Goal: Task Accomplishment & Management: Manage account settings

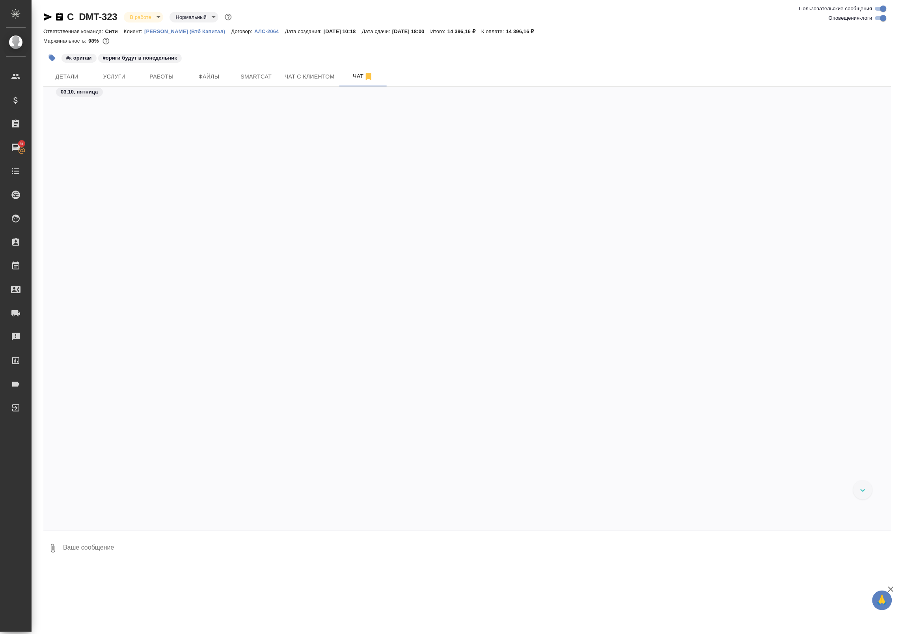
scroll to position [1069, 0]
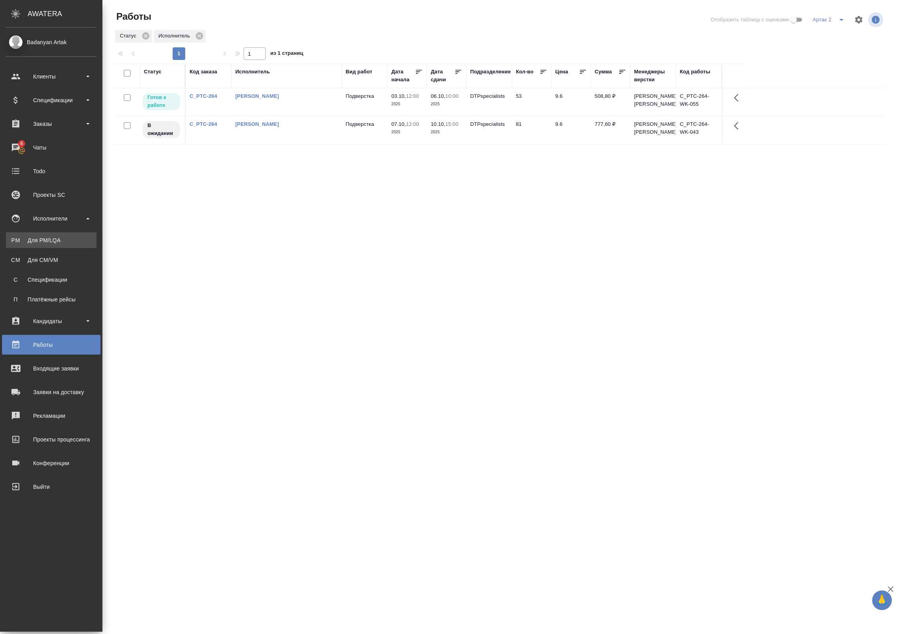
click at [19, 243] on div "Для PM/LQA" at bounding box center [51, 240] width 83 height 8
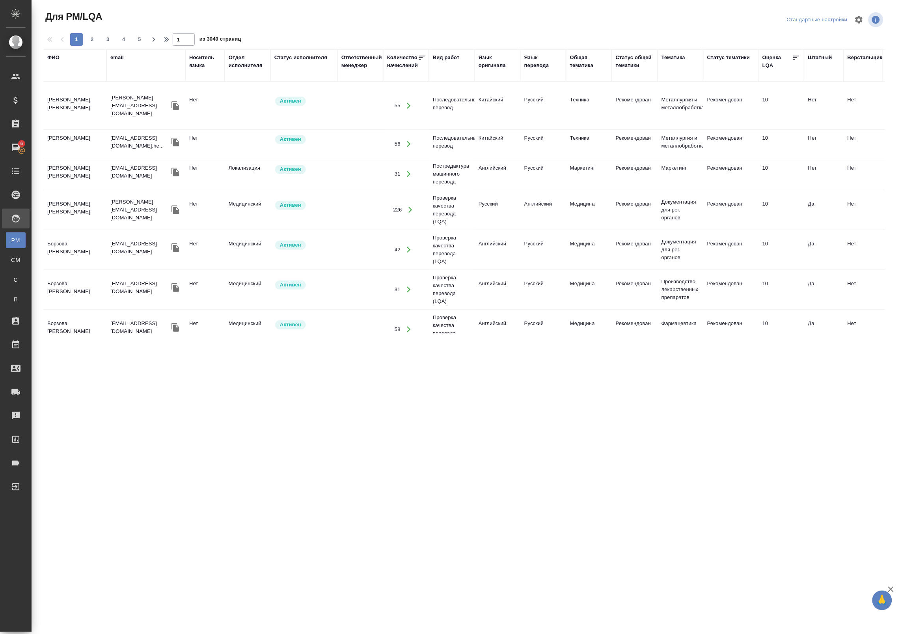
drag, startPoint x: 487, startPoint y: 60, endPoint x: 486, endPoint y: 76, distance: 16.2
click at [488, 60] on div "Язык оригинала" at bounding box center [498, 62] width 38 height 16
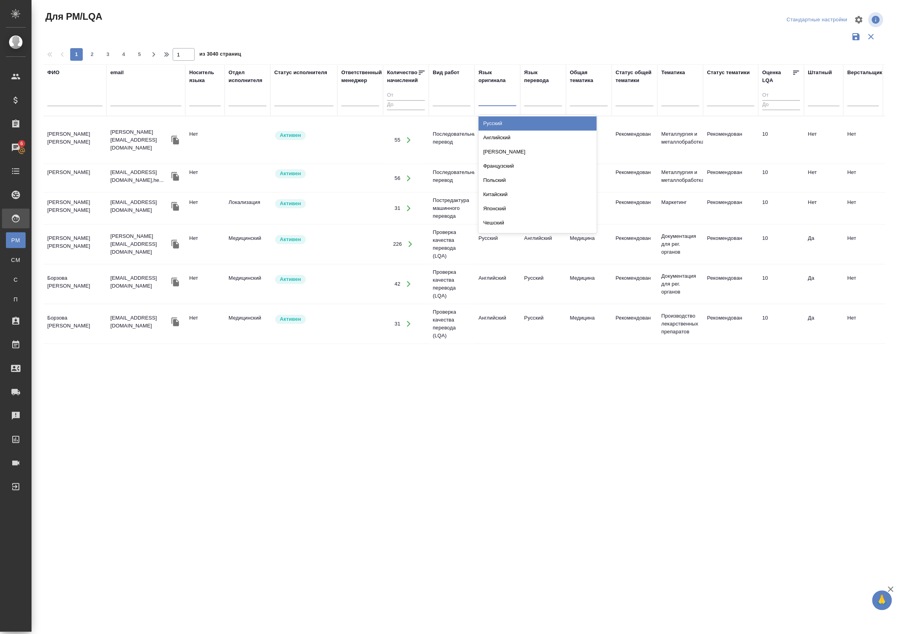
click at [483, 103] on div at bounding box center [498, 98] width 38 height 11
type input "ру"
drag, startPoint x: 508, startPoint y: 121, endPoint x: 537, endPoint y: 96, distance: 38.3
click at [509, 121] on div "Русский" at bounding box center [538, 123] width 118 height 14
click at [537, 96] on div at bounding box center [543, 98] width 38 height 11
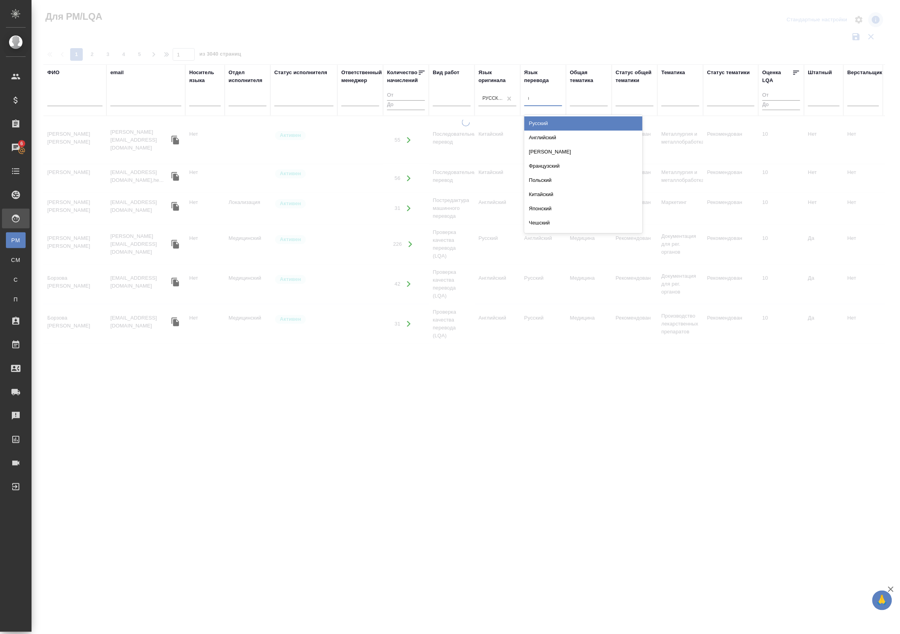
type input "неме"
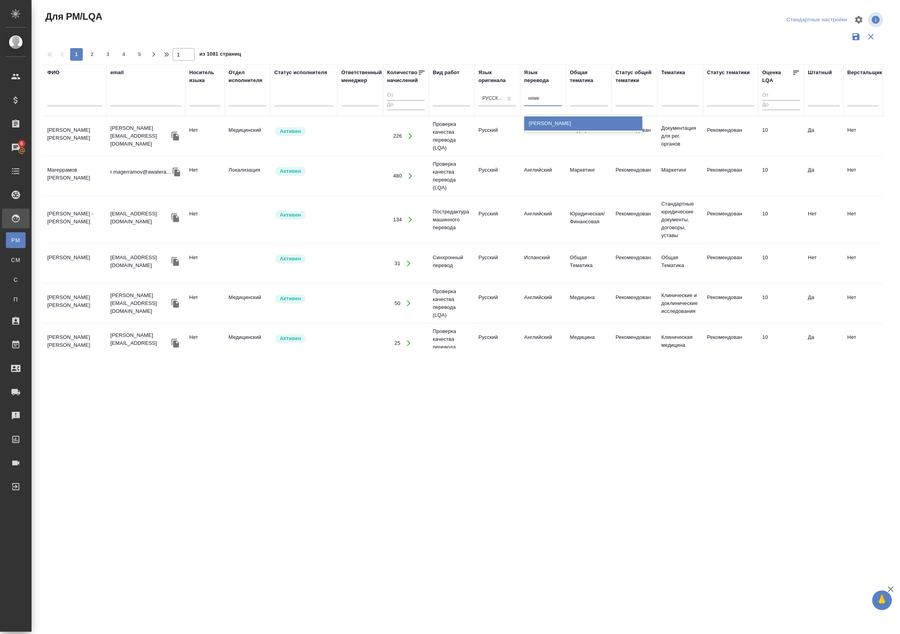
click at [558, 121] on div "[PERSON_NAME]" at bounding box center [583, 123] width 118 height 14
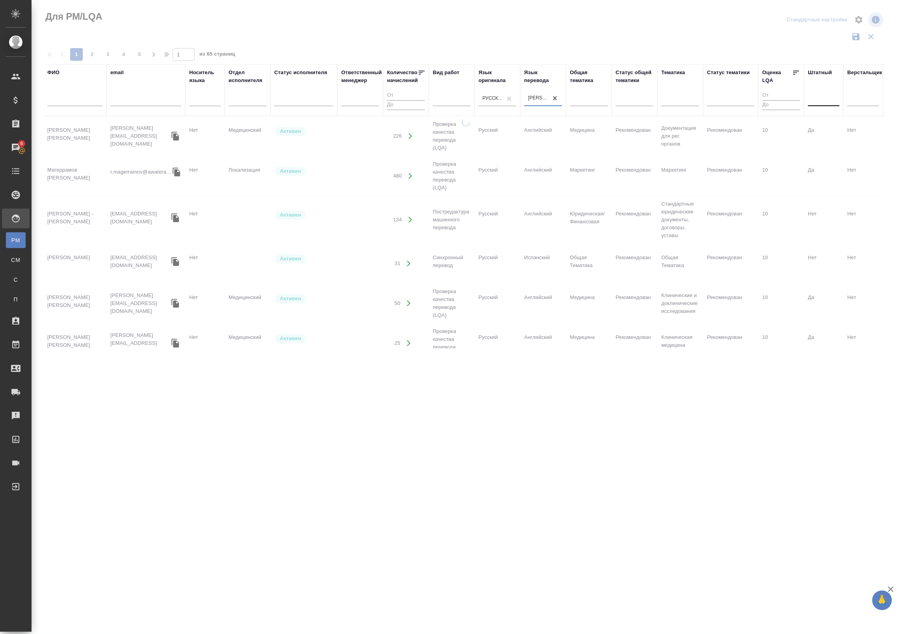
click at [831, 101] on div at bounding box center [824, 98] width 32 height 11
drag, startPoint x: 829, startPoint y: 125, endPoint x: 794, endPoint y: 125, distance: 34.3
click at [829, 125] on div "Нет" at bounding box center [867, 123] width 118 height 14
click at [591, 103] on div at bounding box center [589, 98] width 38 height 11
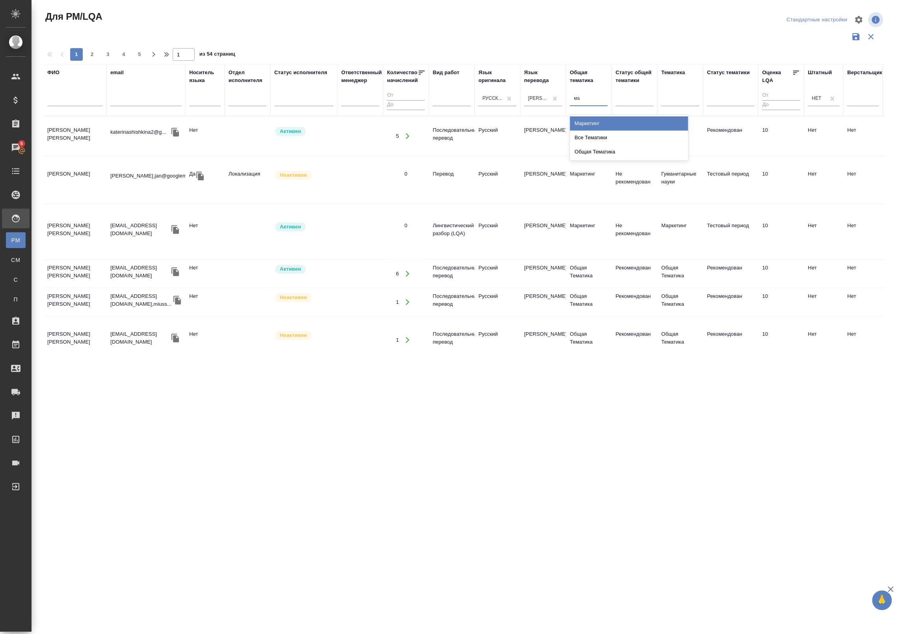
type input "мар"
click at [595, 121] on div "Маркетинг" at bounding box center [629, 123] width 118 height 14
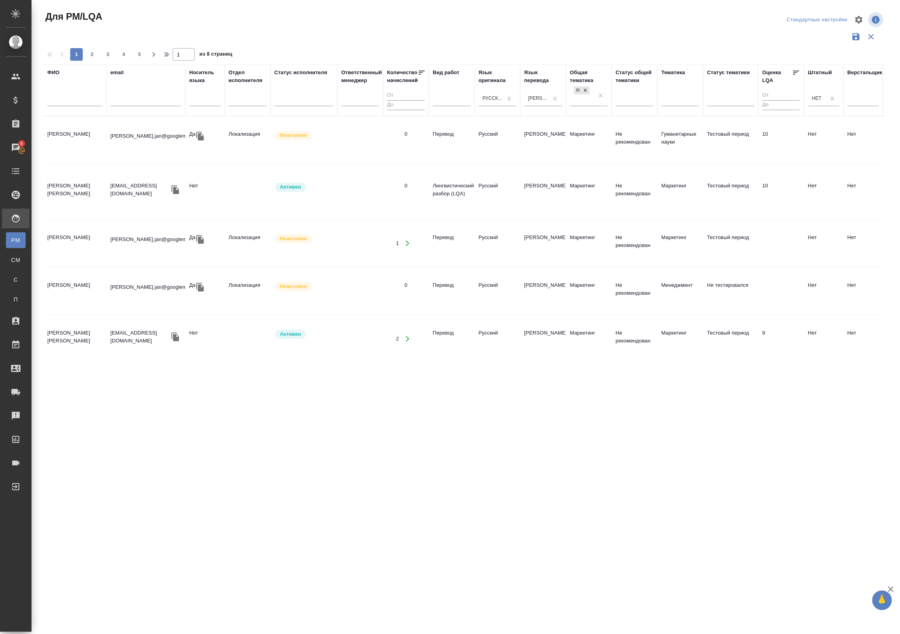
click at [279, 193] on td "Активен" at bounding box center [303, 192] width 67 height 28
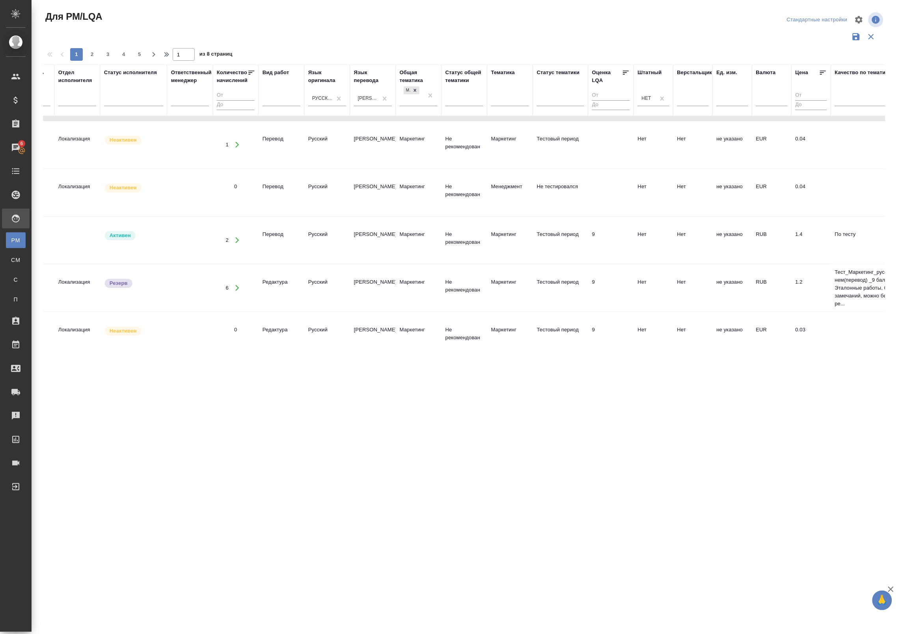
scroll to position [99, 0]
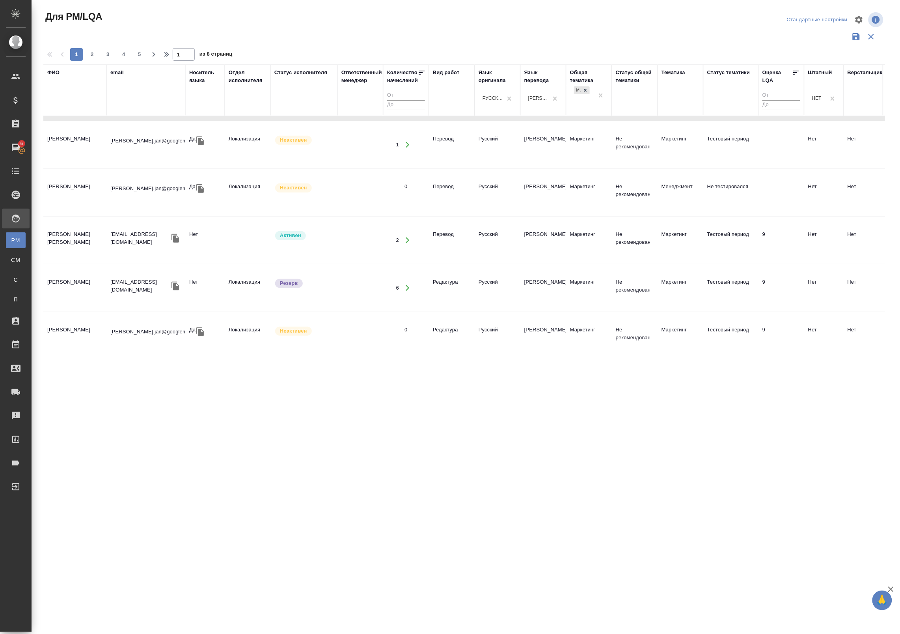
click at [421, 71] on icon at bounding box center [422, 73] width 6 height 4
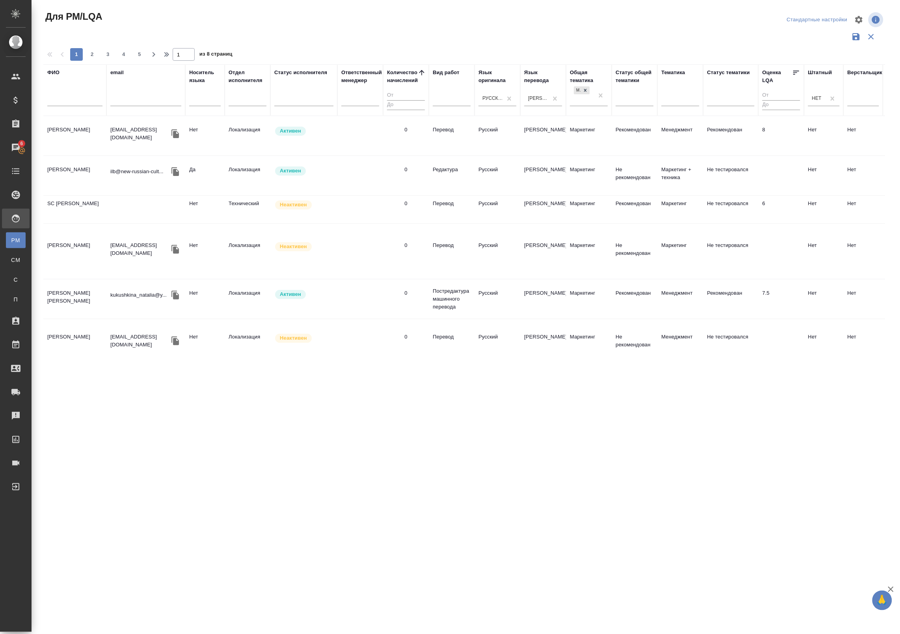
scroll to position [0, 0]
click at [420, 72] on icon at bounding box center [422, 73] width 8 height 8
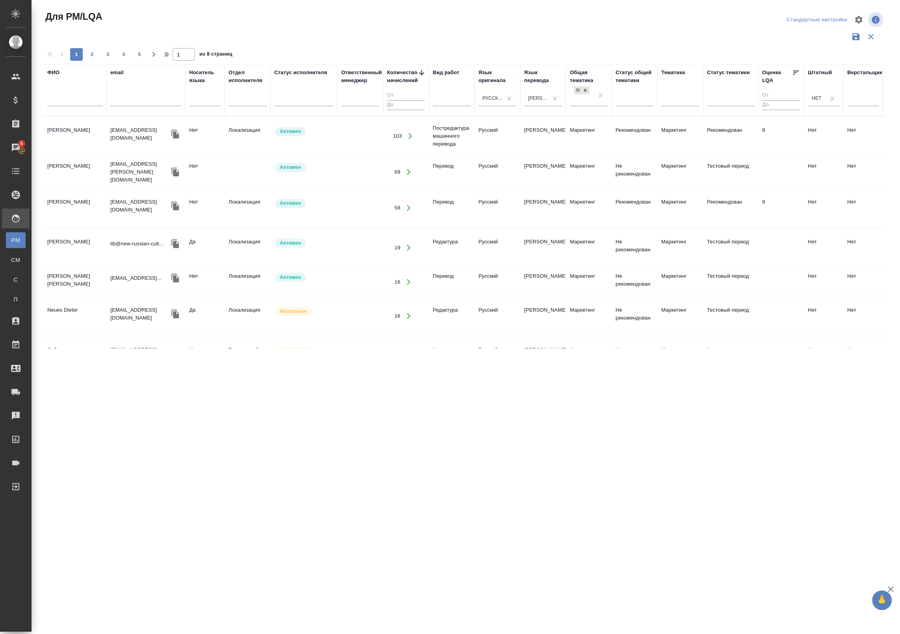
click at [509, 209] on td "Русский" at bounding box center [498, 208] width 46 height 28
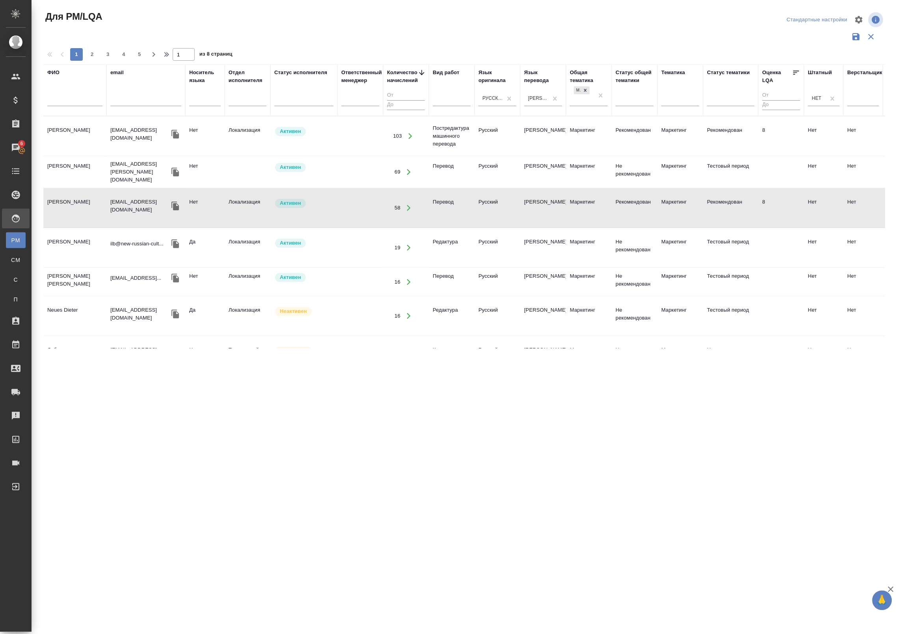
click at [748, 137] on td "Рекомендован" at bounding box center [730, 136] width 55 height 28
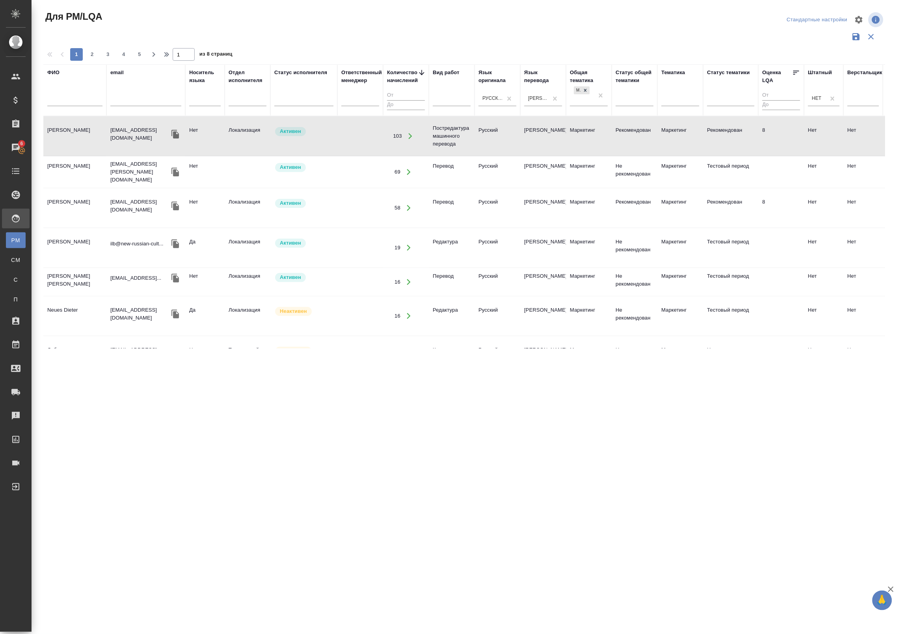
click at [175, 136] on icon "button" at bounding box center [175, 134] width 7 height 9
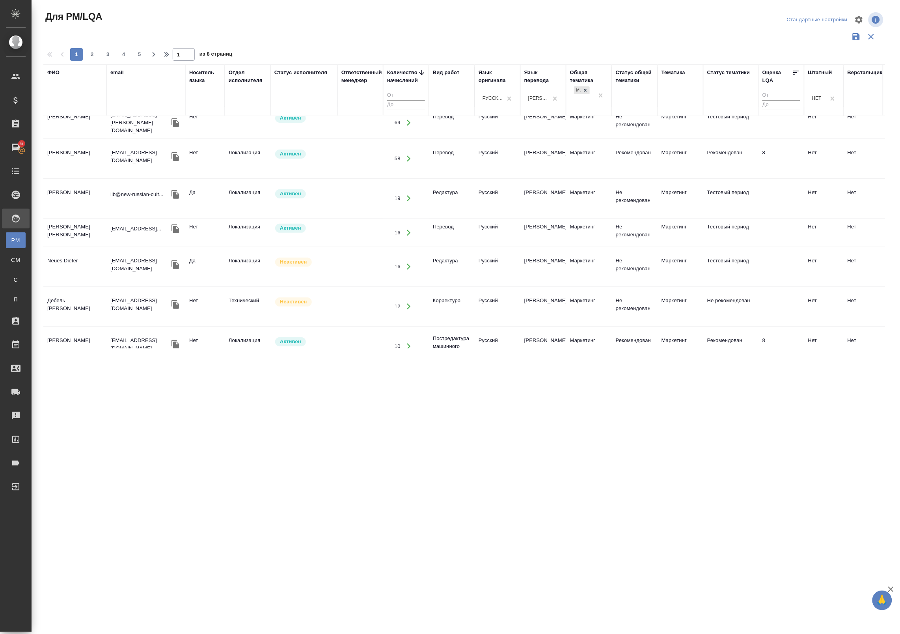
click at [338, 231] on td at bounding box center [361, 233] width 46 height 28
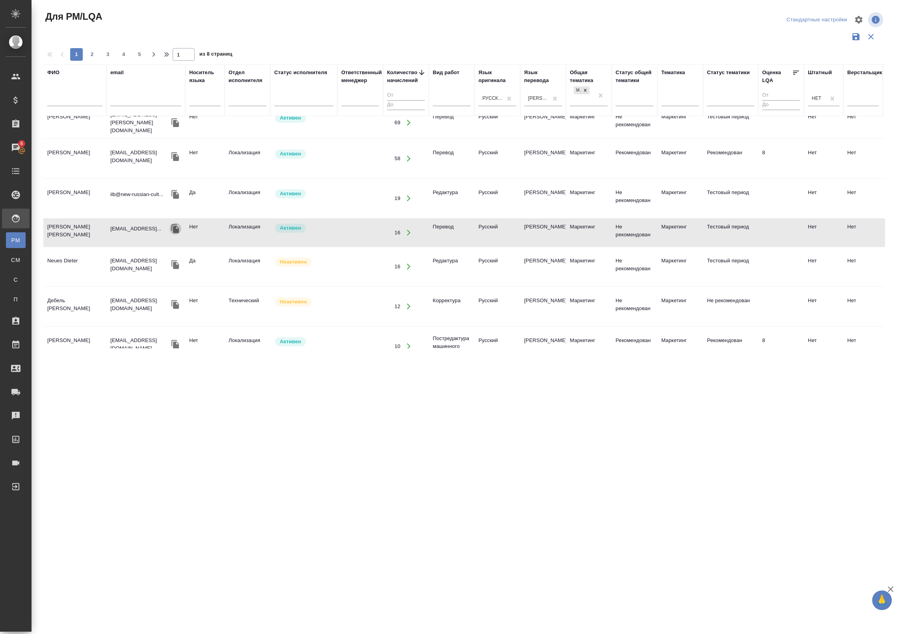
click at [172, 229] on icon "button" at bounding box center [175, 228] width 9 height 9
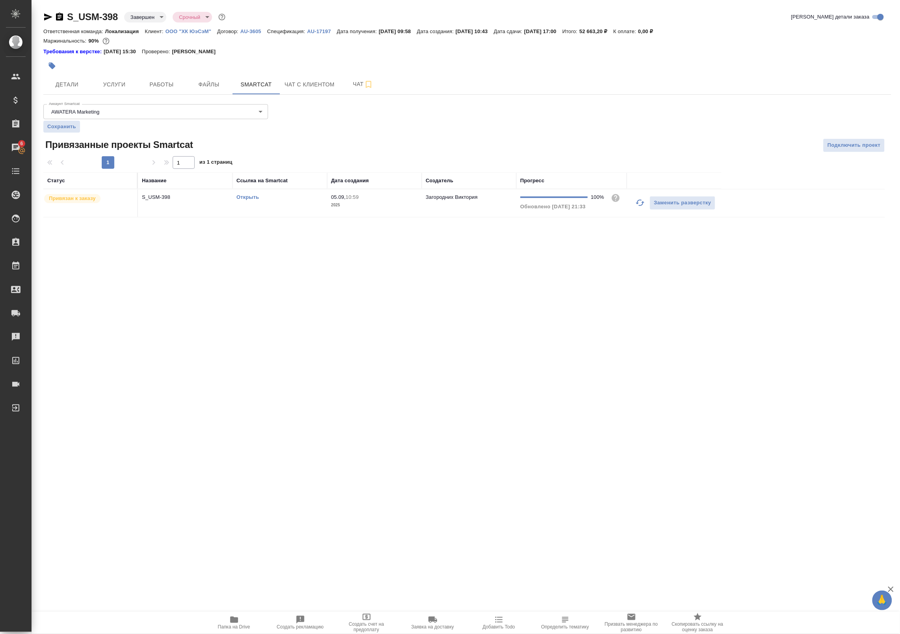
click at [178, 33] on p "ООО "ХК ЮэСэМ"" at bounding box center [192, 31] width 52 height 6
click at [144, 84] on span "Работы" at bounding box center [162, 85] width 38 height 10
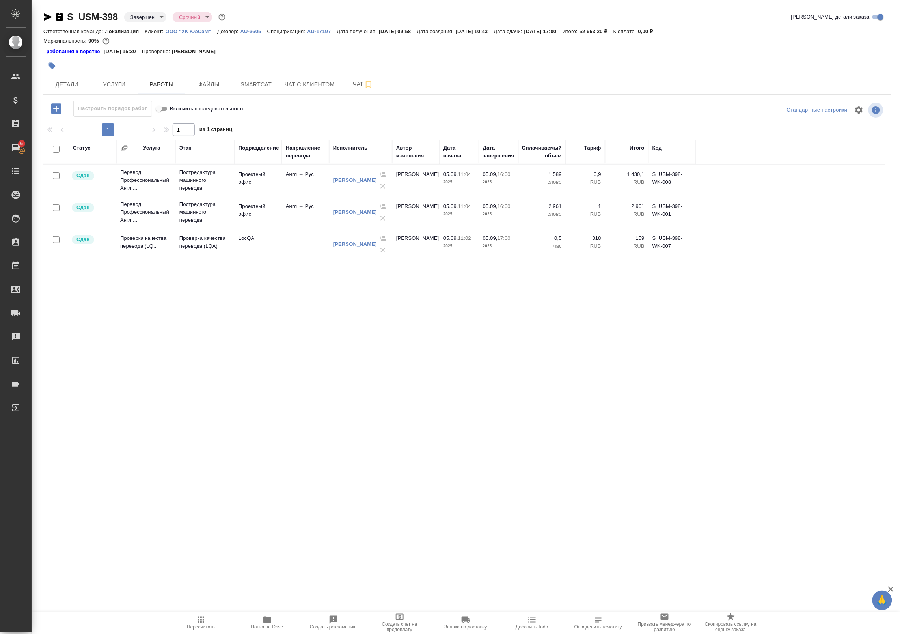
click at [192, 34] on p "ООО "ХК ЮэСэМ"" at bounding box center [192, 31] width 52 height 6
click at [213, 181] on p "Постредактура машинного перевода" at bounding box center [204, 180] width 51 height 24
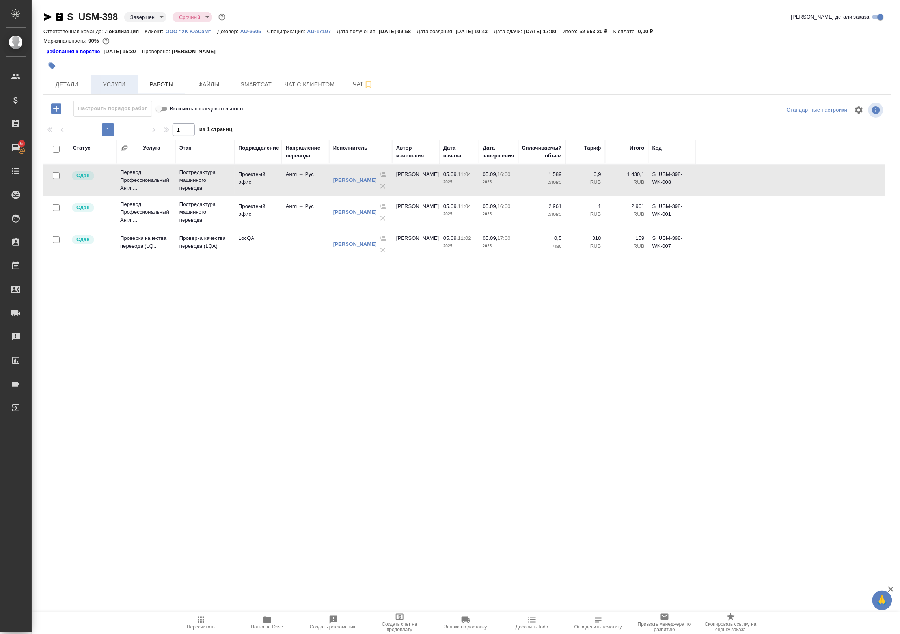
click at [114, 89] on span "Услуги" at bounding box center [114, 85] width 38 height 10
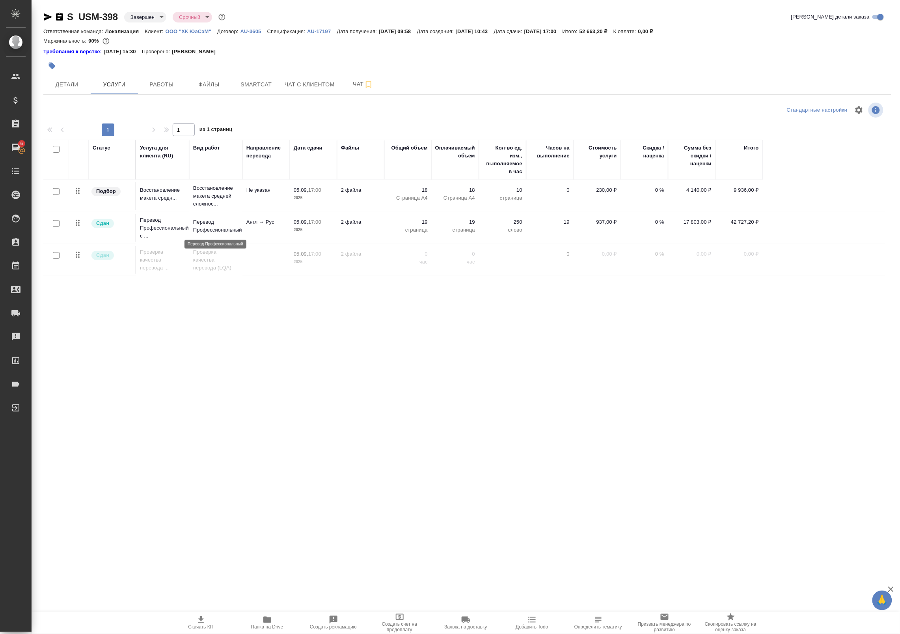
click at [213, 234] on p "Перевод Профессиональный" at bounding box center [215, 226] width 45 height 16
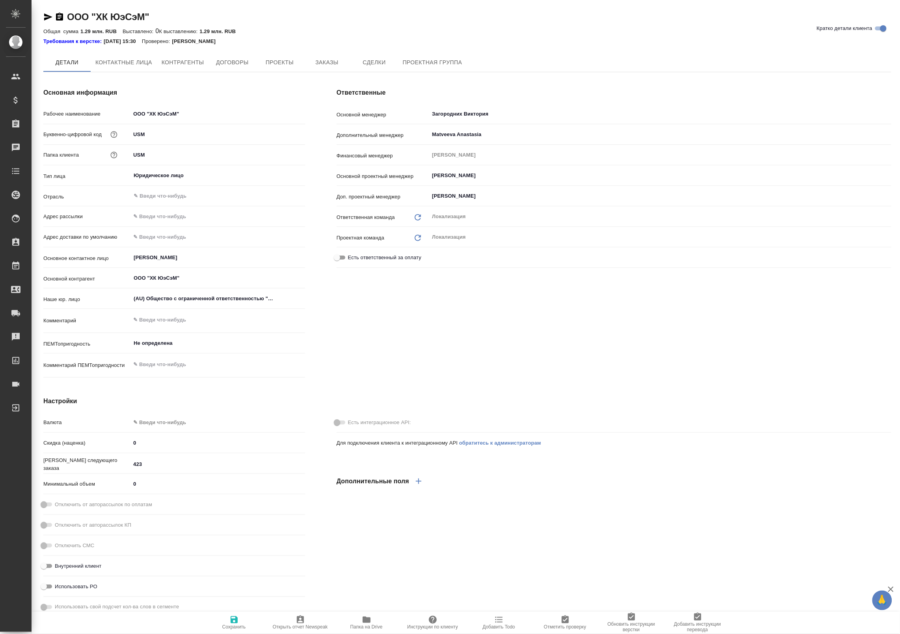
type textarea "x"
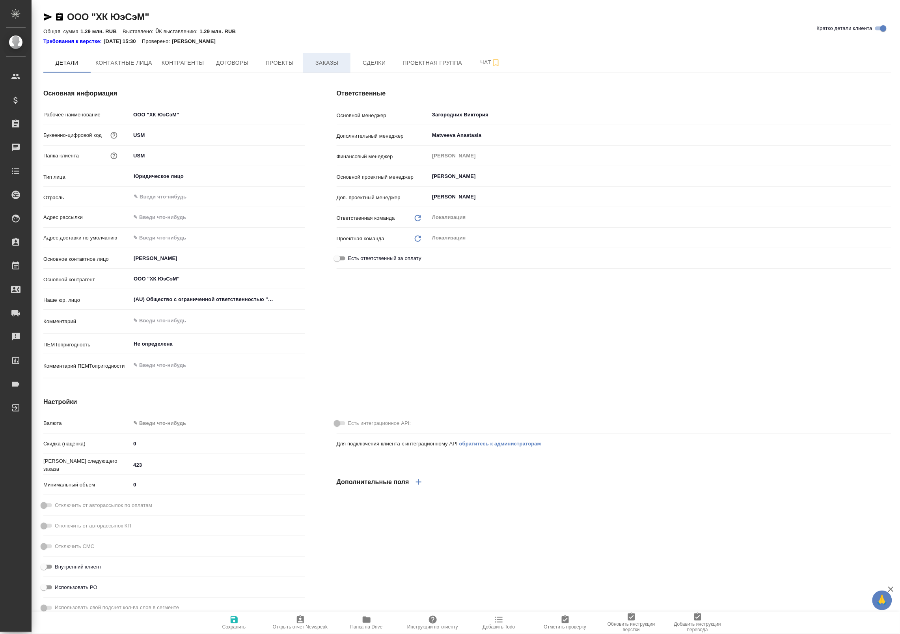
type textarea "x"
click at [322, 69] on button "Заказы" at bounding box center [326, 63] width 47 height 20
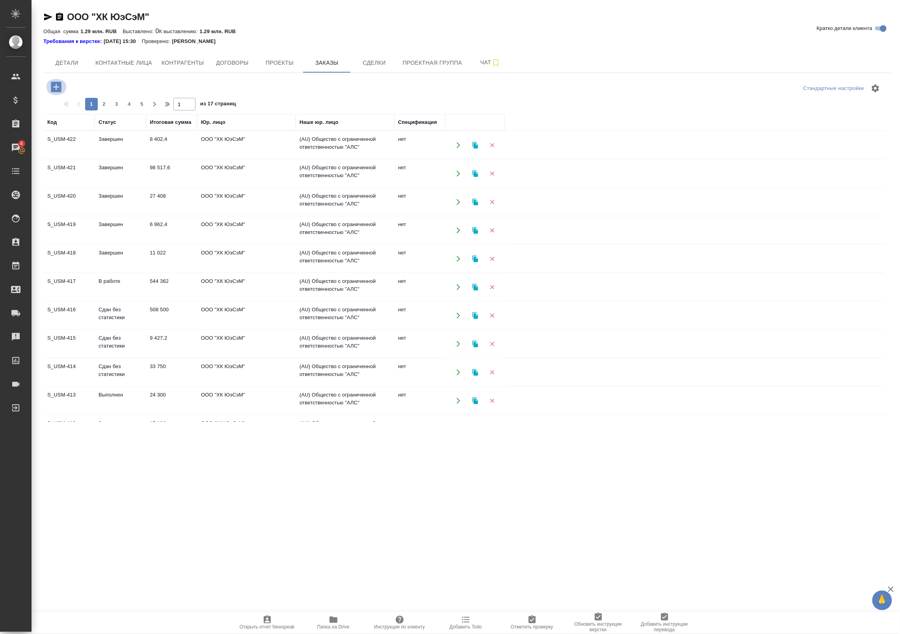
click at [58, 91] on icon "button" at bounding box center [56, 87] width 10 height 10
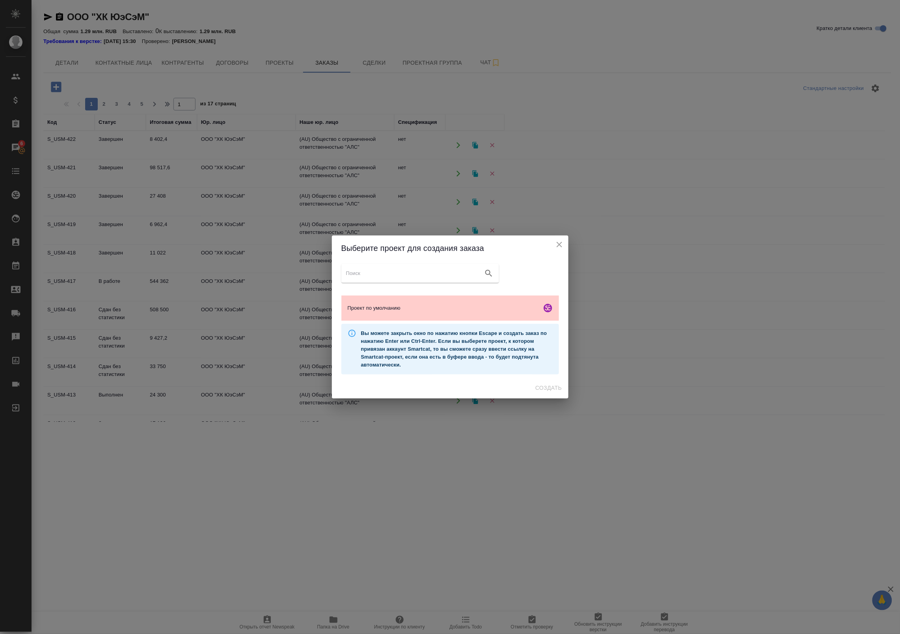
click at [361, 271] on input "search google maps" at bounding box center [413, 273] width 134 height 11
click at [451, 304] on span "Проект по умолчанию" at bounding box center [443, 308] width 191 height 8
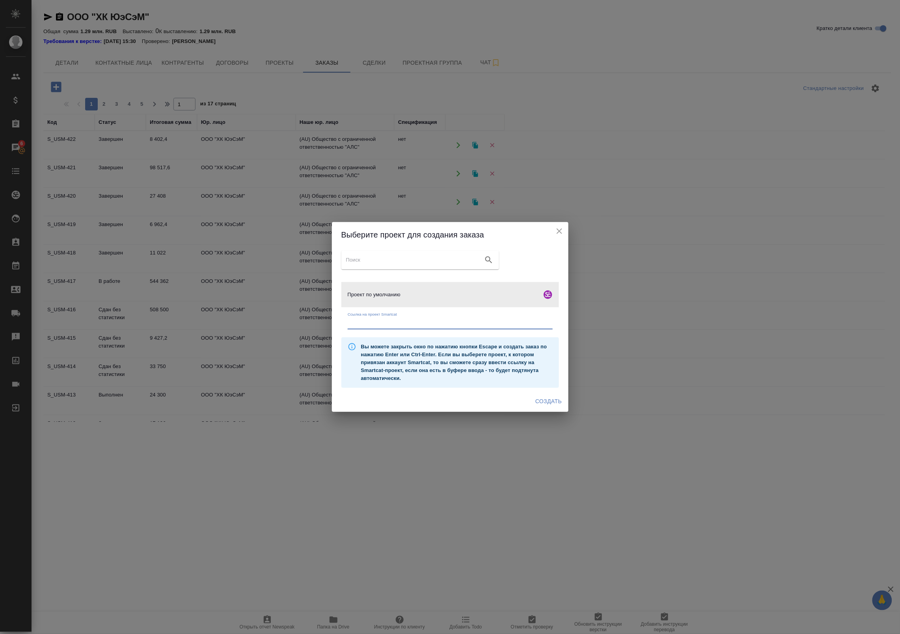
click at [439, 328] on input "text" at bounding box center [450, 323] width 205 height 11
click at [542, 396] on span "Создать" at bounding box center [548, 401] width 26 height 10
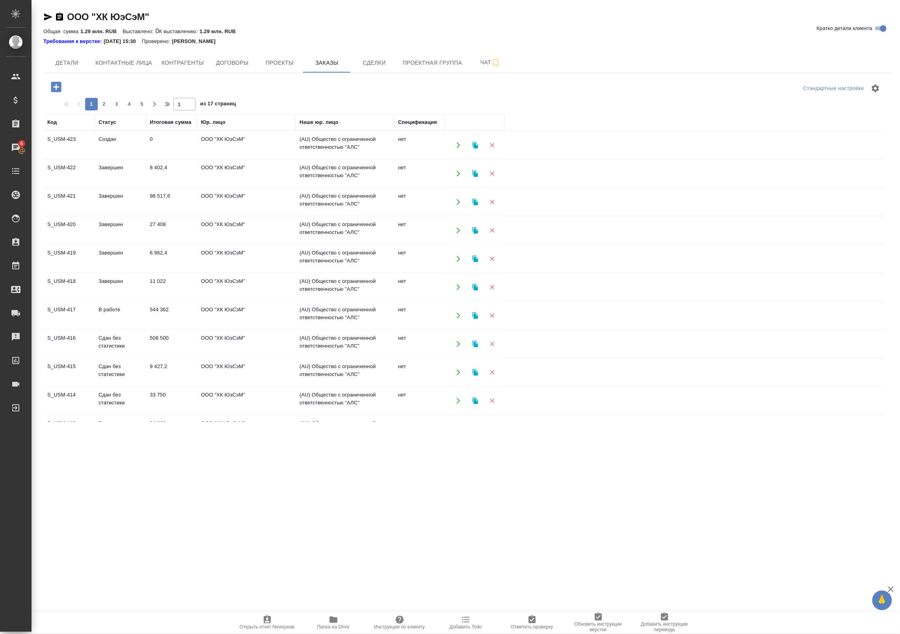
click at [186, 145] on td "0" at bounding box center [171, 145] width 51 height 28
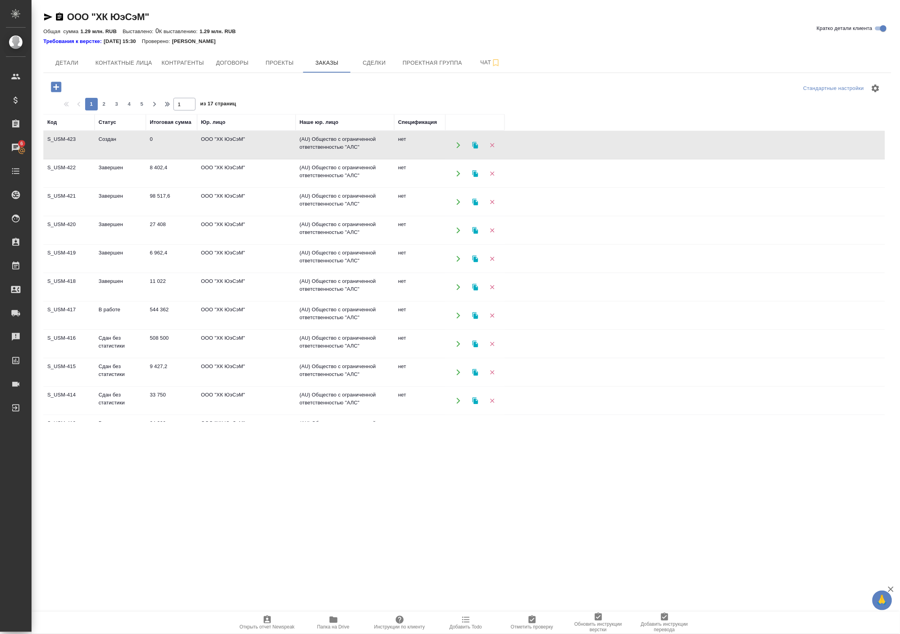
click at [195, 144] on td "0" at bounding box center [171, 145] width 51 height 28
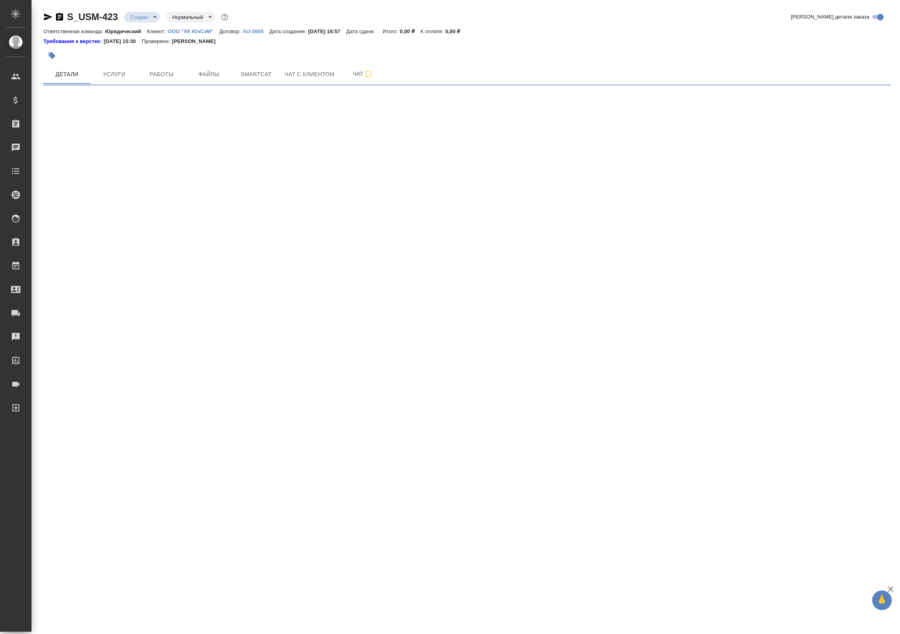
select select "RU"
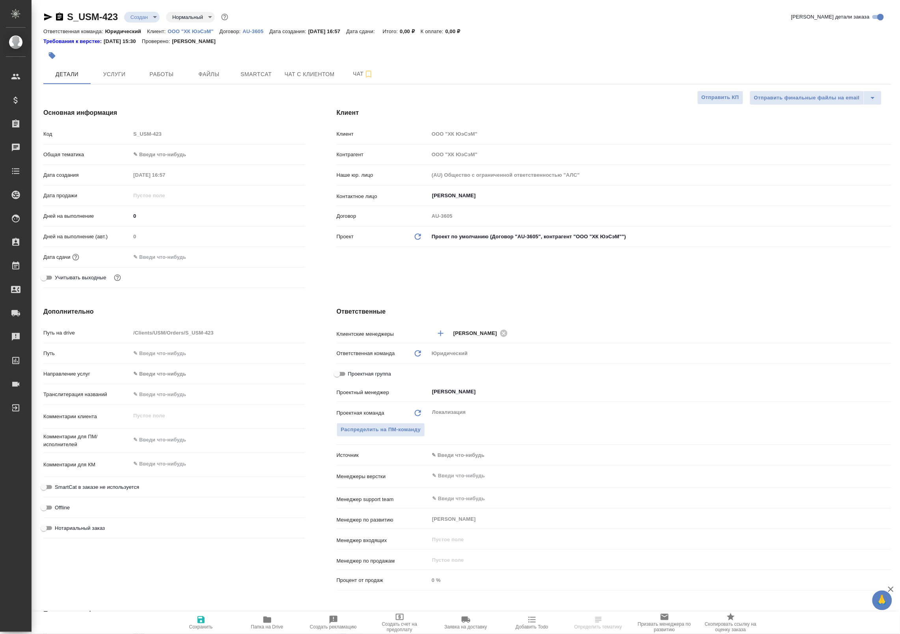
type textarea "x"
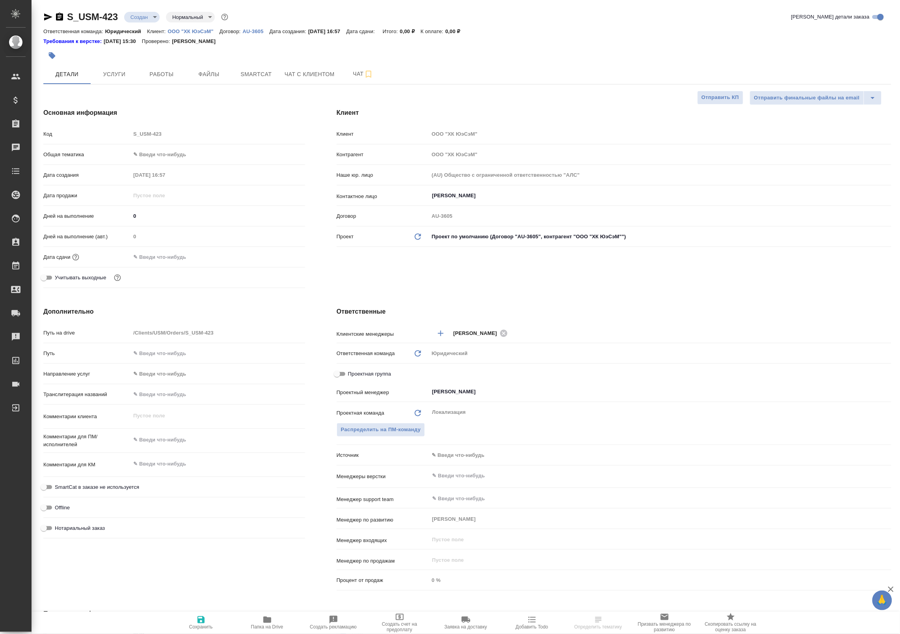
type textarea "x"
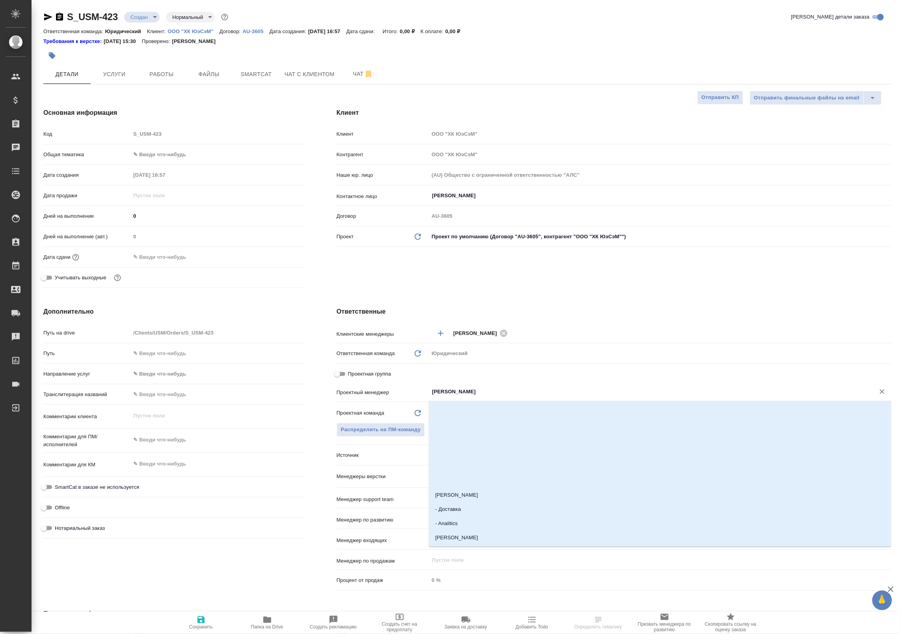
click at [448, 390] on input "[PERSON_NAME]" at bounding box center [646, 391] width 431 height 9
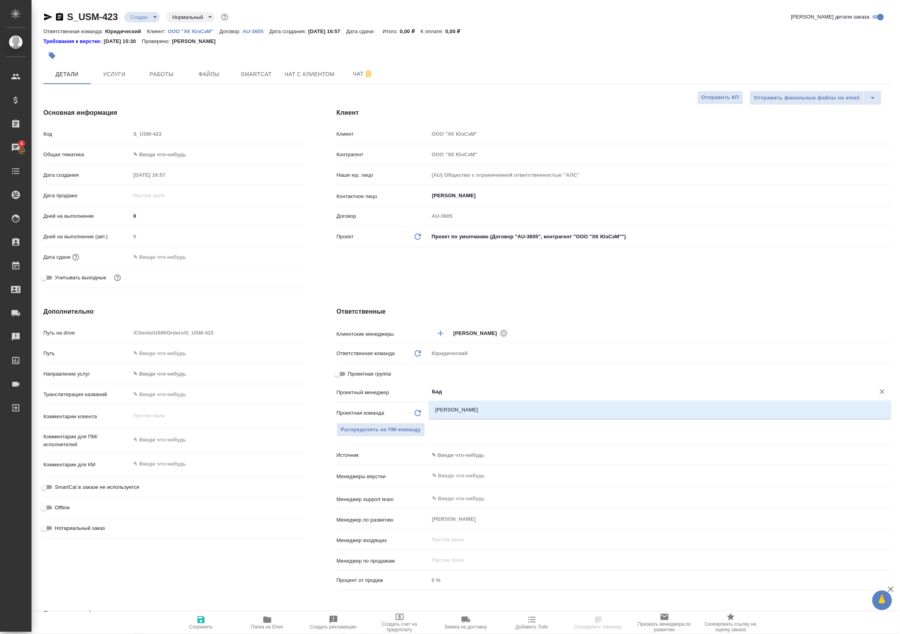
type input "Бада"
click at [564, 415] on li "[PERSON_NAME]" at bounding box center [660, 410] width 462 height 14
type textarea "x"
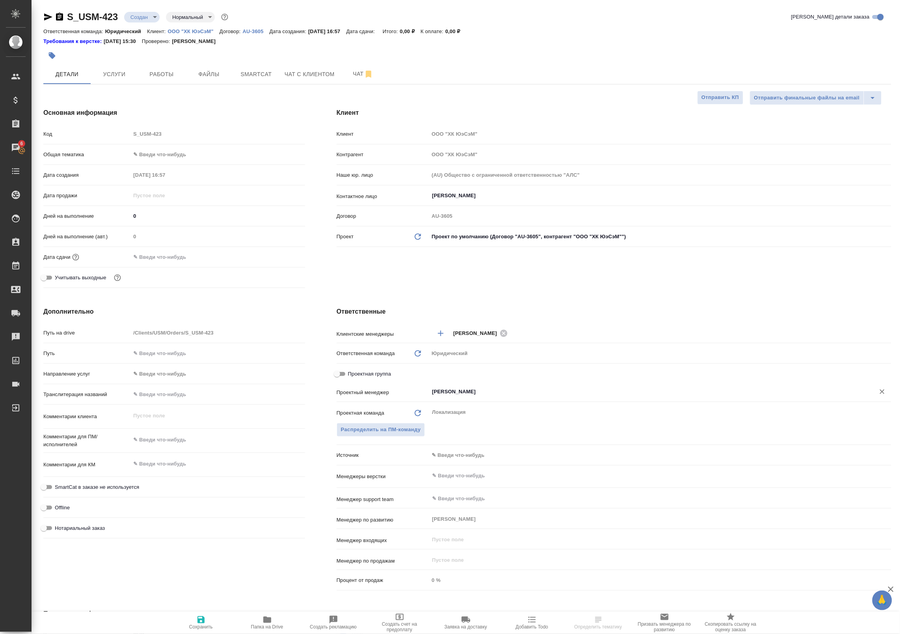
type input "[PERSON_NAME]"
click at [194, 621] on span "Сохранить" at bounding box center [201, 622] width 57 height 15
type textarea "x"
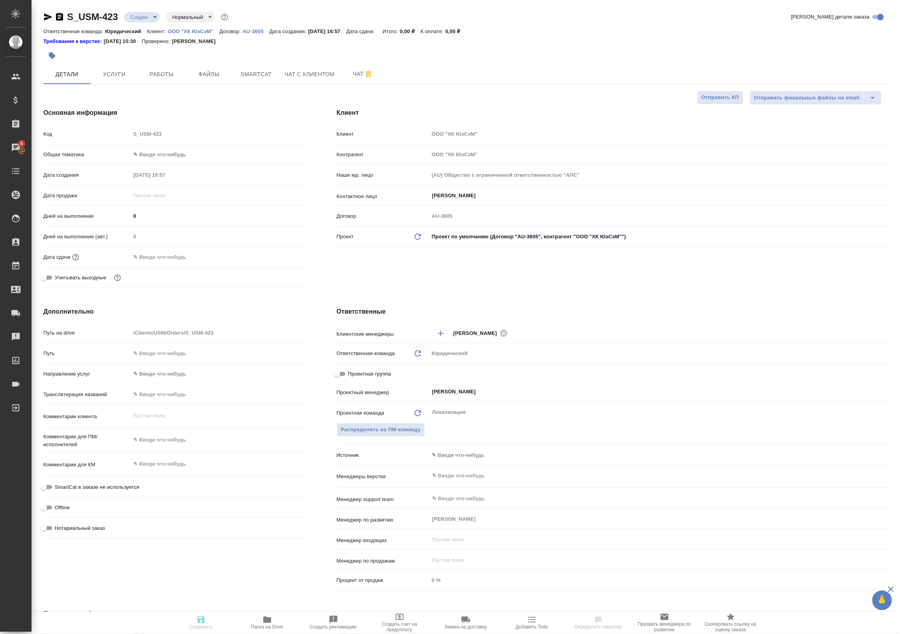
type textarea "x"
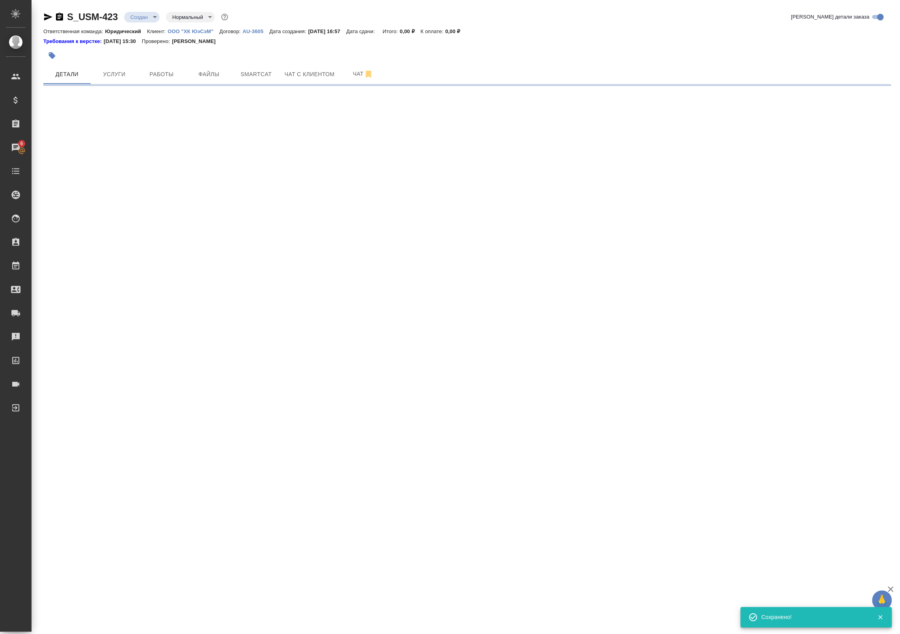
click at [146, 17] on body "🙏 .cls-1 fill:#fff; AWATERA Badanyan Artak Клиенты Спецификации Заказы 6 Чаты T…" at bounding box center [450, 317] width 900 height 634
select select "RU"
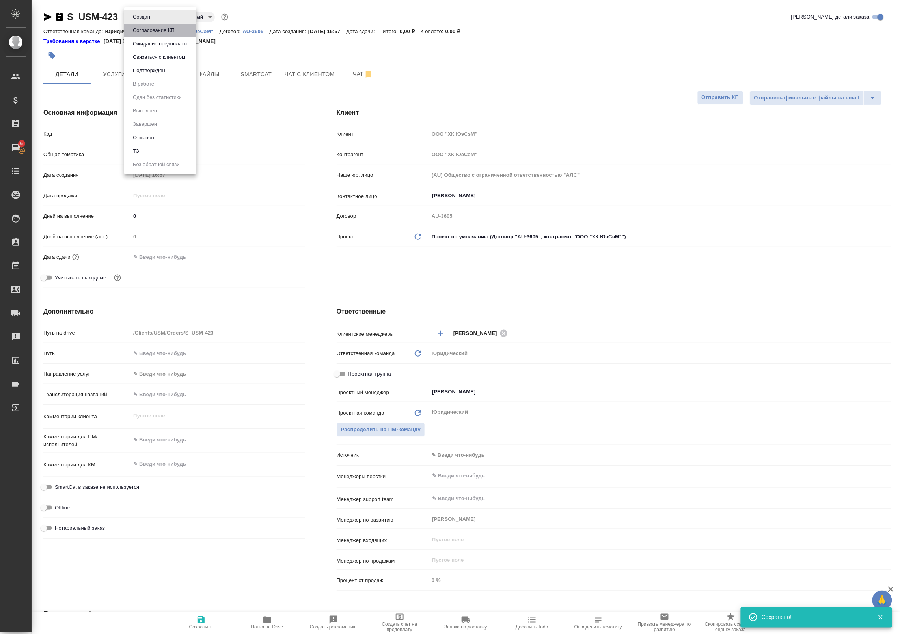
click at [163, 33] on button "Согласование КП" at bounding box center [154, 30] width 47 height 9
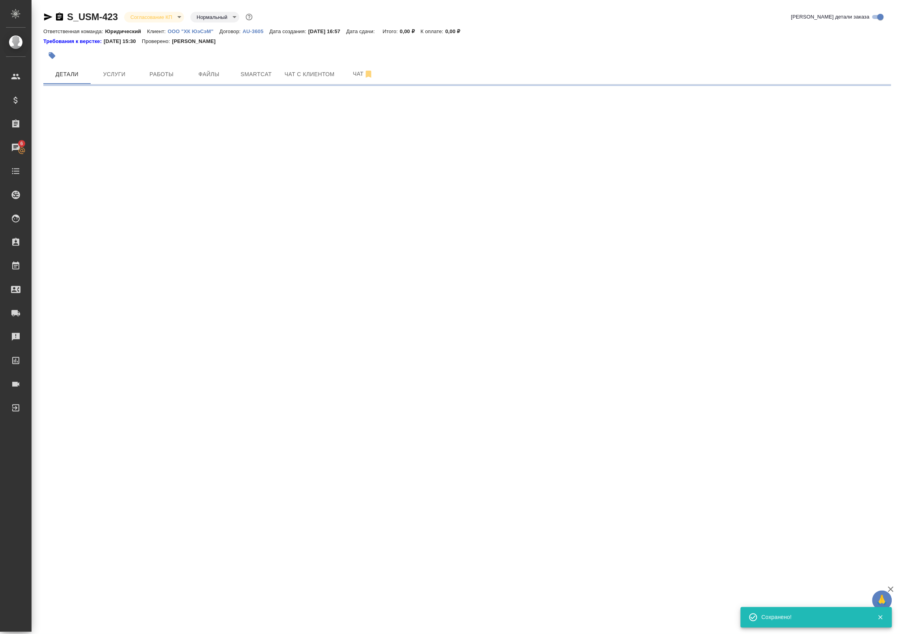
click at [147, 16] on body "🙏 .cls-1 fill:#fff; AWATERA Badanyan Artak Клиенты Спецификации Заказы 6 Чаты T…" at bounding box center [450, 317] width 900 height 634
select select "RU"
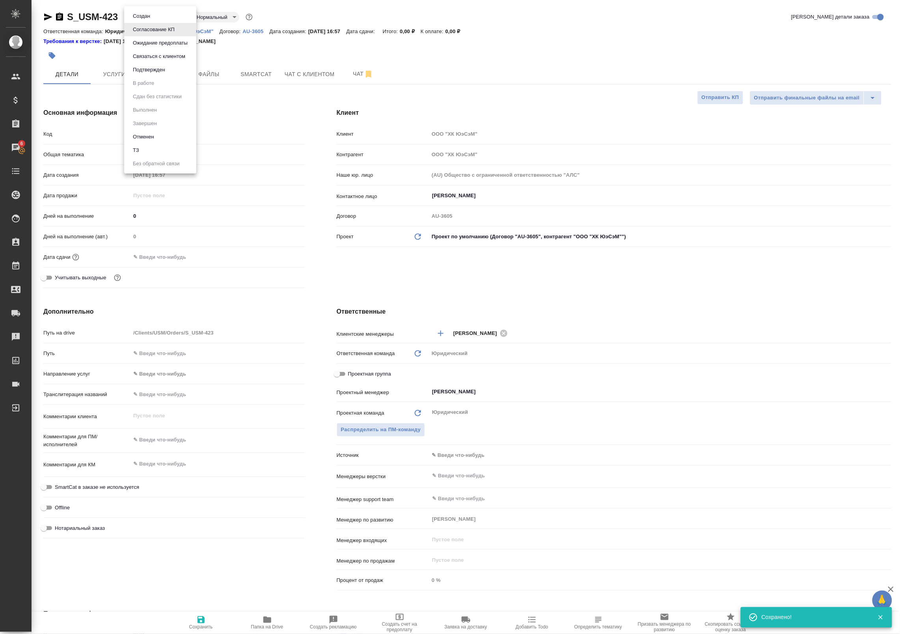
type textarea "x"
click at [154, 43] on button "Ожидание предоплаты" at bounding box center [161, 43] width 60 height 9
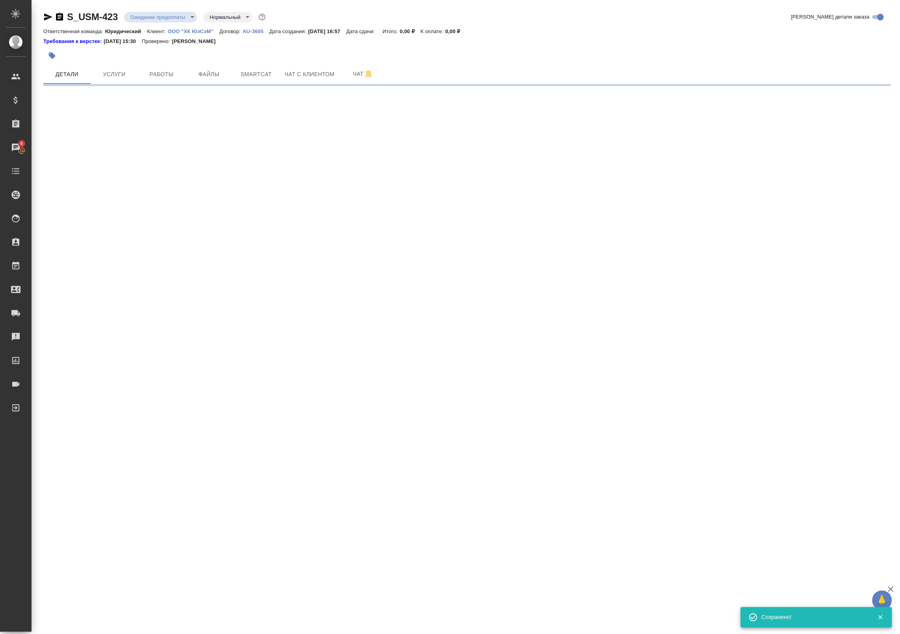
click at [151, 14] on body "🙏 .cls-1 fill:#fff; AWATERA Badanyan Artak Клиенты Спецификации Заказы 6 Чаты T…" at bounding box center [450, 317] width 900 height 634
select select "RU"
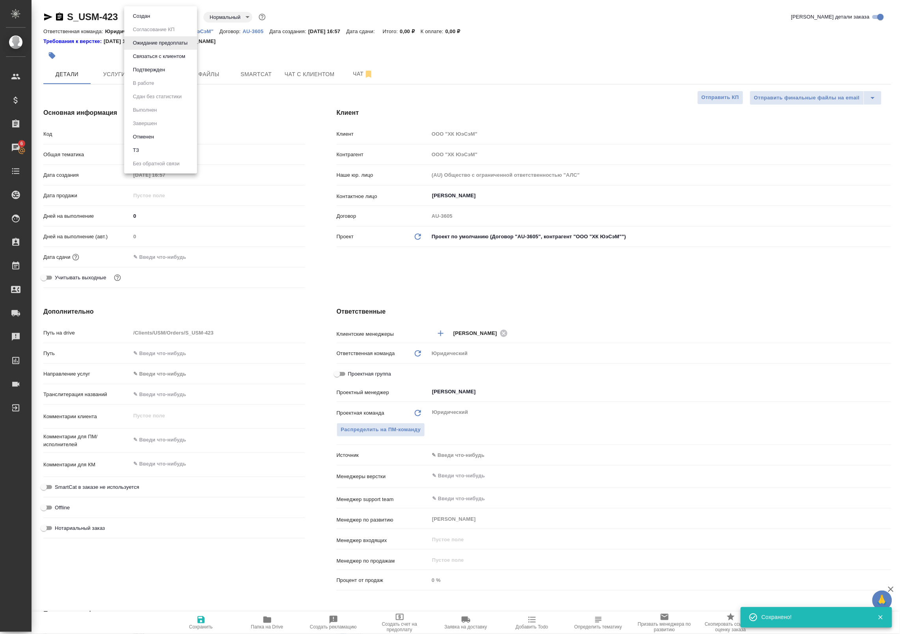
type textarea "x"
click at [180, 65] on li "Подтвержден" at bounding box center [160, 69] width 73 height 13
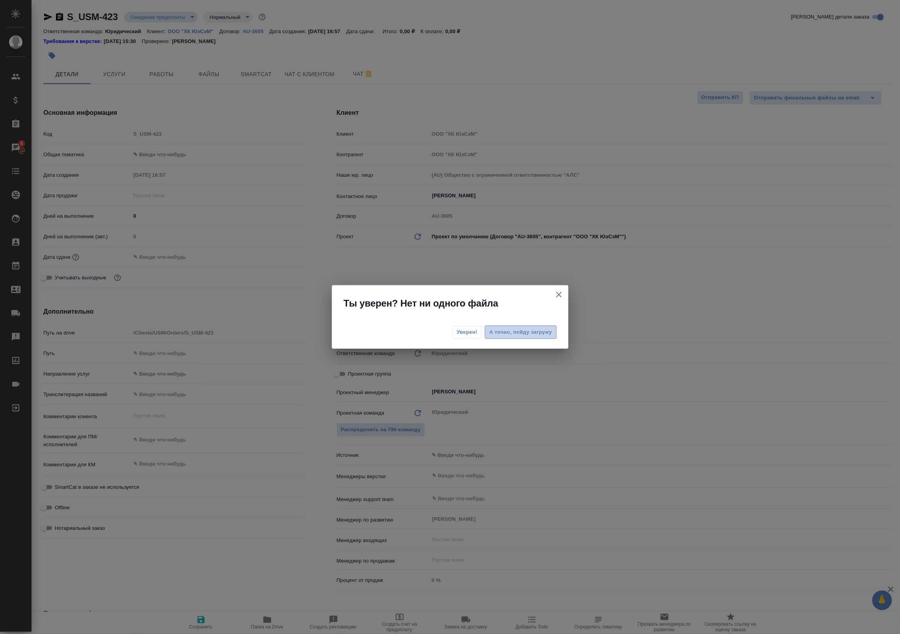
click at [539, 334] on span "А точно, пойду загружу" at bounding box center [520, 332] width 63 height 9
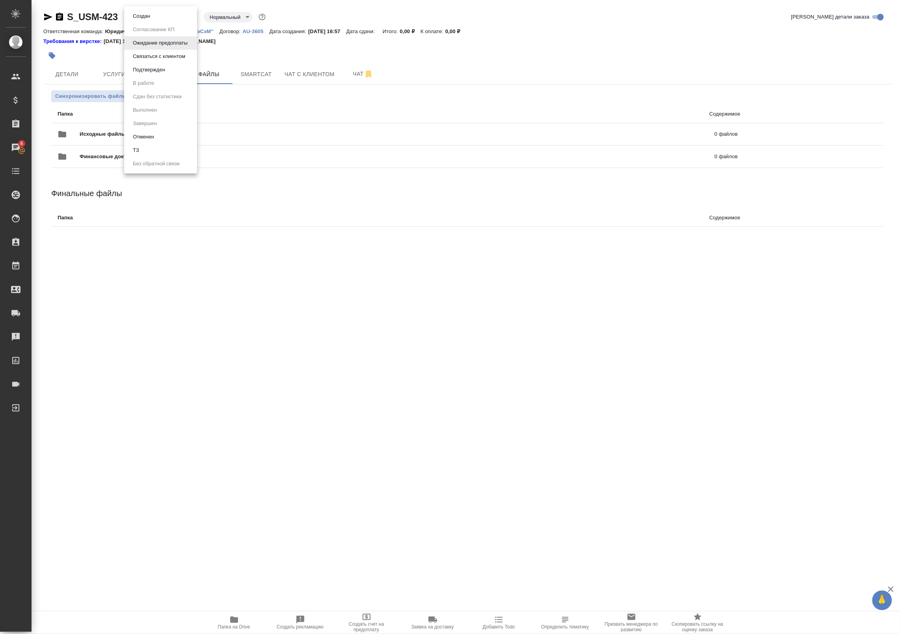
click at [149, 17] on body "🙏 .cls-1 fill:#fff; AWATERA Badanyan Artak Клиенты Спецификации Заказы 6 Чаты T…" at bounding box center [450, 317] width 900 height 634
click at [157, 68] on button "Подтвержден" at bounding box center [149, 69] width 37 height 9
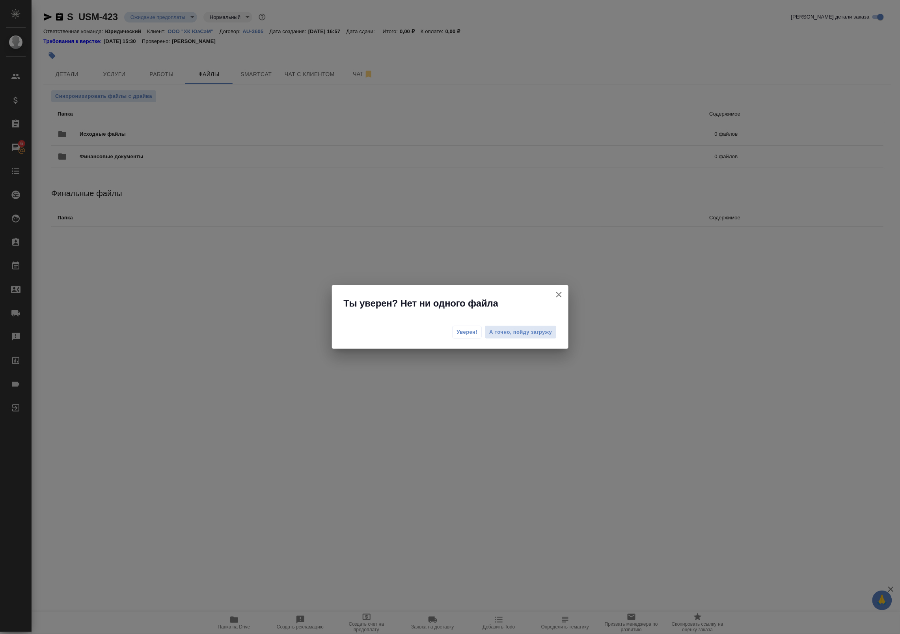
click at [461, 328] on span "Уверен!" at bounding box center [467, 332] width 21 height 8
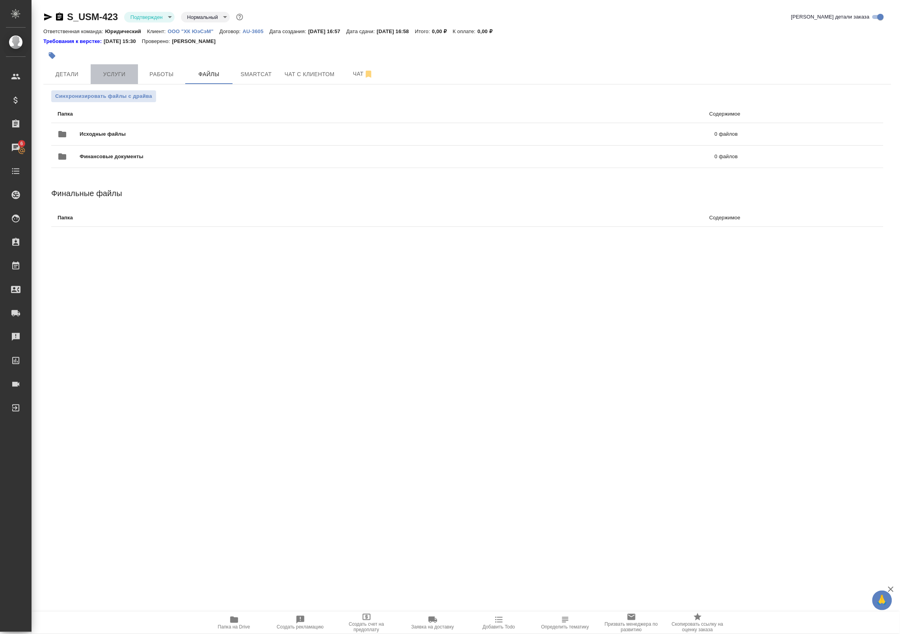
click at [113, 75] on span "Услуги" at bounding box center [114, 74] width 38 height 10
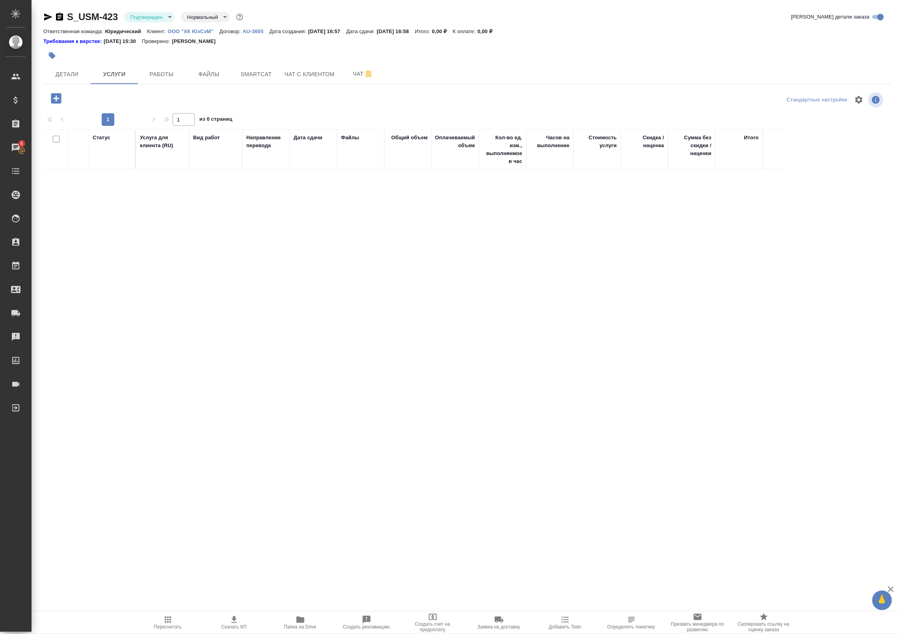
click at [52, 101] on button "button" at bounding box center [56, 98] width 22 height 16
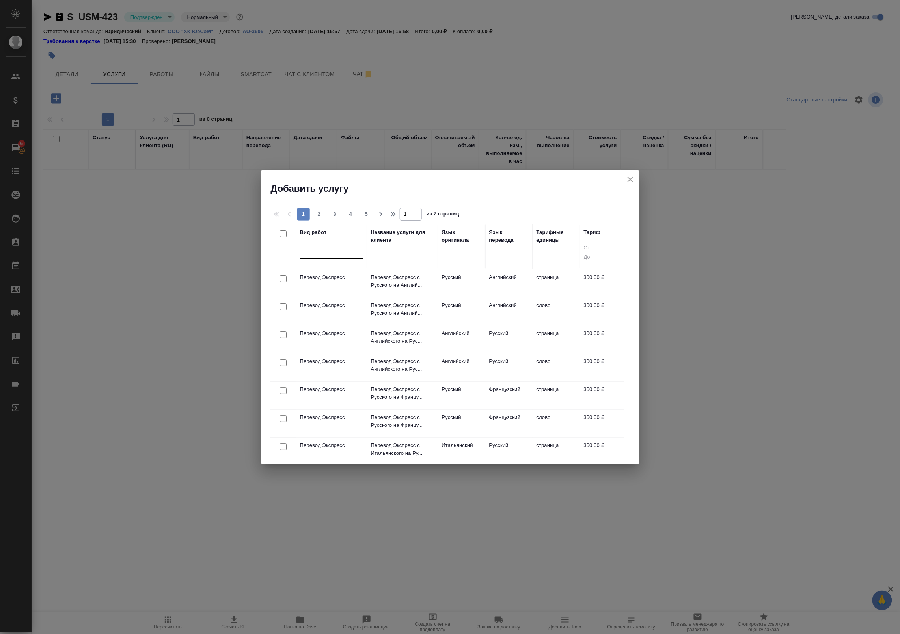
click at [330, 255] on div at bounding box center [331, 250] width 63 height 11
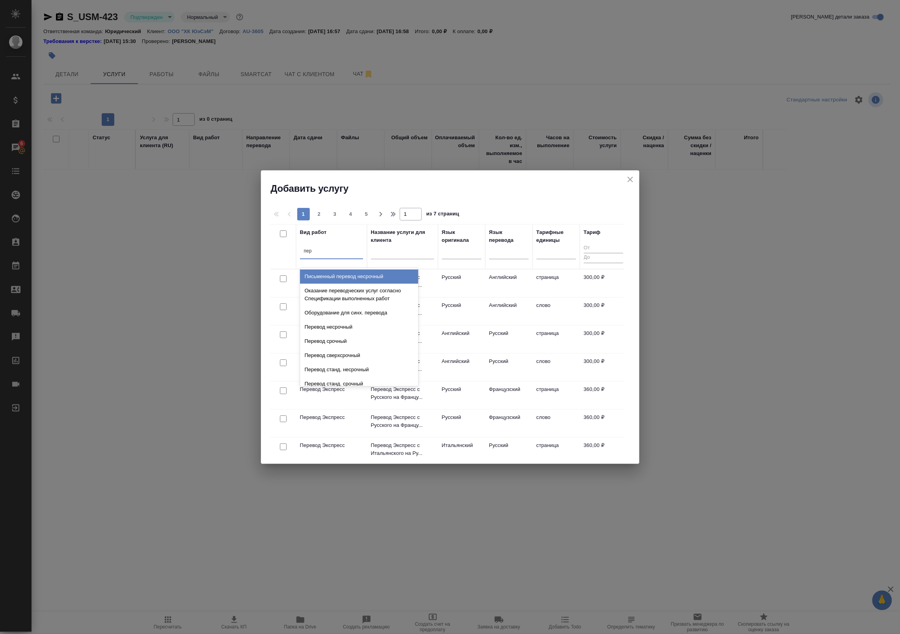
type input "пер"
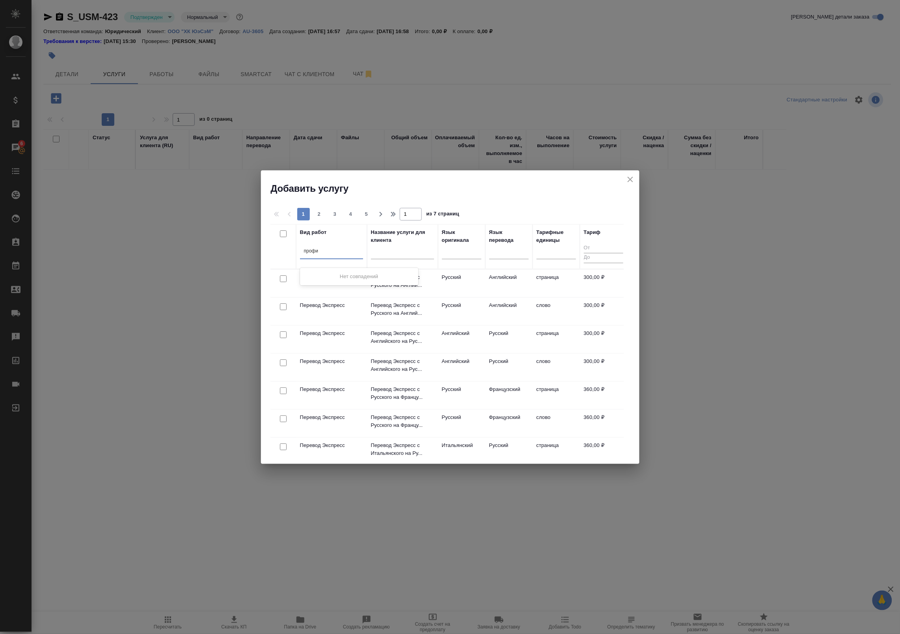
type input "проф"
click at [369, 279] on div "Перевод Профессиональный" at bounding box center [359, 276] width 118 height 14
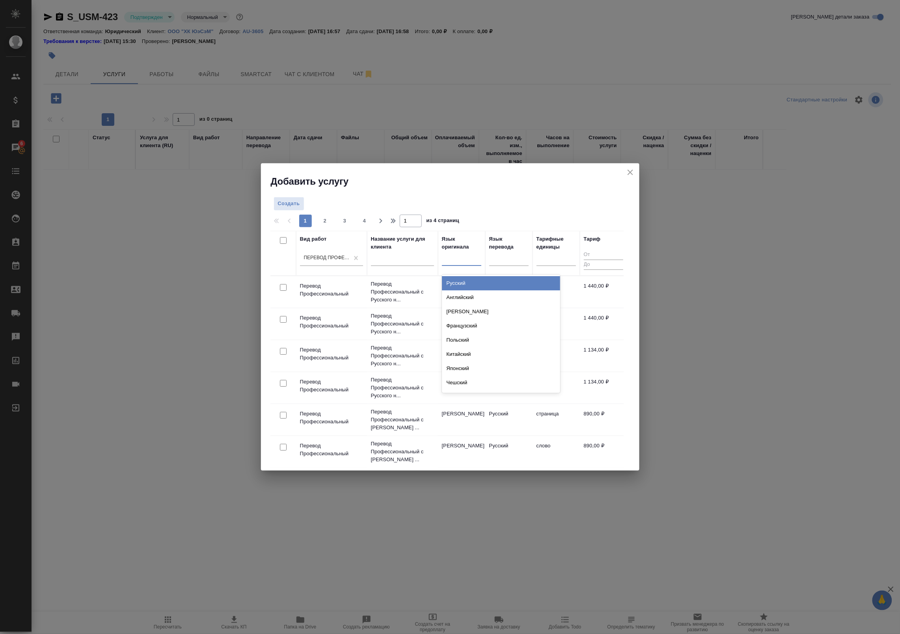
click at [462, 265] on div at bounding box center [461, 258] width 39 height 15
type input "ру"
click at [476, 281] on div "Русский" at bounding box center [501, 283] width 118 height 14
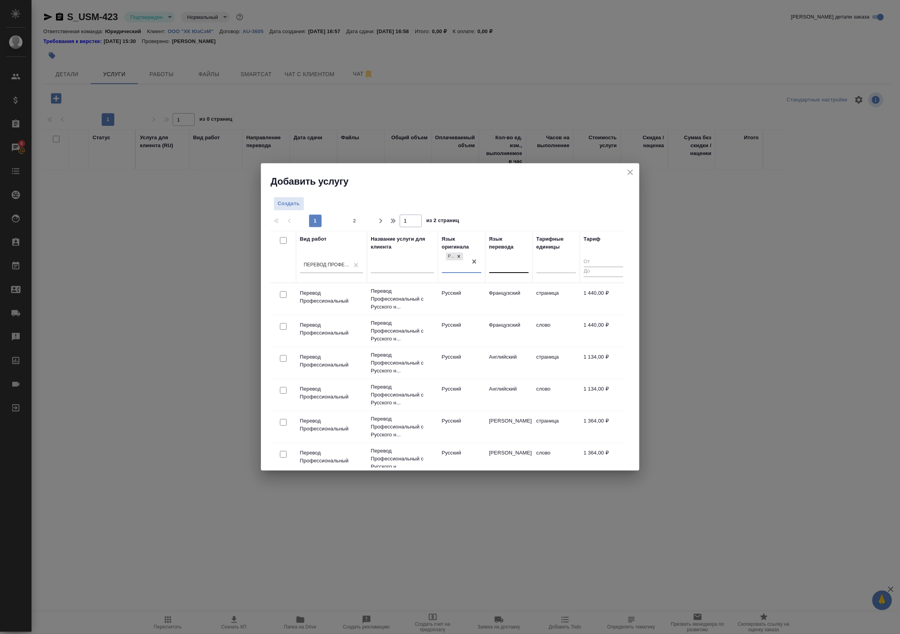
click at [509, 261] on div at bounding box center [508, 264] width 39 height 11
type input "нем"
click at [518, 289] on div "[PERSON_NAME]" at bounding box center [548, 290] width 118 height 14
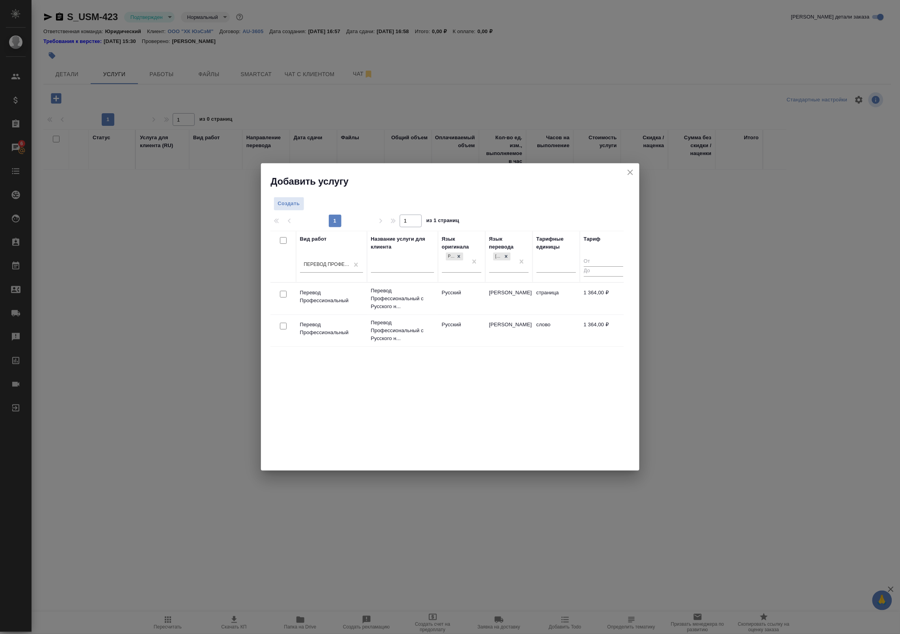
click at [486, 367] on div "Вид работ Перевод Профессиональный Название услуги для клиента Язык оригинала Р…" at bounding box center [446, 349] width 353 height 237
click at [284, 297] on input "checkbox" at bounding box center [283, 294] width 7 height 7
checkbox input "true"
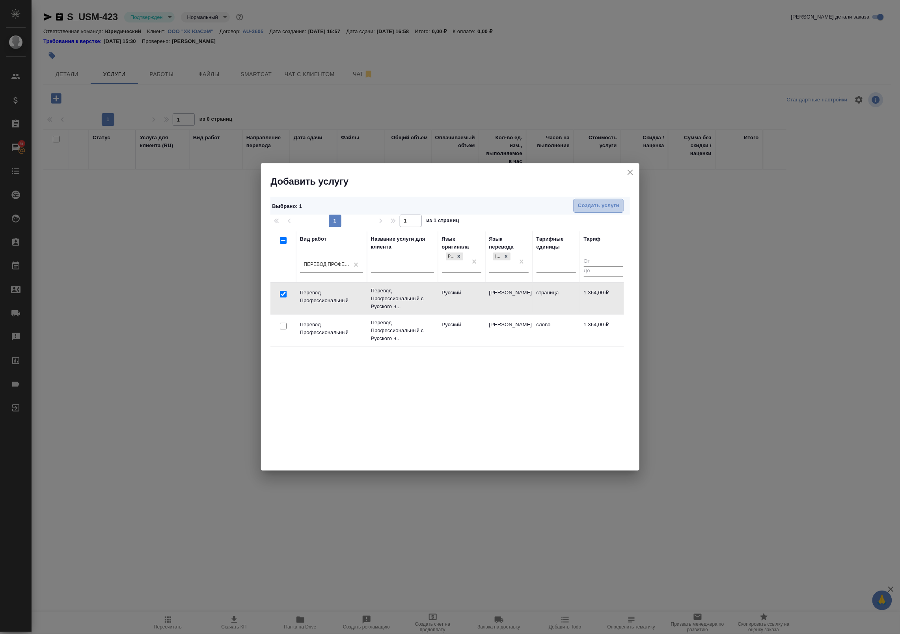
click at [613, 205] on span "Создать услуги" at bounding box center [598, 205] width 41 height 9
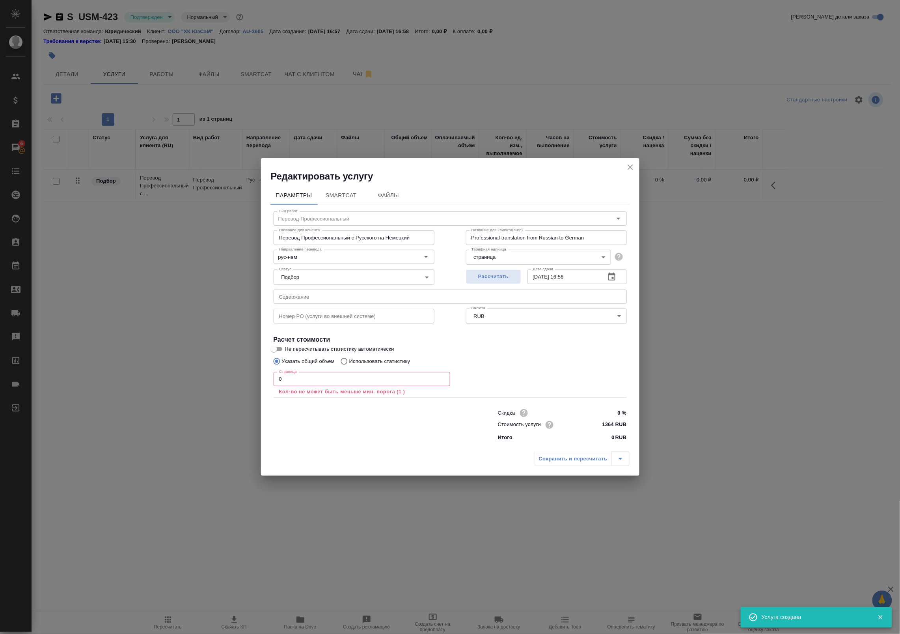
drag, startPoint x: 316, startPoint y: 384, endPoint x: 216, endPoint y: 381, distance: 99.8
click at [216, 381] on div "Редактировать услугу Параметры SmartCat Файлы Вид работ Перевод Профессиональны…" at bounding box center [450, 317] width 900 height 634
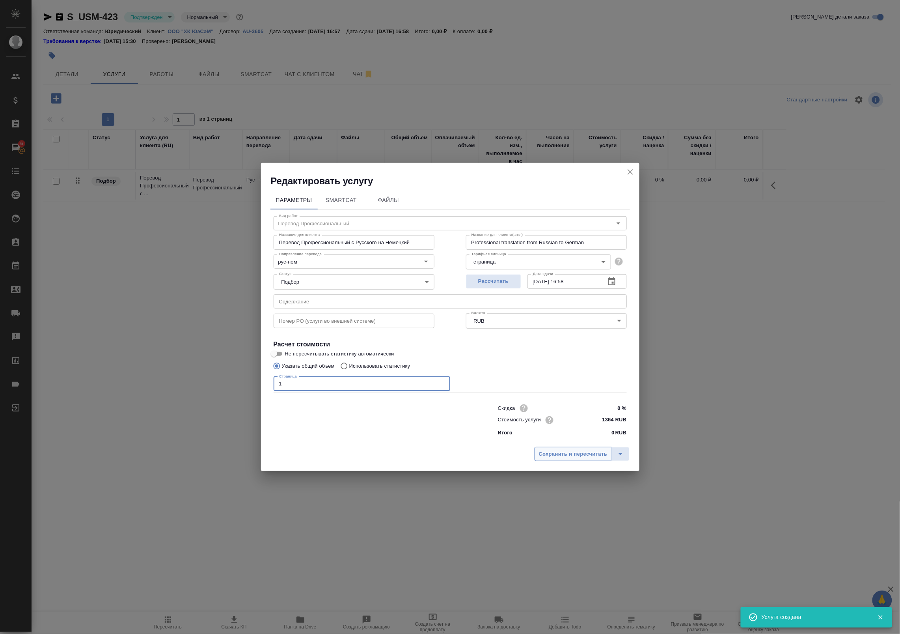
type input "1"
click at [569, 455] on span "Сохранить и пересчитать" at bounding box center [573, 453] width 69 height 9
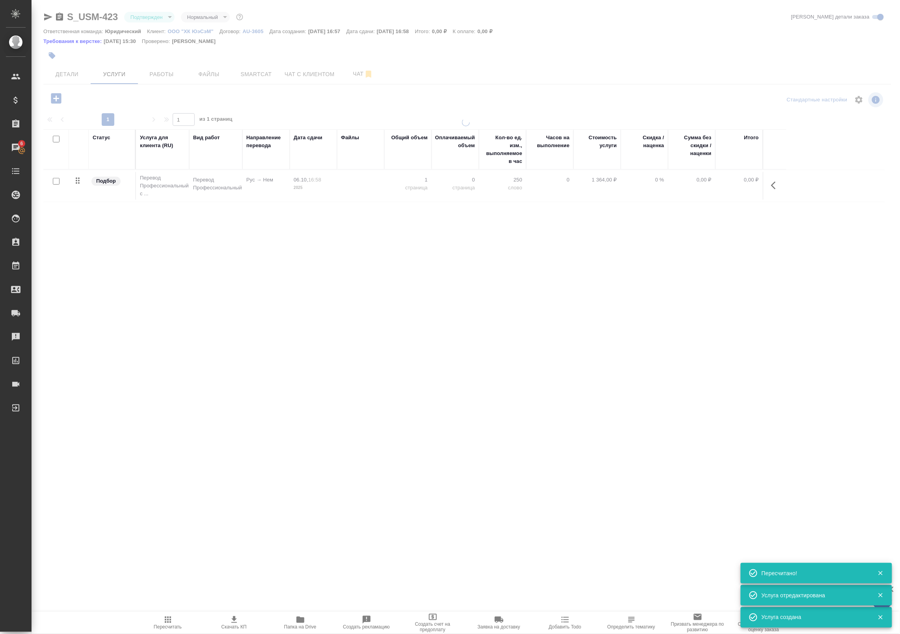
type input "urgent"
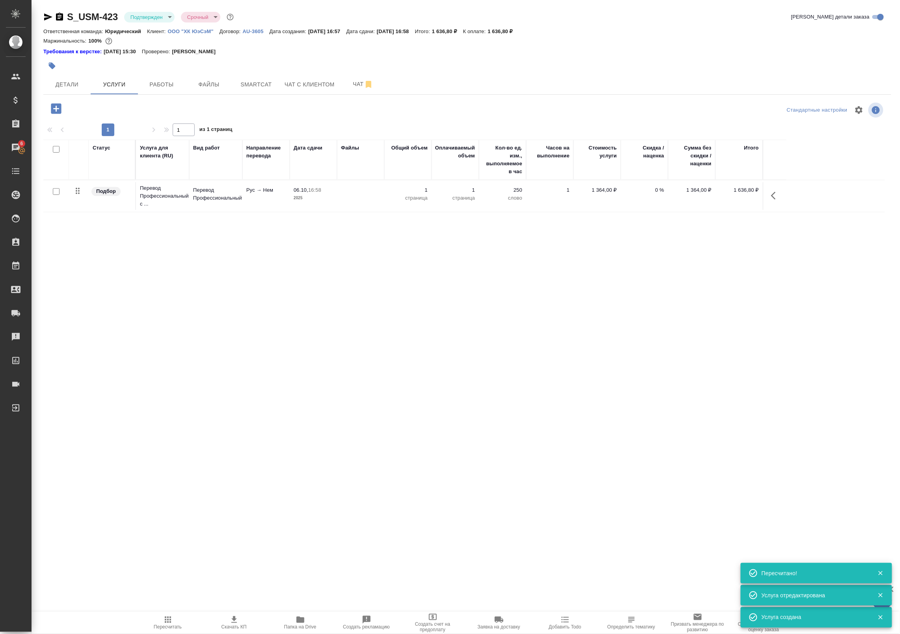
drag, startPoint x: 487, startPoint y: 190, endPoint x: 832, endPoint y: 199, distance: 344.7
click at [488, 190] on p "250" at bounding box center [502, 190] width 39 height 8
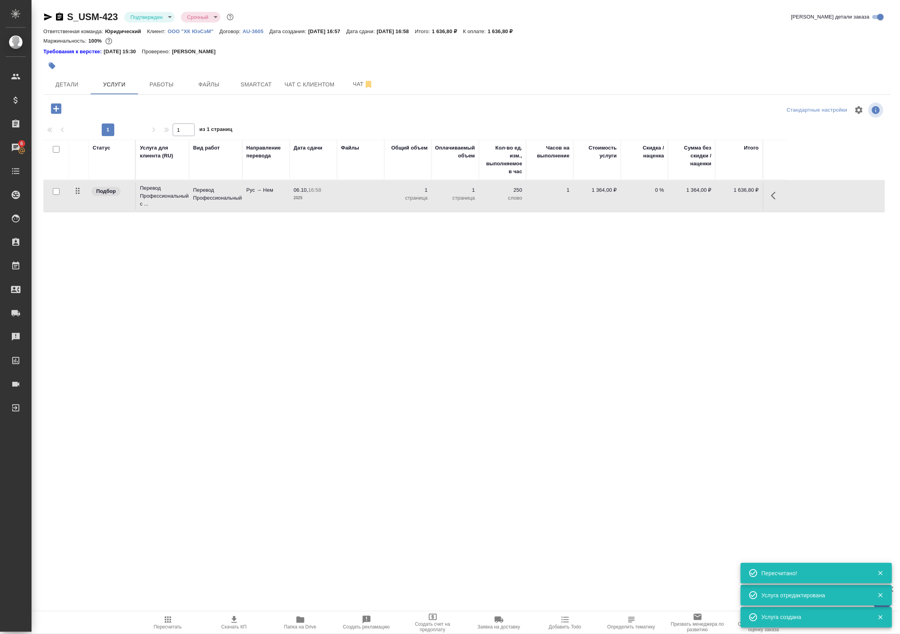
click at [772, 196] on icon "button" at bounding box center [775, 195] width 9 height 9
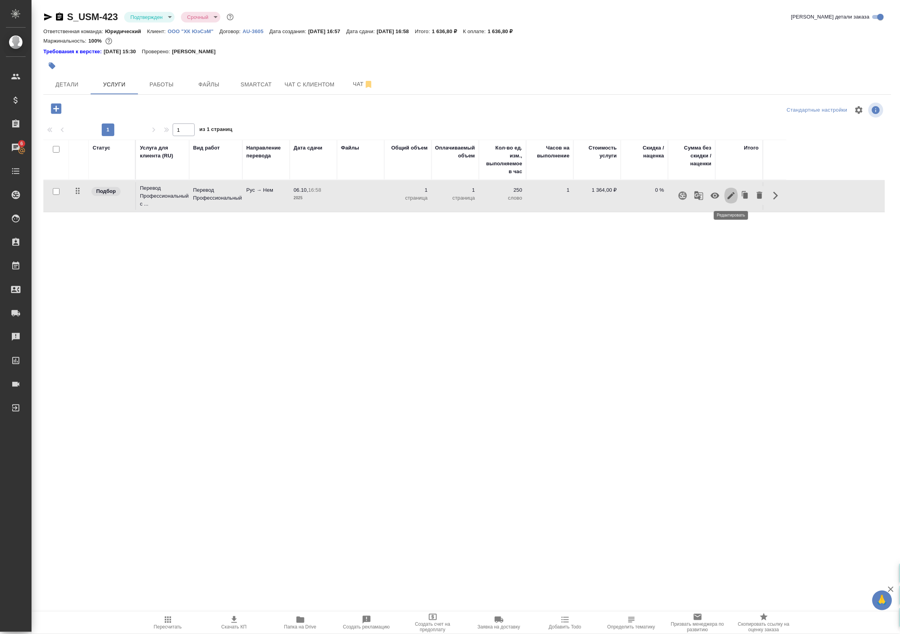
click at [729, 194] on icon "button" at bounding box center [731, 195] width 9 height 9
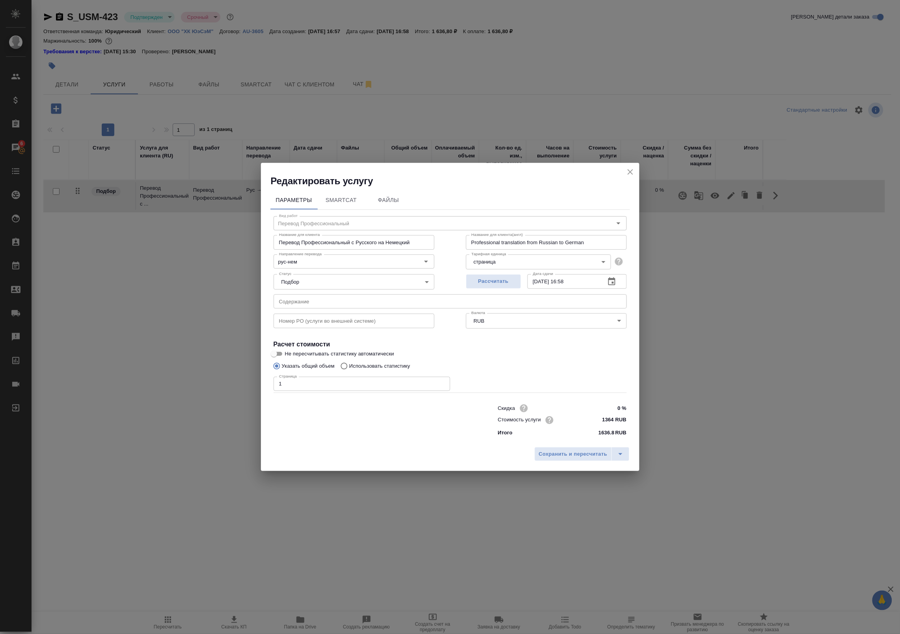
click at [299, 383] on input "1" at bounding box center [362, 384] width 177 height 14
type input "11"
click at [560, 447] on button "Сохранить и пересчитать" at bounding box center [573, 454] width 77 height 14
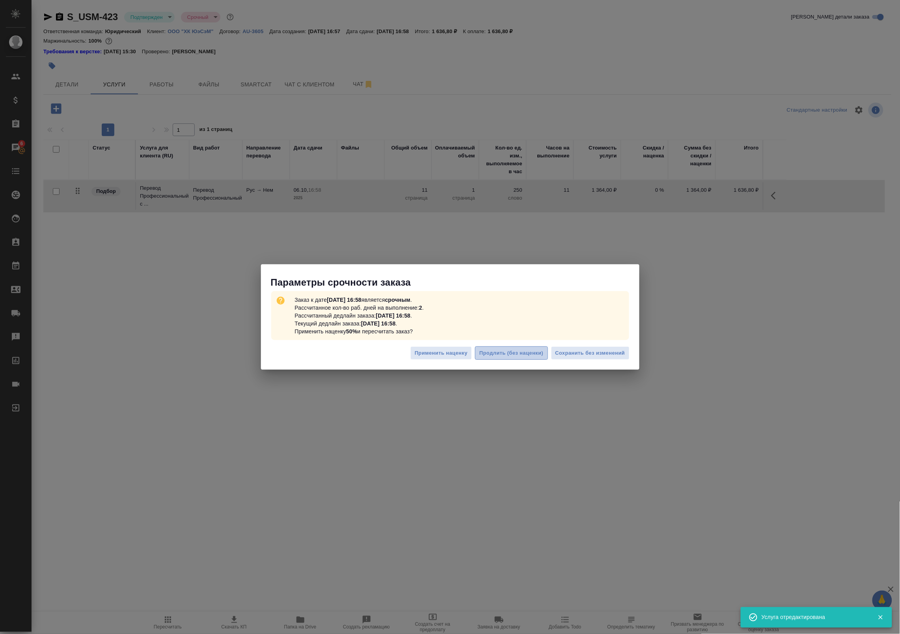
click at [531, 354] on span "Продлить (без наценки)" at bounding box center [511, 353] width 64 height 9
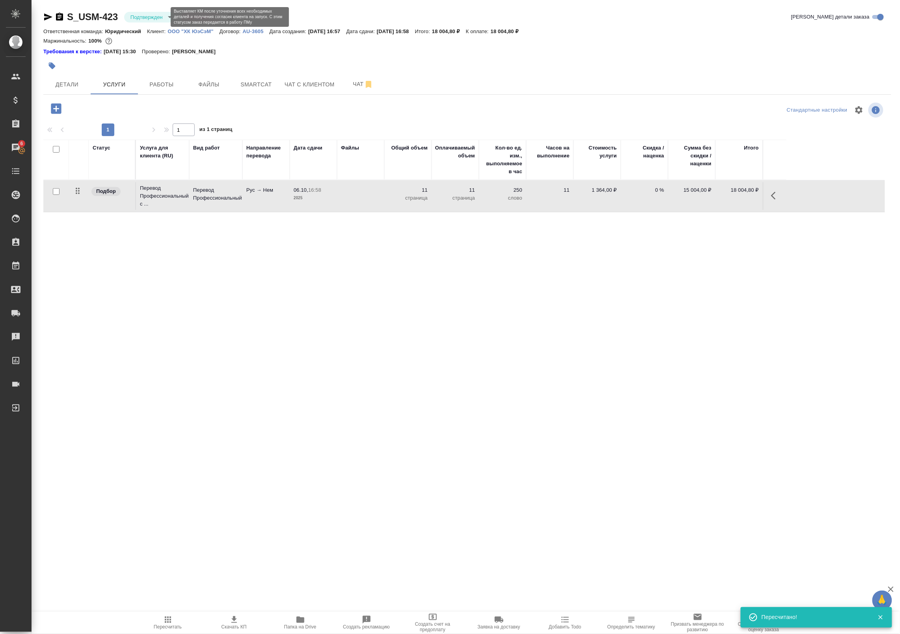
click at [147, 20] on body "🙏 .cls-1 fill:#fff; AWATERA Badanyan Artak Клиенты Спецификации Заказы 6 Чаты T…" at bounding box center [450, 317] width 900 height 634
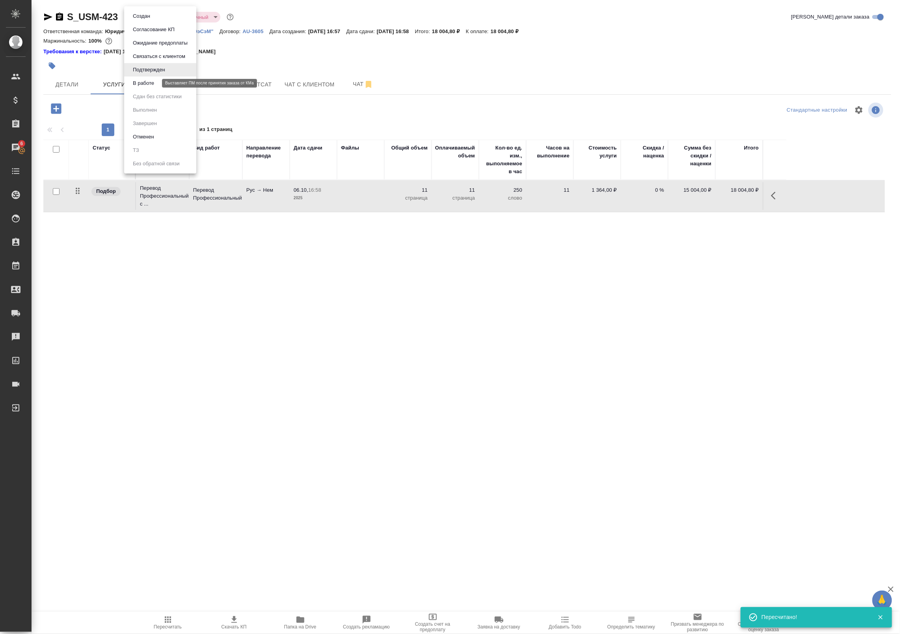
click at [152, 83] on button "В работе" at bounding box center [144, 83] width 26 height 9
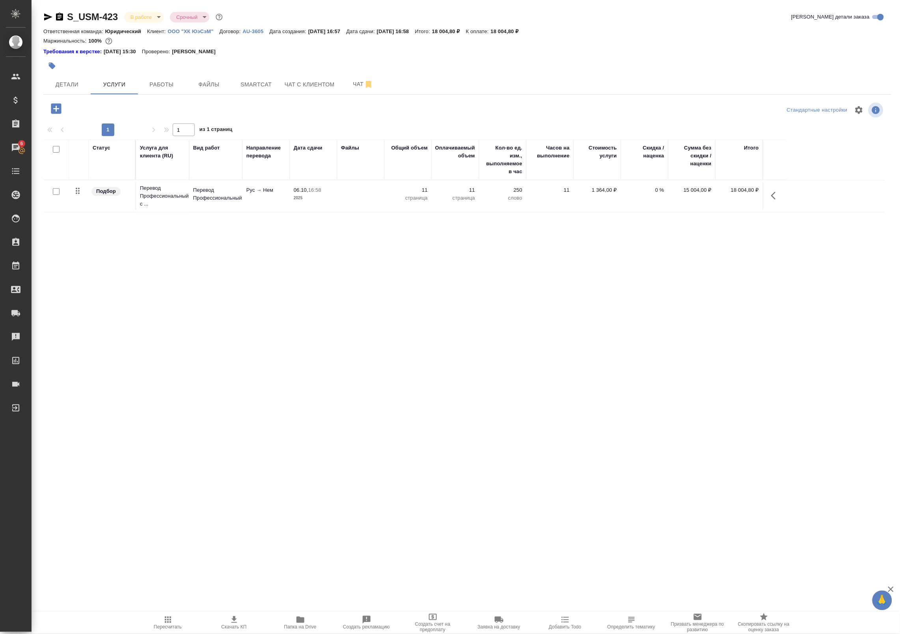
click at [56, 108] on icon "button" at bounding box center [56, 109] width 14 height 14
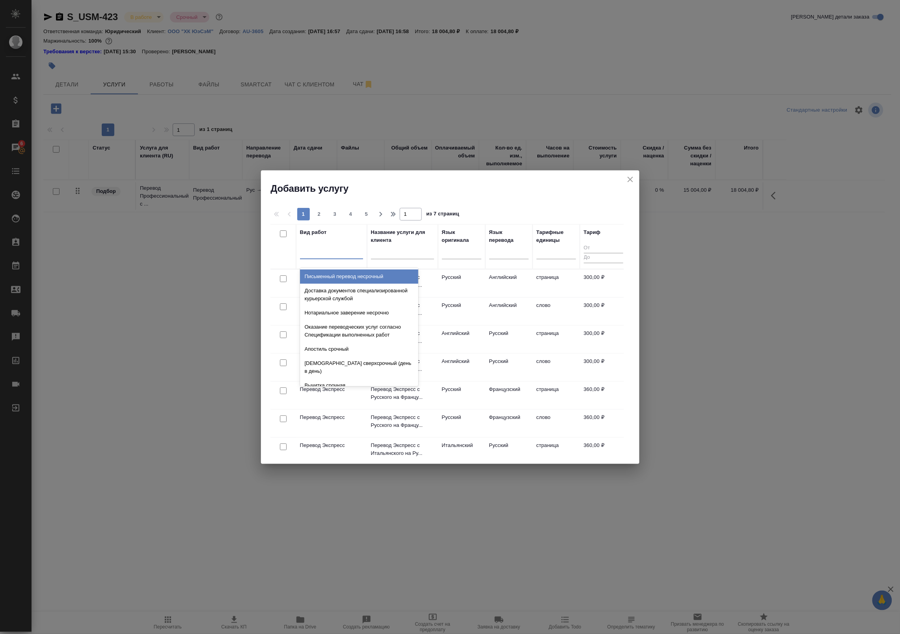
click at [340, 256] on div at bounding box center [331, 250] width 63 height 11
type input "h"
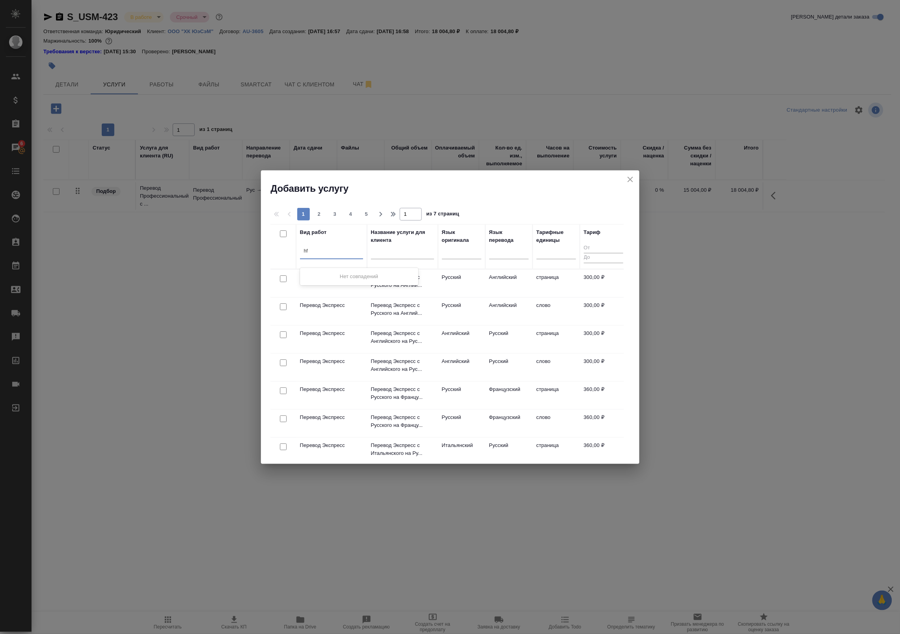
type input "h"
type input "расшиф"
click at [390, 291] on div "Расшифровка аудио\видео" at bounding box center [359, 290] width 118 height 14
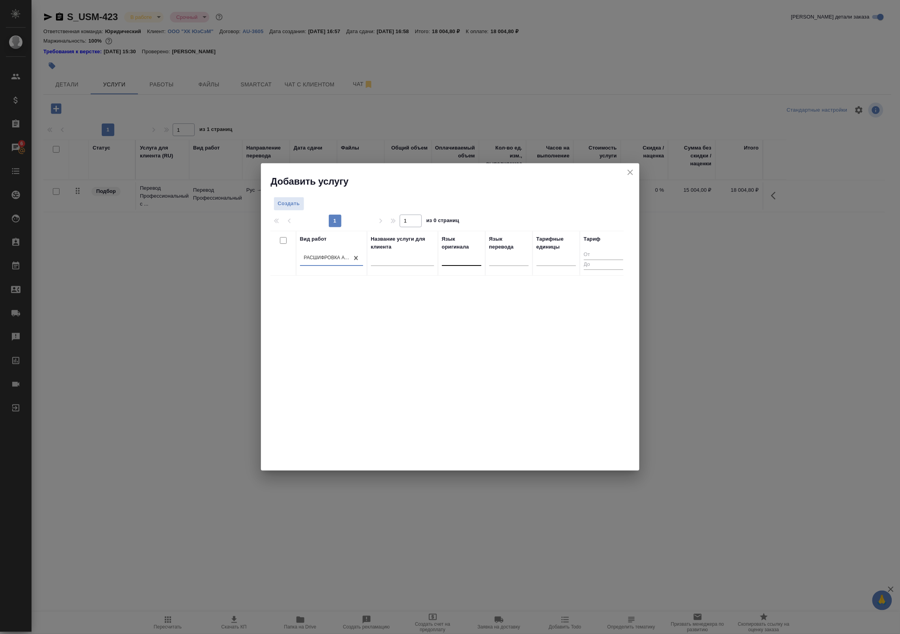
click at [474, 263] on div at bounding box center [461, 257] width 39 height 11
click at [471, 283] on div "Русский" at bounding box center [501, 283] width 118 height 14
click at [338, 265] on div "Расшифровка аудио\видео" at bounding box center [327, 264] width 46 height 7
click at [332, 262] on div "Расшифровка аудио\видео" at bounding box center [327, 264] width 46 height 7
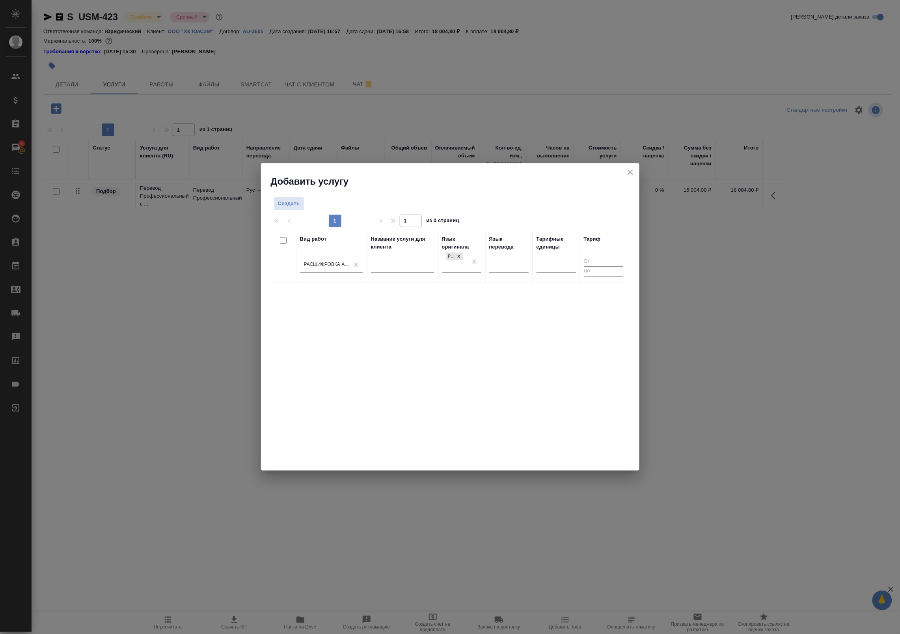
click at [399, 305] on div "Вид работ Расшифровка аудио\видео Название услуги для клиента Язык оригинала Ру…" at bounding box center [446, 349] width 353 height 237
click at [299, 200] on span "Создать" at bounding box center [289, 203] width 22 height 9
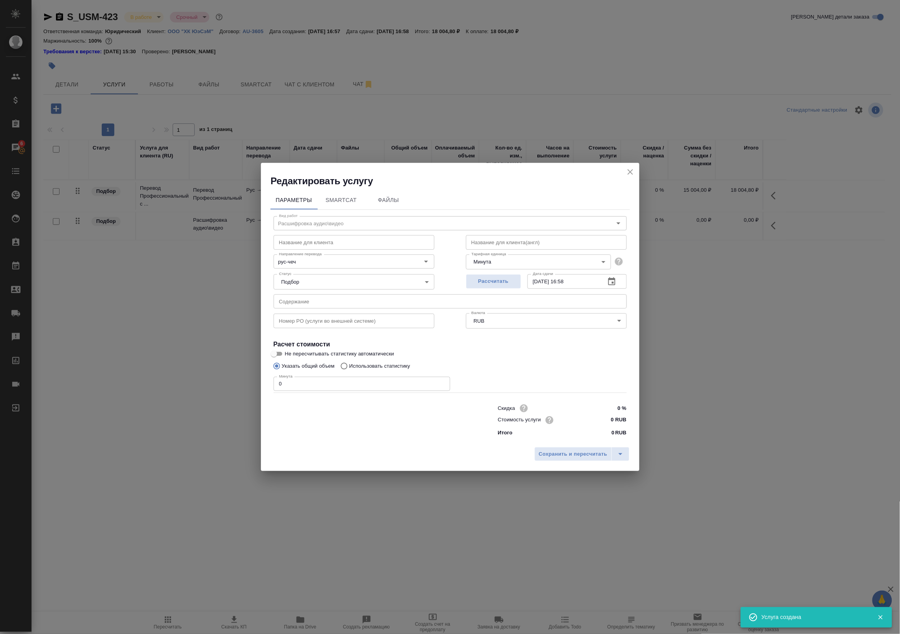
click at [381, 244] on input "text" at bounding box center [354, 242] width 161 height 14
click at [373, 227] on div "Название для клиента Название для клиента" at bounding box center [354, 241] width 192 height 50
click at [333, 241] on input "text" at bounding box center [354, 242] width 161 height 14
click at [458, 264] on div "Рассчитать Дата сдачи [DATE] 16:58 Дата сдачи" at bounding box center [546, 280] width 192 height 50
click at [357, 384] on input "0" at bounding box center [362, 384] width 177 height 14
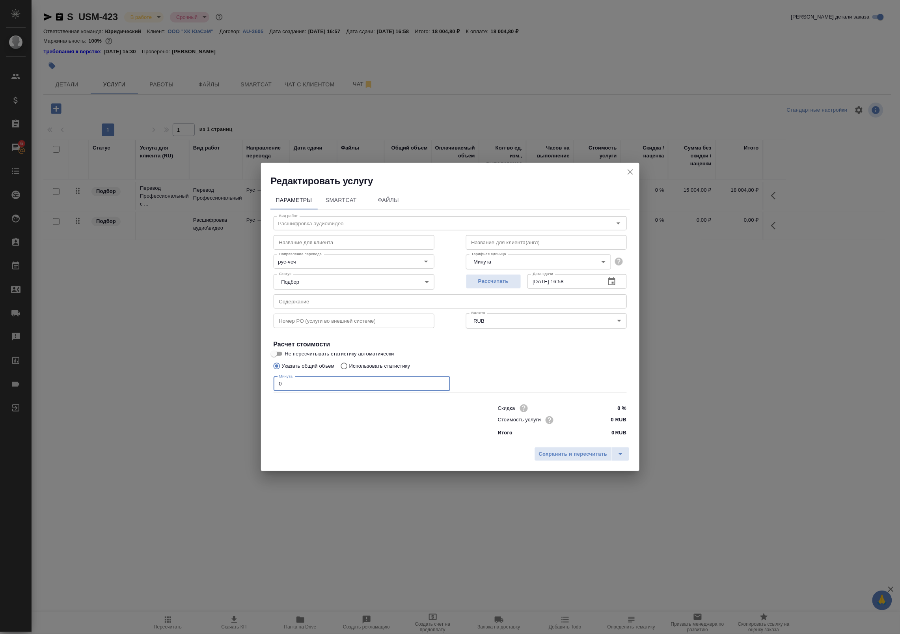
drag, startPoint x: 265, startPoint y: 386, endPoint x: 235, endPoint y: 385, distance: 29.6
click at [235, 385] on div "Редактировать услугу Параметры SmartCat Файлы Вид работ Расшифровка аудио\видео…" at bounding box center [450, 317] width 900 height 634
type input "22"
click at [393, 421] on div at bounding box center [370, 420] width 224 height 32
click at [326, 244] on input "text" at bounding box center [354, 242] width 161 height 14
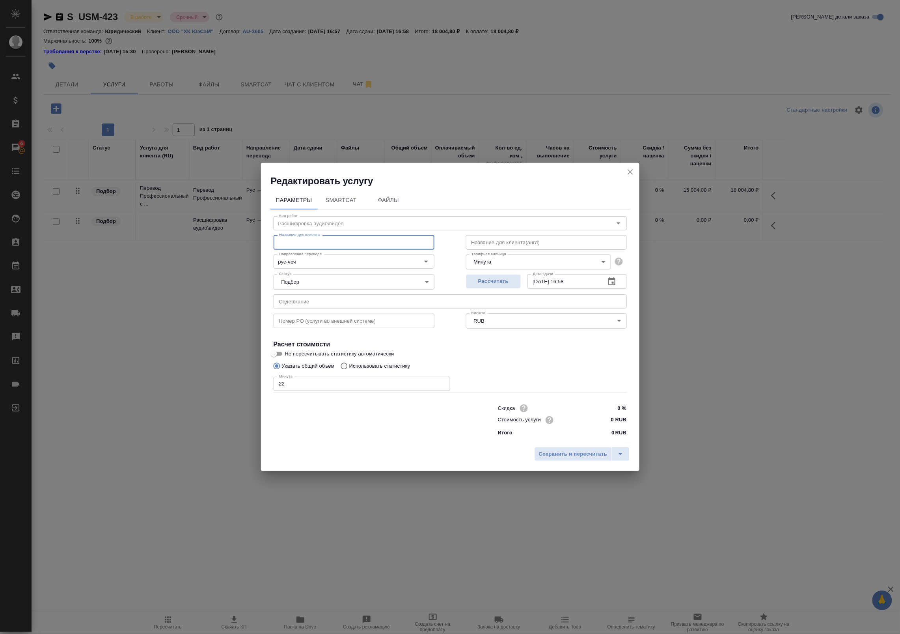
click at [328, 223] on div "Название для клиента Название для клиента" at bounding box center [354, 241] width 192 height 50
click at [326, 243] on input "text" at bounding box center [354, 242] width 161 height 14
click at [576, 456] on span "Сохранить и пересчитать" at bounding box center [573, 453] width 69 height 9
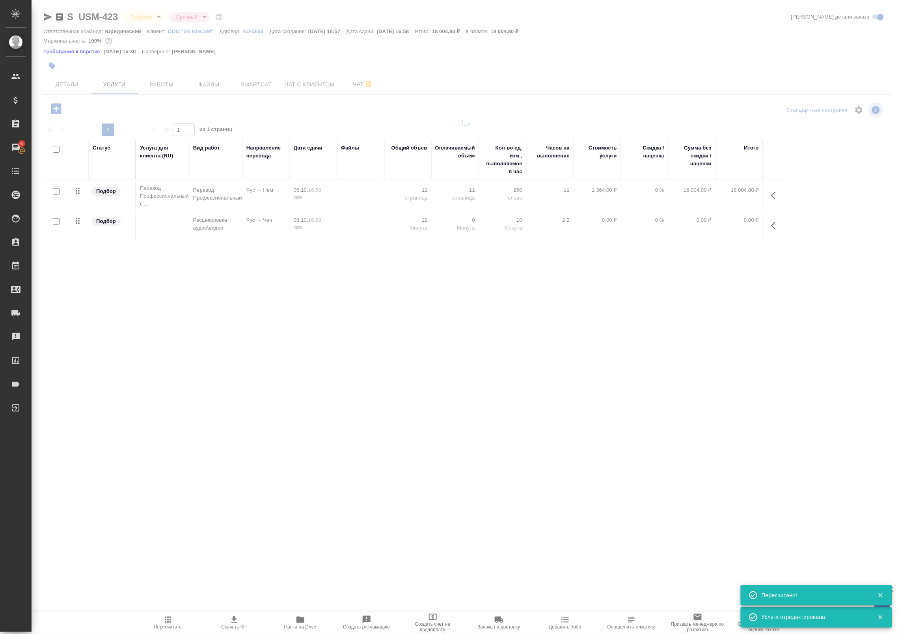
type input "normal"
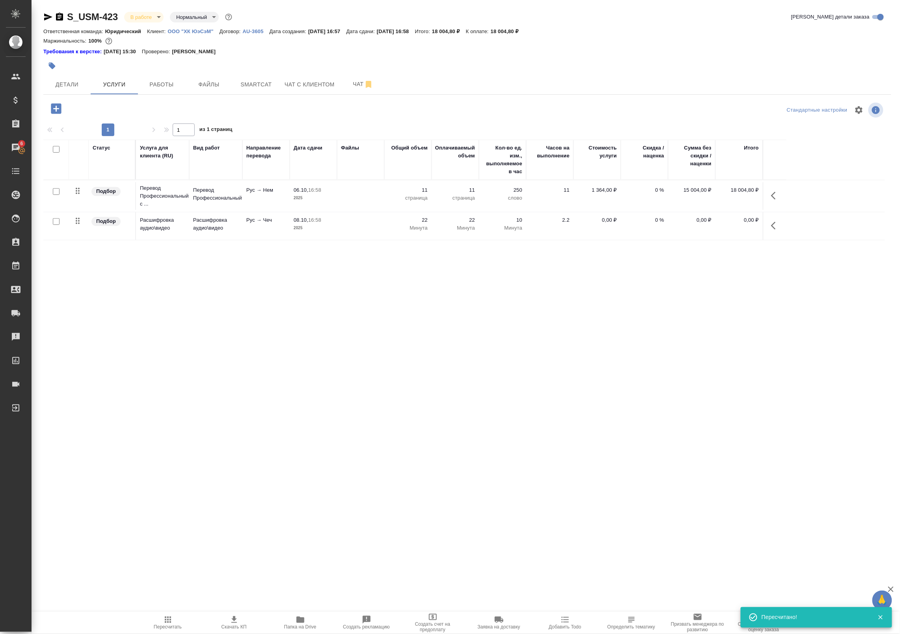
click at [771, 221] on icon "button" at bounding box center [775, 225] width 9 height 9
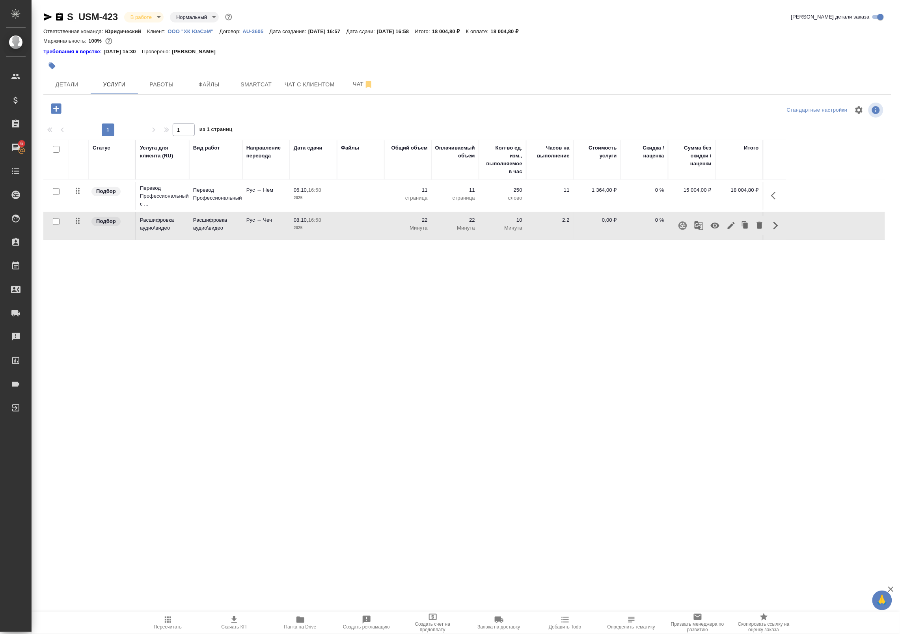
click at [725, 227] on button "button" at bounding box center [731, 225] width 13 height 19
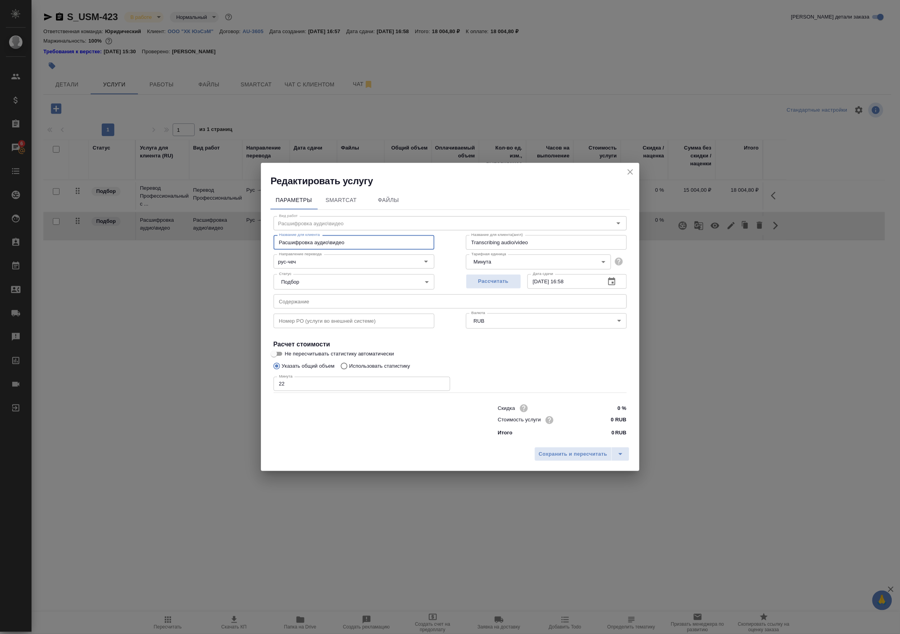
click at [357, 239] on input "Расшифровка аудио\видео" at bounding box center [354, 242] width 161 height 14
drag, startPoint x: 362, startPoint y: 241, endPoint x: 342, endPoint y: 241, distance: 19.3
click at [342, 241] on input "Расшифровка аудио\видео" at bounding box center [354, 242] width 161 height 14
drag, startPoint x: 622, startPoint y: 173, endPoint x: 629, endPoint y: 173, distance: 7.1
click at [623, 173] on div "Редактировать услугу" at bounding box center [450, 175] width 379 height 24
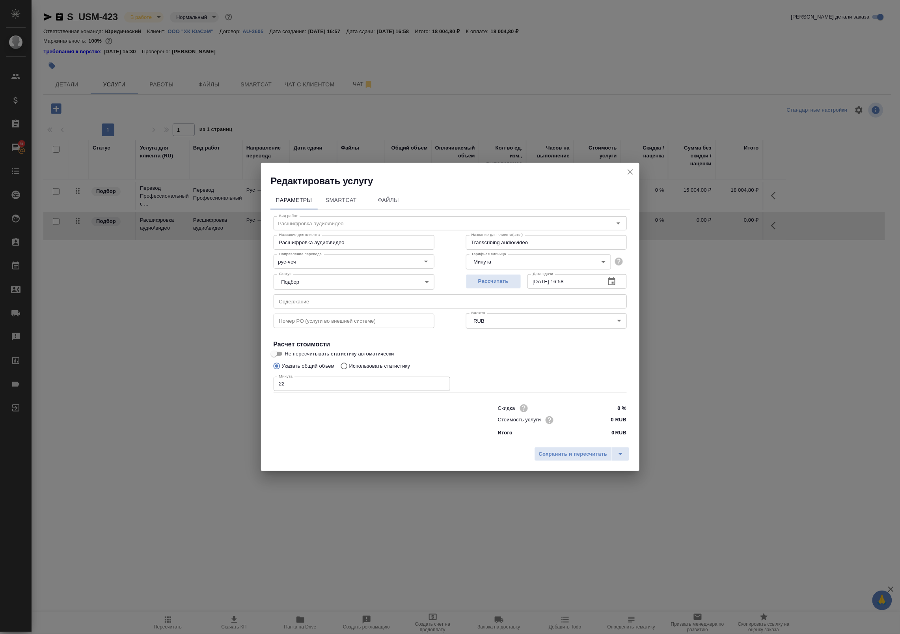
click at [634, 172] on icon "close" at bounding box center [630, 171] width 9 height 9
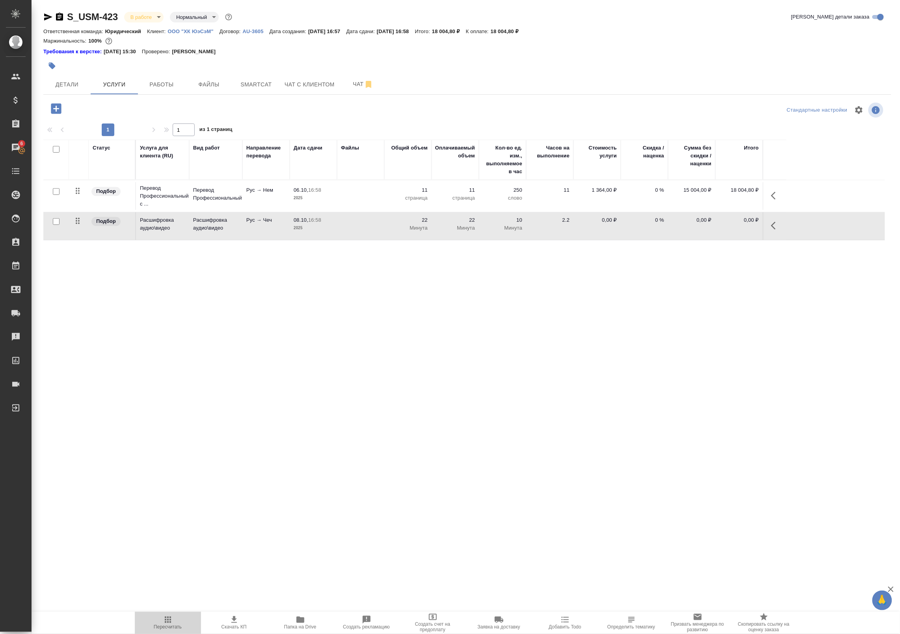
click at [171, 623] on icon "button" at bounding box center [167, 619] width 9 height 9
click at [763, 230] on td at bounding box center [775, 226] width 24 height 28
click at [776, 226] on icon "button" at bounding box center [775, 225] width 9 height 9
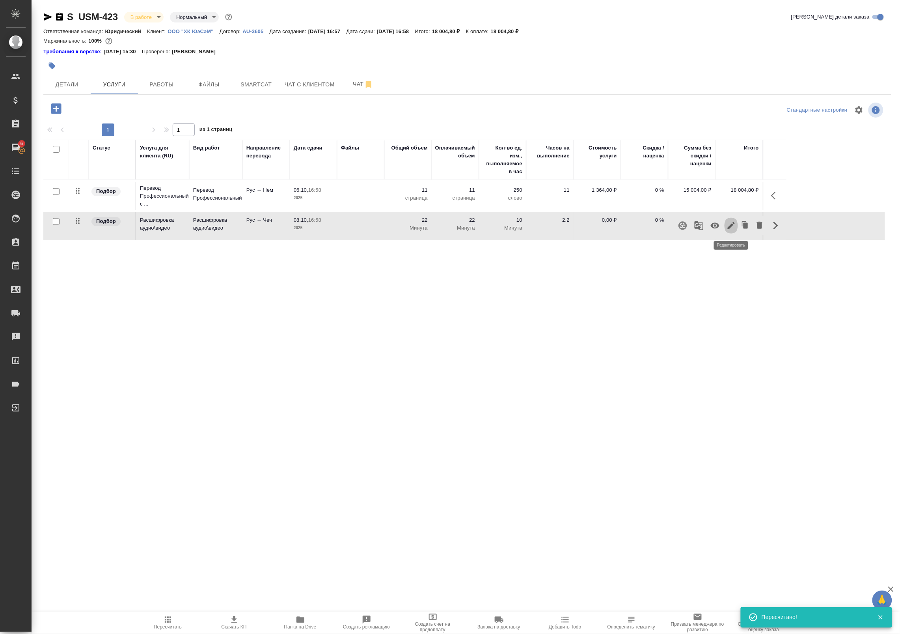
click at [727, 226] on icon "button" at bounding box center [731, 225] width 9 height 9
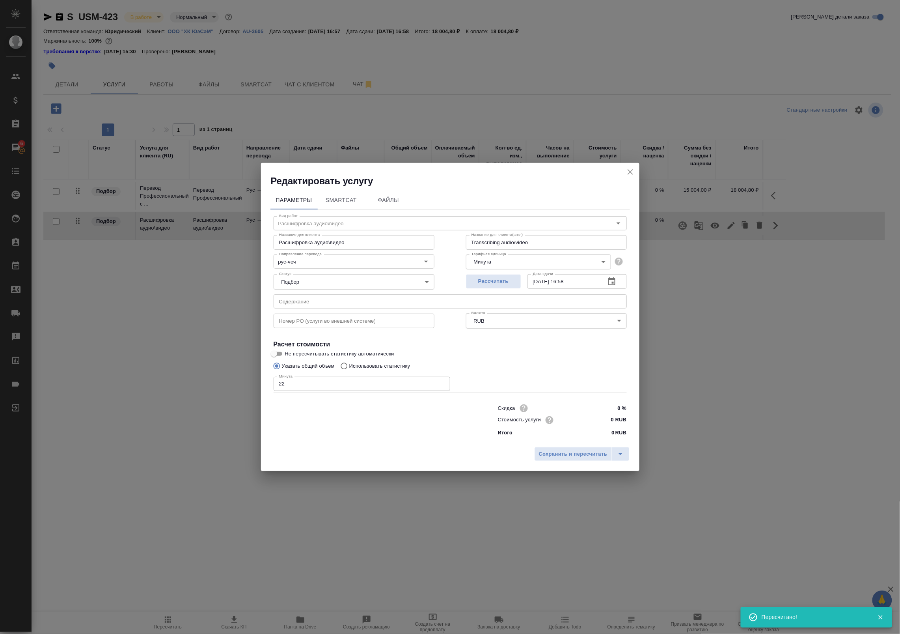
drag, startPoint x: 329, startPoint y: 249, endPoint x: 344, endPoint y: 245, distance: 15.1
click at [330, 249] on input "Расшифровка аудио\видео" at bounding box center [354, 242] width 161 height 14
drag, startPoint x: 357, startPoint y: 241, endPoint x: 205, endPoint y: 244, distance: 151.8
click at [205, 244] on div "Редактировать услугу Параметры SmartCat Файлы Вид работ Расшифровка аудио\видео…" at bounding box center [450, 317] width 900 height 634
type input "п"
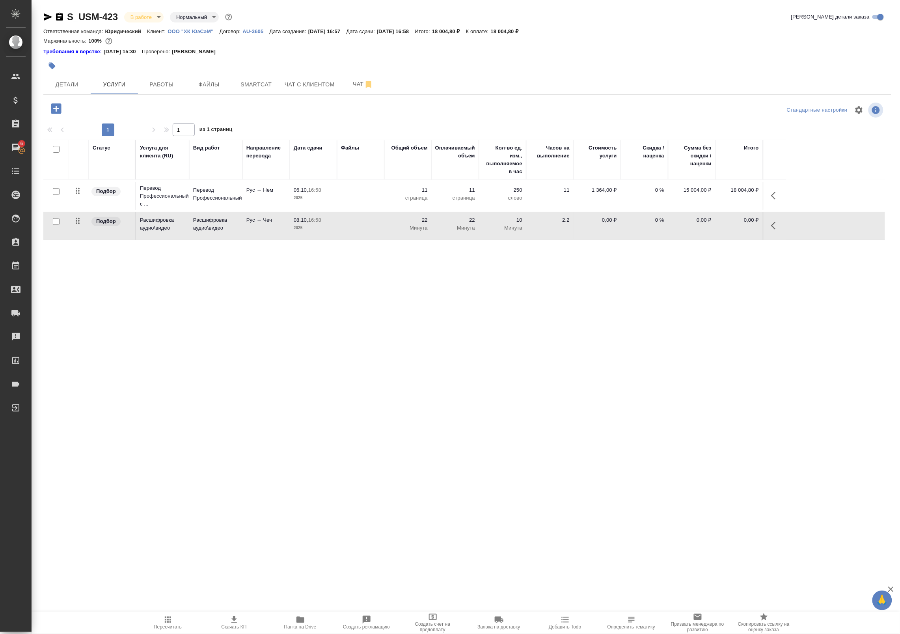
click at [51, 221] on div at bounding box center [56, 221] width 18 height 11
click at [58, 222] on input "checkbox" at bounding box center [56, 221] width 7 height 7
checkbox input "true"
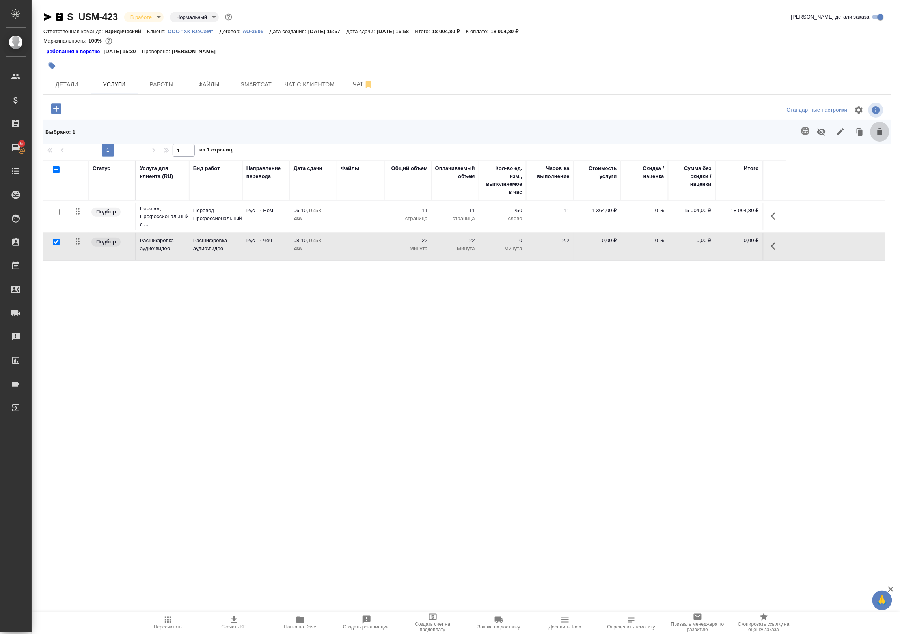
drag, startPoint x: 880, startPoint y: 131, endPoint x: 805, endPoint y: 144, distance: 76.0
click at [880, 132] on icon "button" at bounding box center [880, 131] width 6 height 7
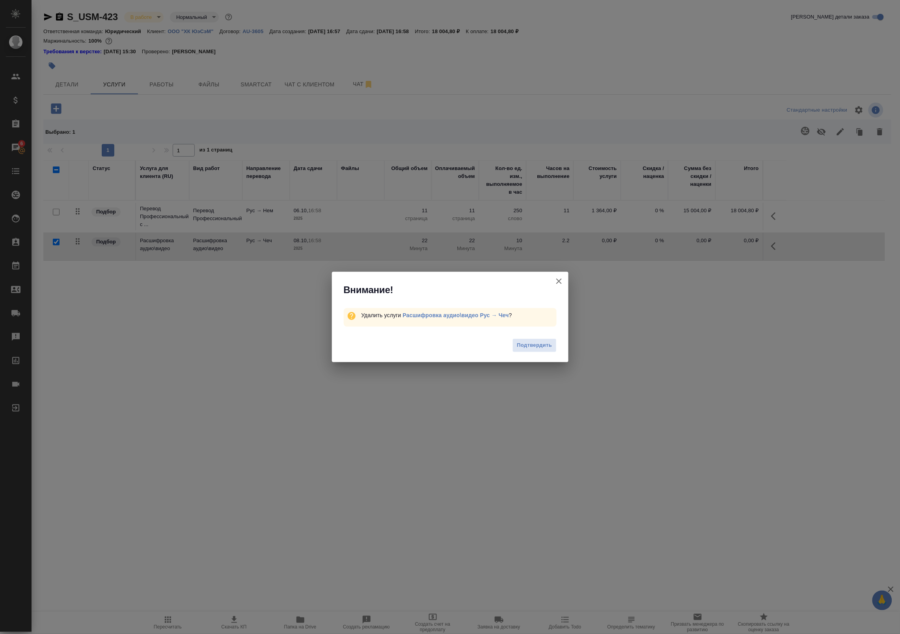
click at [525, 350] on button "Подтвердить" at bounding box center [535, 345] width 44 height 14
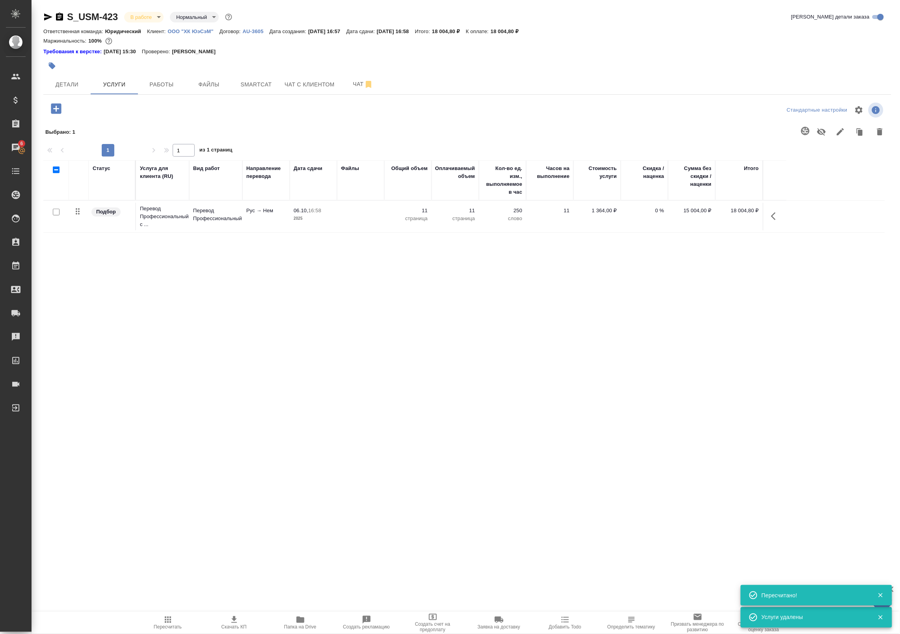
click at [60, 109] on icon "button" at bounding box center [56, 108] width 10 height 10
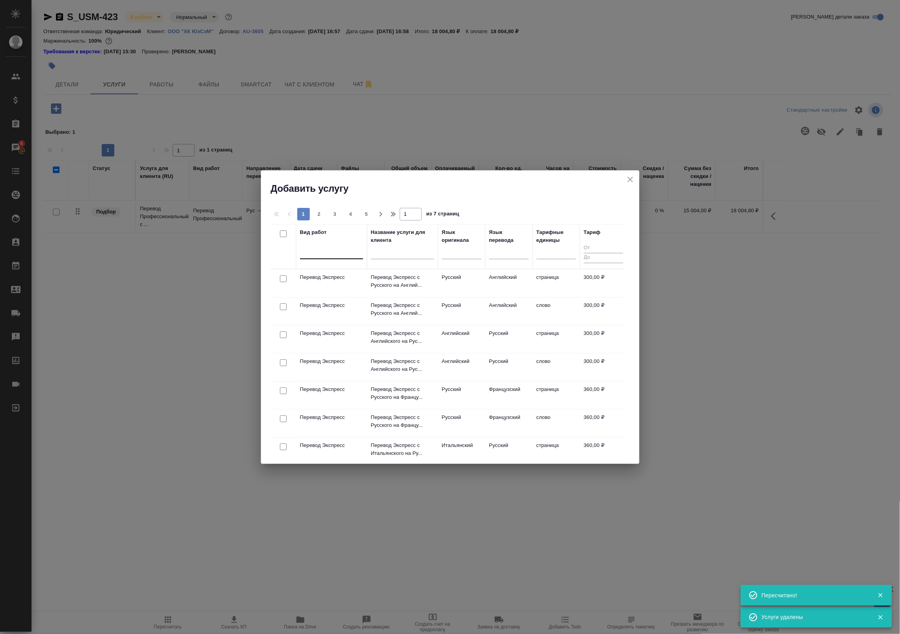
click at [314, 248] on div at bounding box center [331, 250] width 63 height 11
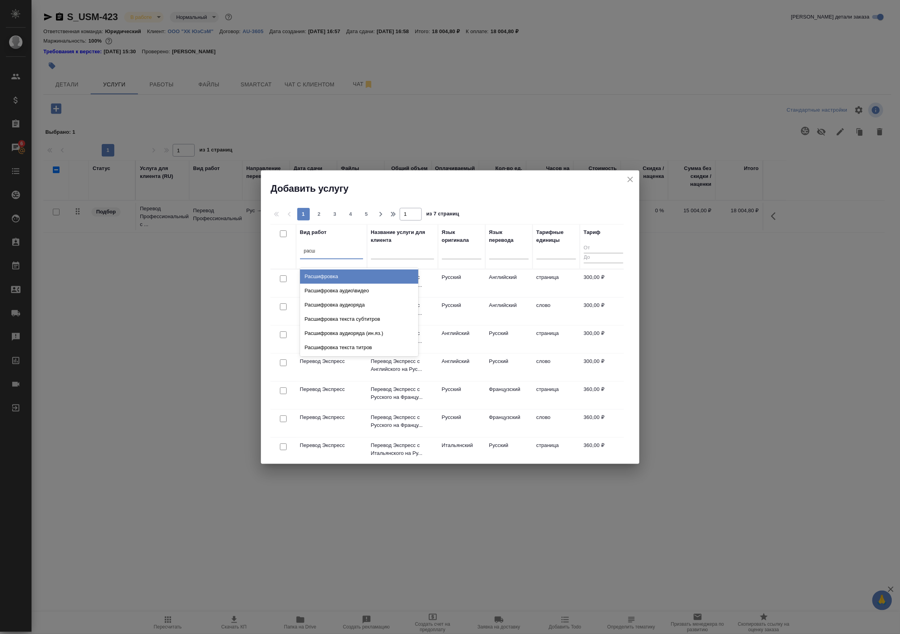
type input "расши"
click at [392, 302] on div "Расшифровка аудиоряда" at bounding box center [359, 305] width 118 height 14
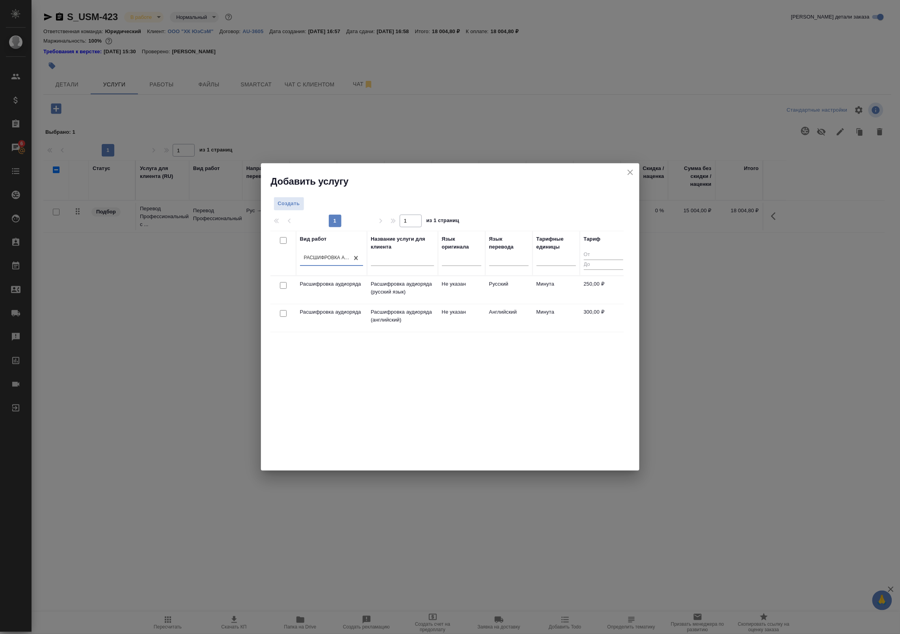
drag, startPoint x: 498, startPoint y: 259, endPoint x: 502, endPoint y: 268, distance: 10.3
click at [498, 258] on div at bounding box center [508, 257] width 39 height 11
click at [505, 285] on div "Русский" at bounding box center [548, 283] width 118 height 14
click at [280, 292] on input "checkbox" at bounding box center [283, 292] width 7 height 7
checkbox input "true"
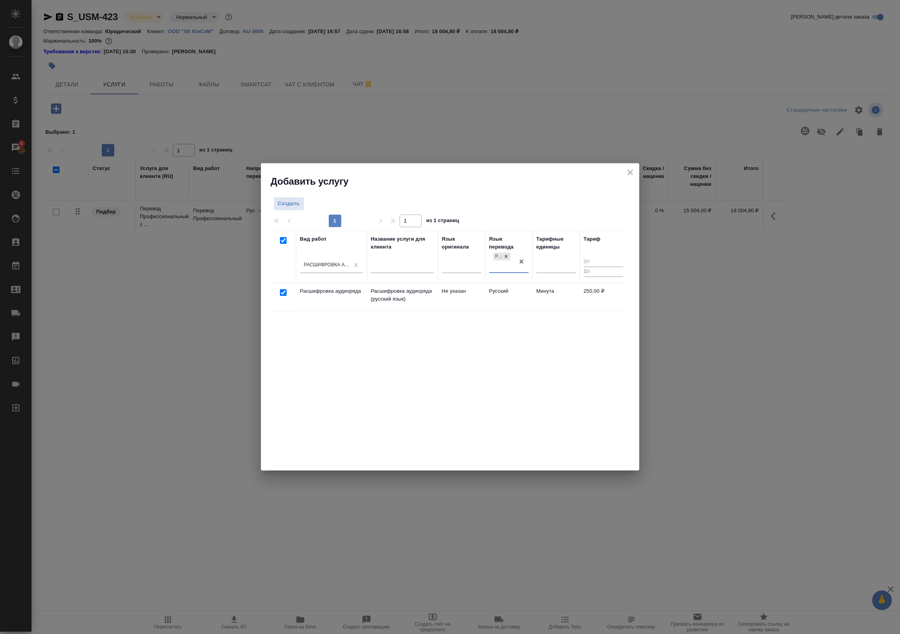
checkbox input "true"
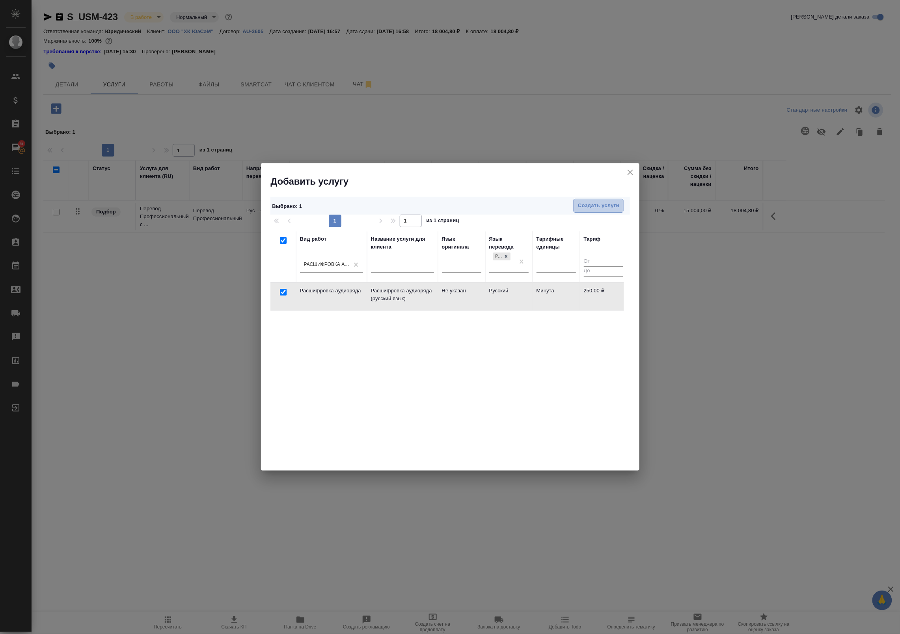
click at [584, 207] on span "Создать услуги" at bounding box center [598, 205] width 41 height 9
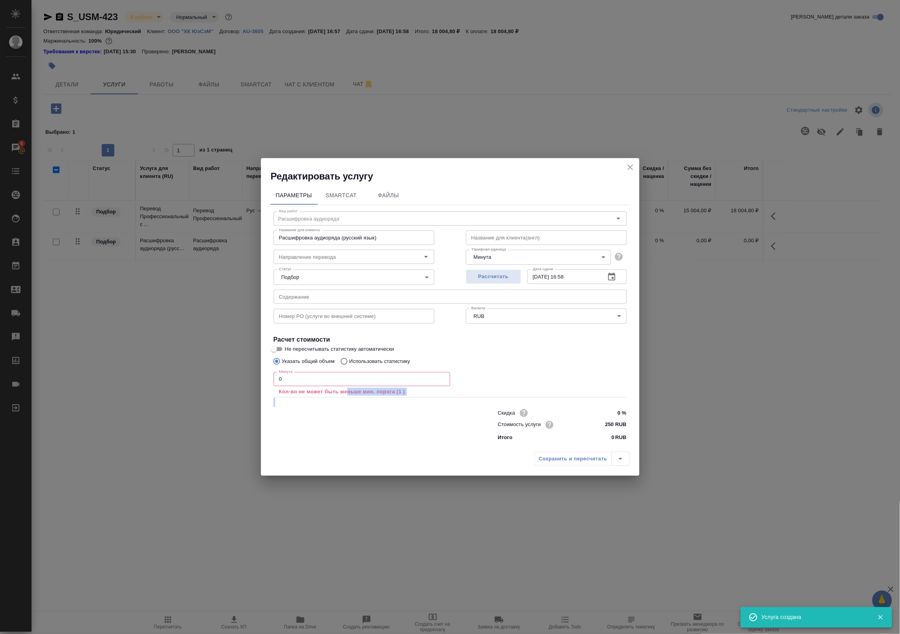
drag, startPoint x: 344, startPoint y: 387, endPoint x: 160, endPoint y: 395, distance: 184.3
click at [160, 395] on div "Редактировать услугу Параметры SmartCat Файлы Вид работ Расшифровка аудиоряда В…" at bounding box center [450, 317] width 900 height 634
click at [295, 375] on input "0" at bounding box center [362, 379] width 177 height 14
drag, startPoint x: 310, startPoint y: 373, endPoint x: 248, endPoint y: 379, distance: 62.1
click at [224, 373] on div "Редактировать услугу Параметры SmartCat Файлы Вид работ Расшифровка аудиоряда В…" at bounding box center [450, 317] width 900 height 634
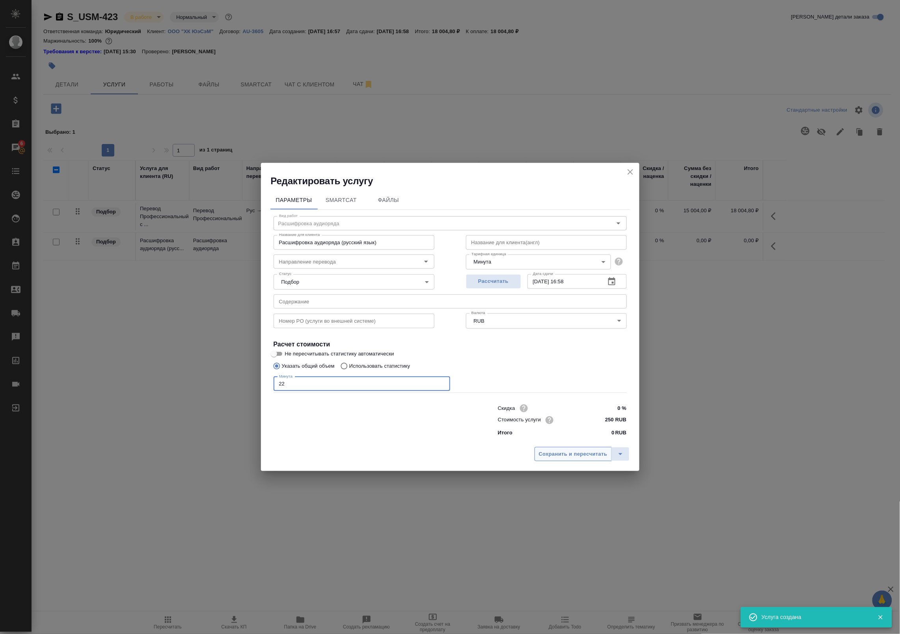
type input "22"
click at [572, 449] on span "Сохранить и пересчитать" at bounding box center [573, 453] width 69 height 9
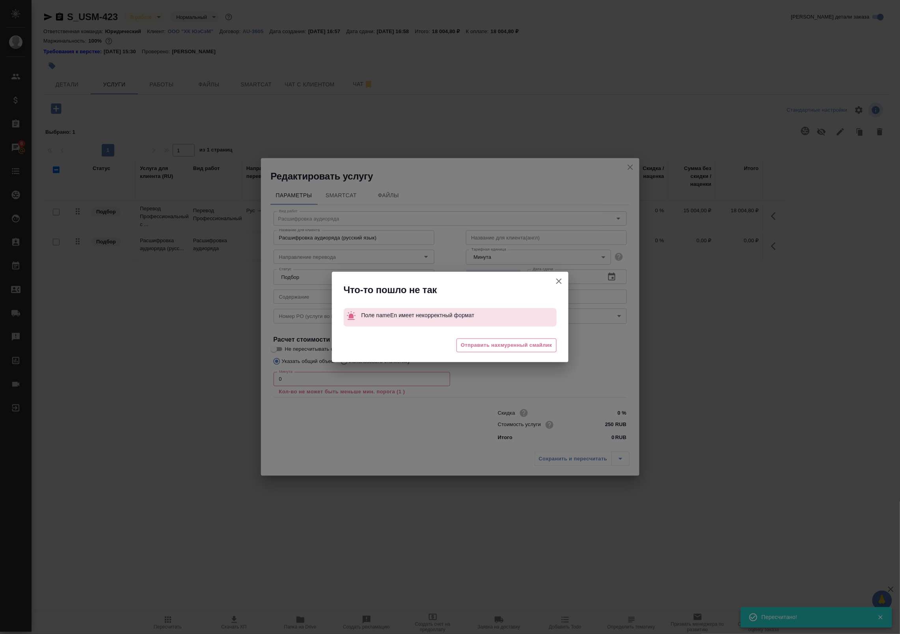
click at [563, 276] on icon "button" at bounding box center [558, 280] width 9 height 9
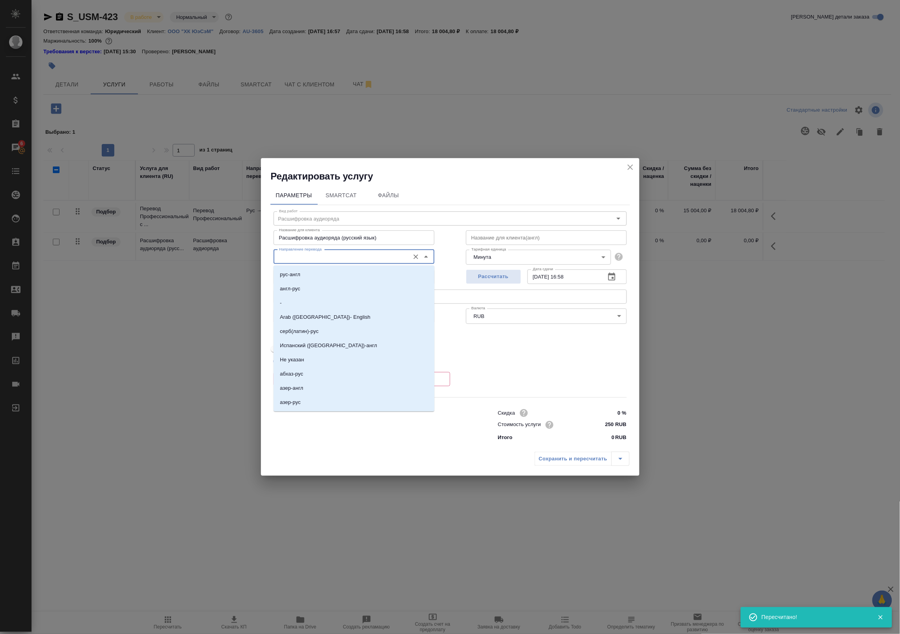
click at [355, 256] on input "Направление перевода" at bounding box center [341, 256] width 130 height 9
click at [360, 237] on input "Расшифровка аудиоряда (русский язык)" at bounding box center [354, 237] width 161 height 14
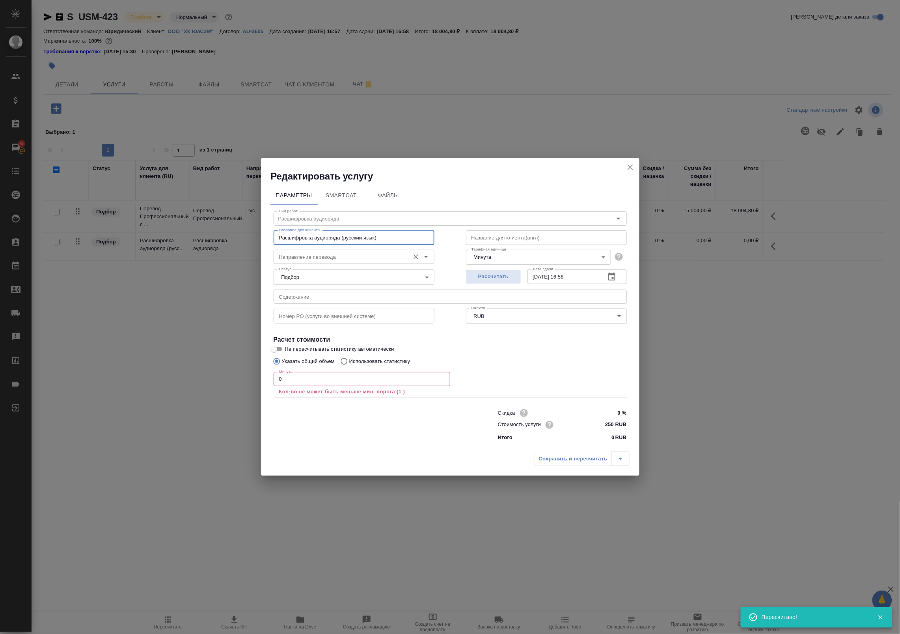
click at [352, 259] on input "Направление перевода" at bounding box center [341, 256] width 130 height 9
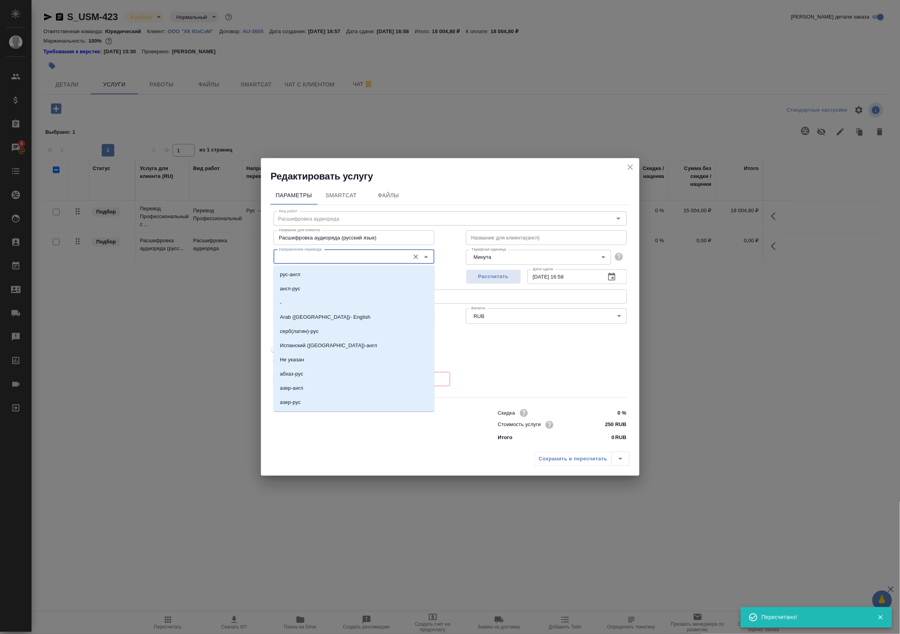
paste input "Расшифровка аудиоряда (русский язык)"
type input "Расшифровка аудиоряда (русский язык)"
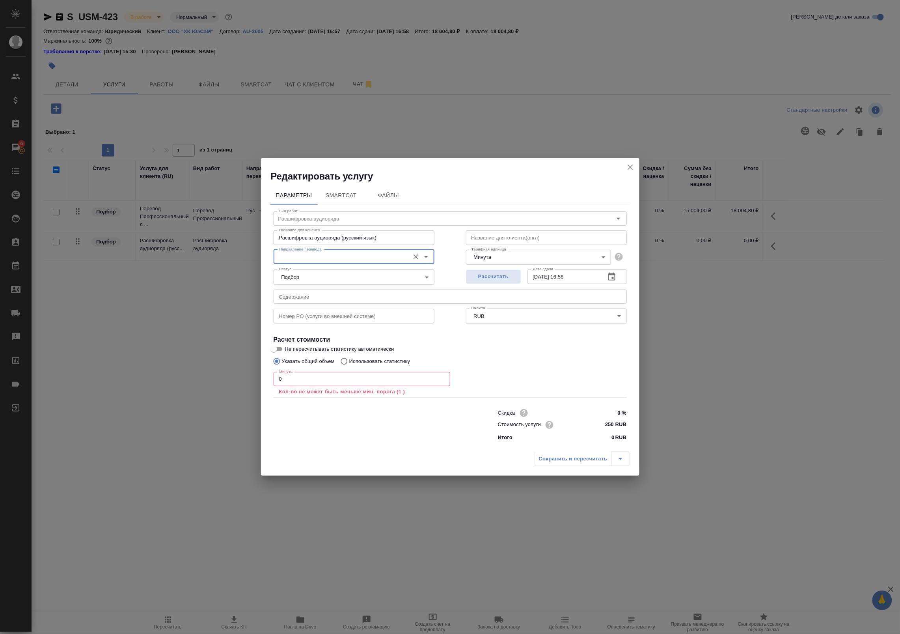
click at [345, 257] on input "Направление перевода" at bounding box center [341, 256] width 130 height 9
click at [338, 269] on li "рус-нем" at bounding box center [354, 274] width 161 height 14
type input "рус-нем"
click at [509, 239] on input "text" at bounding box center [546, 237] width 161 height 14
paste input "Расшифровка аудиоряда (русский язык)"
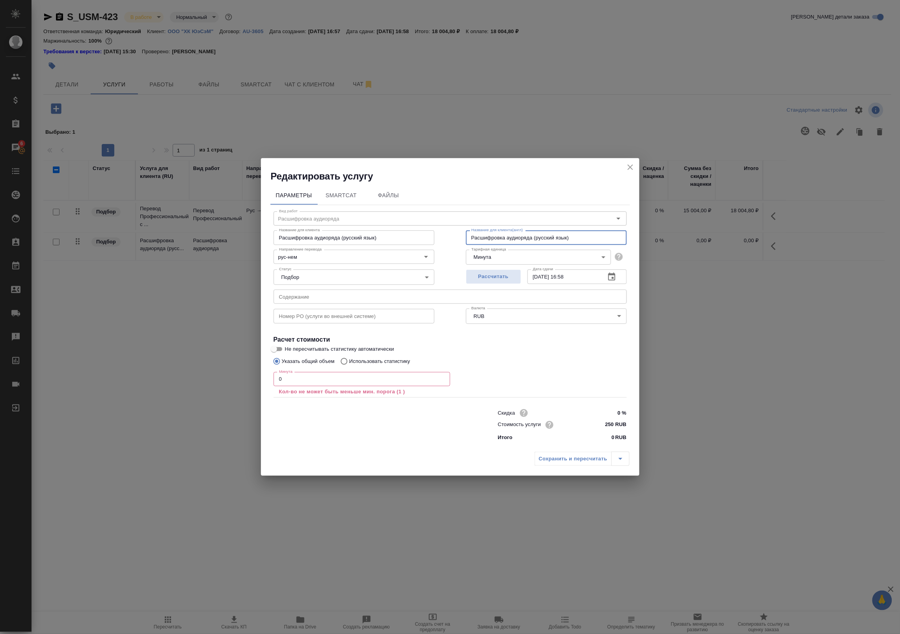
type input "Расшифровка аудиоряда (русский язык)"
click at [506, 371] on div "Минута 0 Минута Кол-во не может быть меньше мин. порога (1 )" at bounding box center [450, 383] width 353 height 28
click at [562, 458] on div "Сохранить и пересчитать" at bounding box center [582, 458] width 95 height 14
drag, startPoint x: 315, startPoint y: 385, endPoint x: 194, endPoint y: 391, distance: 121.6
click at [194, 391] on div "Редактировать услугу Параметры SmartCat Файлы Вид работ Расшифровка аудиоряда В…" at bounding box center [450, 317] width 900 height 634
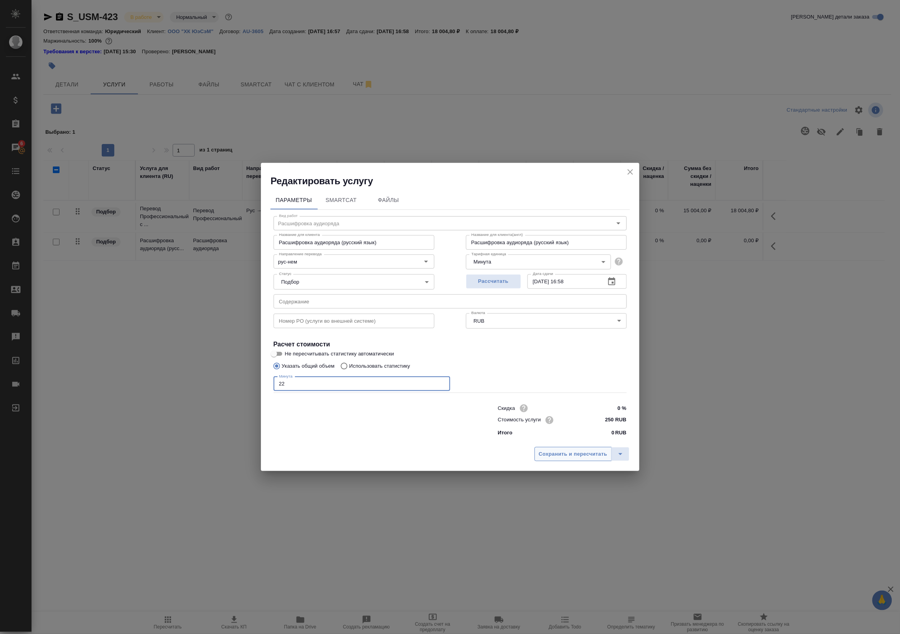
type input "22"
click at [576, 446] on div "Сохранить и пересчитать" at bounding box center [450, 457] width 379 height 28
click at [576, 456] on span "Сохранить и пересчитать" at bounding box center [573, 453] width 69 height 9
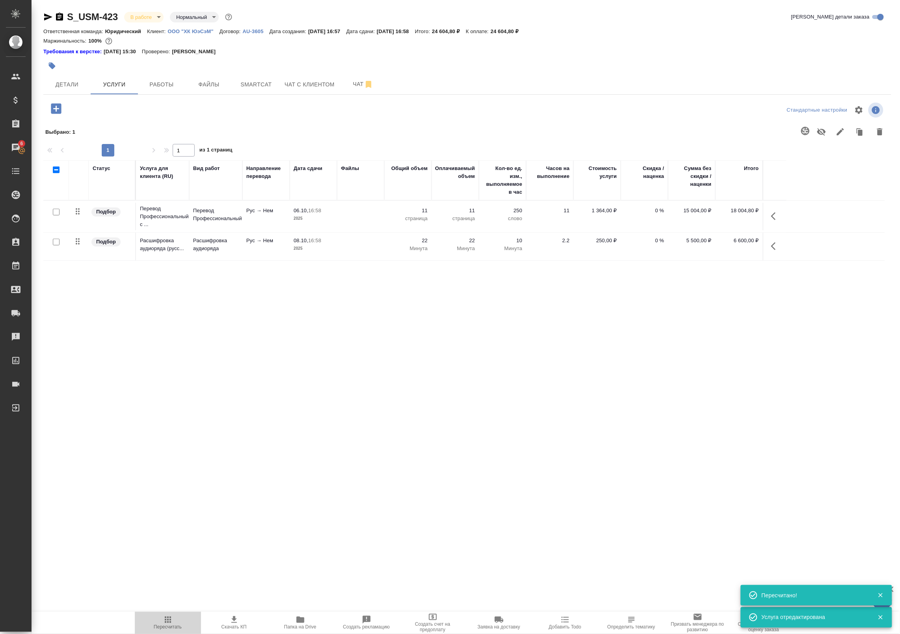
click at [170, 626] on span "Пересчитать" at bounding box center [168, 627] width 28 height 6
click at [206, 332] on div "Статус Услуга для клиента (RU) Вид работ Направление перевода Дата сдачи Файлы …" at bounding box center [464, 337] width 842 height 355
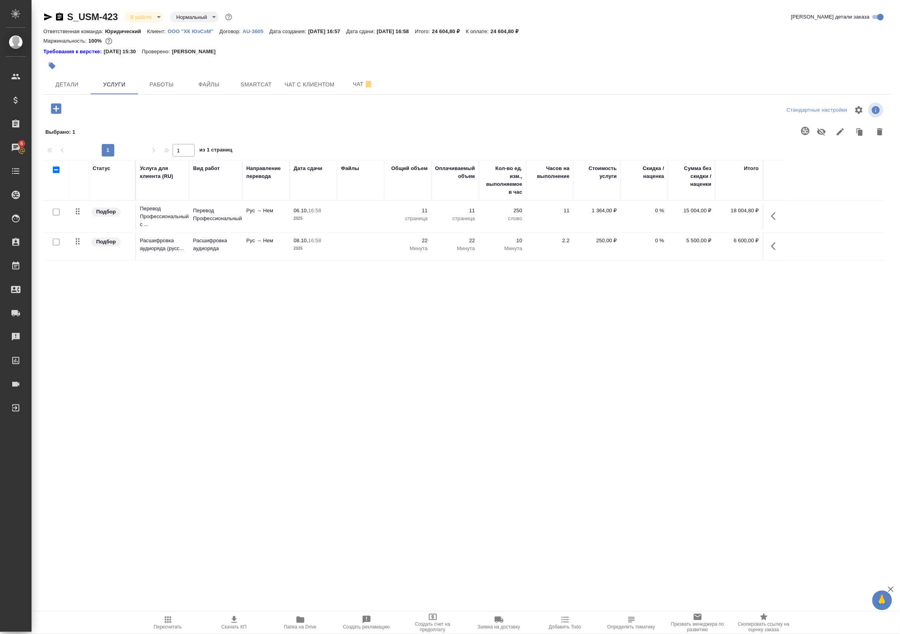
click at [55, 109] on icon "button" at bounding box center [56, 109] width 14 height 14
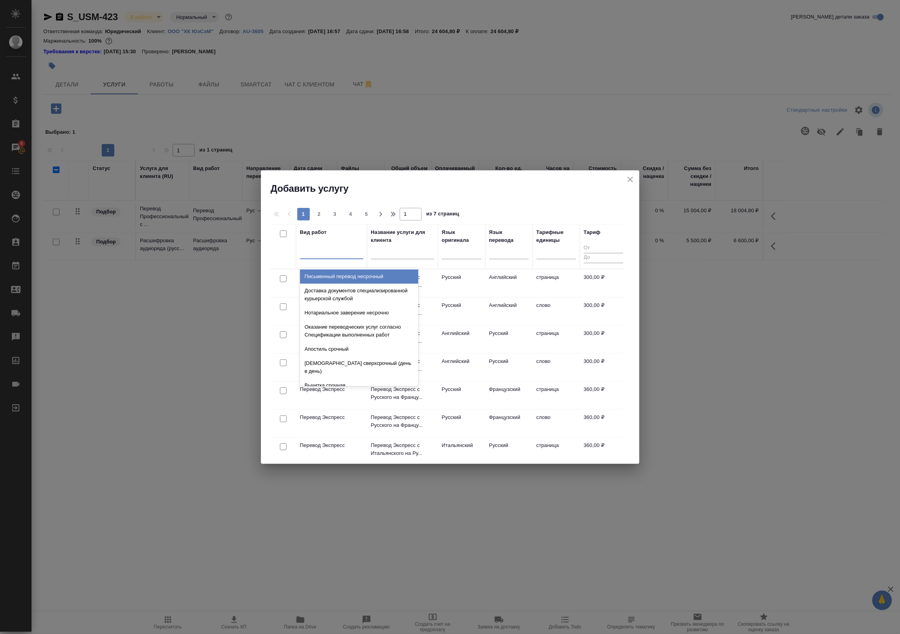
click at [334, 257] on div at bounding box center [331, 251] width 63 height 15
type input "верстка"
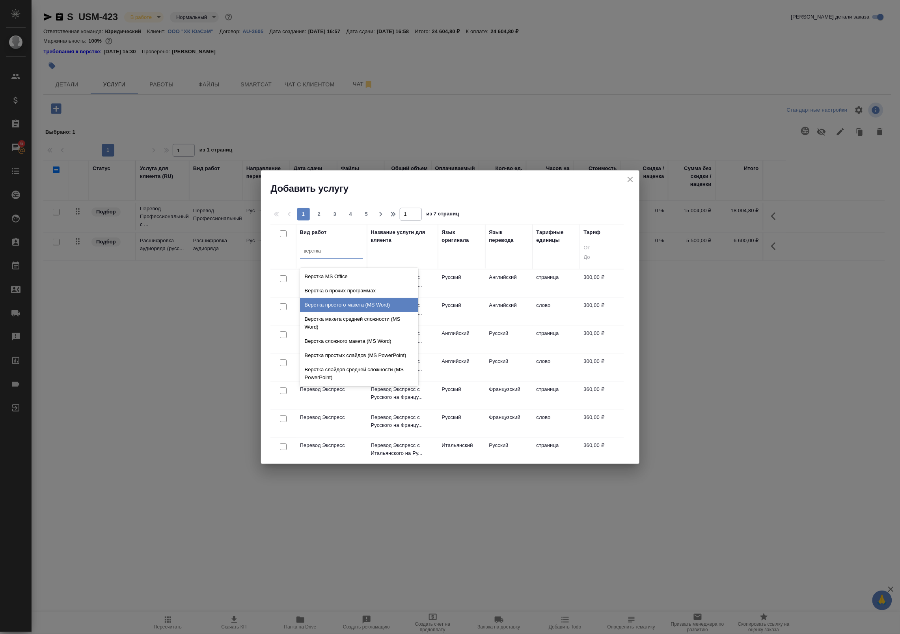
click at [390, 306] on div "Верстка простого макета (MS Word)" at bounding box center [359, 305] width 118 height 14
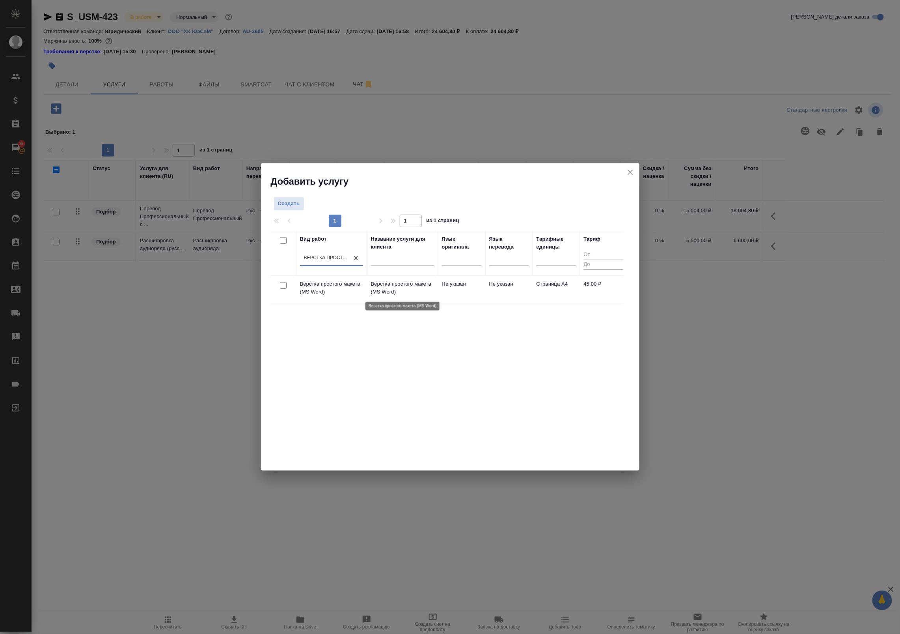
click at [431, 281] on p "Верстка простого макета (MS Word)" at bounding box center [402, 288] width 63 height 16
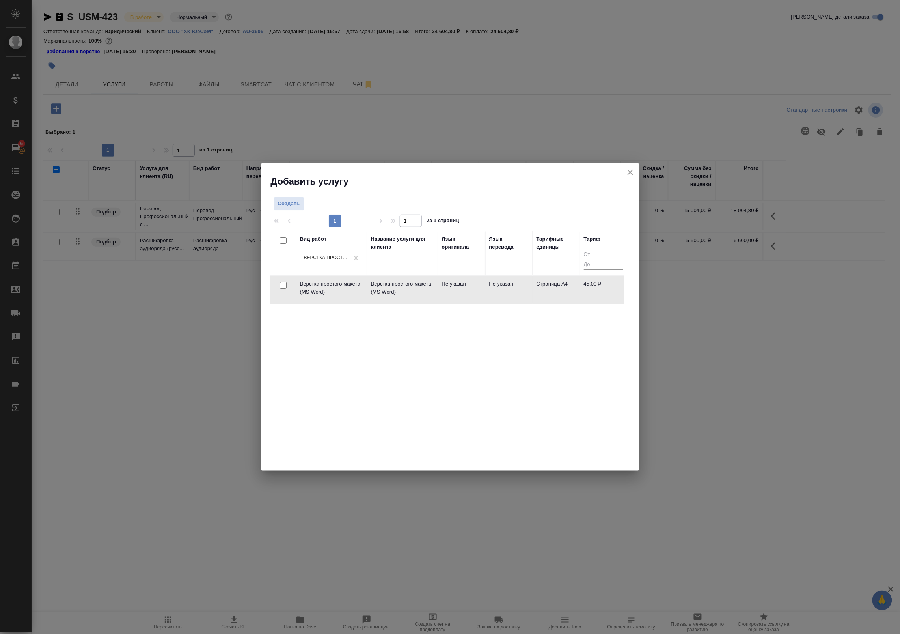
click at [282, 285] on input "checkbox" at bounding box center [283, 285] width 7 height 7
checkbox input "true"
click at [598, 198] on div "Выбрано : 1 Создать услуги" at bounding box center [450, 206] width 360 height 18
click at [598, 203] on span "Создать услуги" at bounding box center [598, 205] width 41 height 9
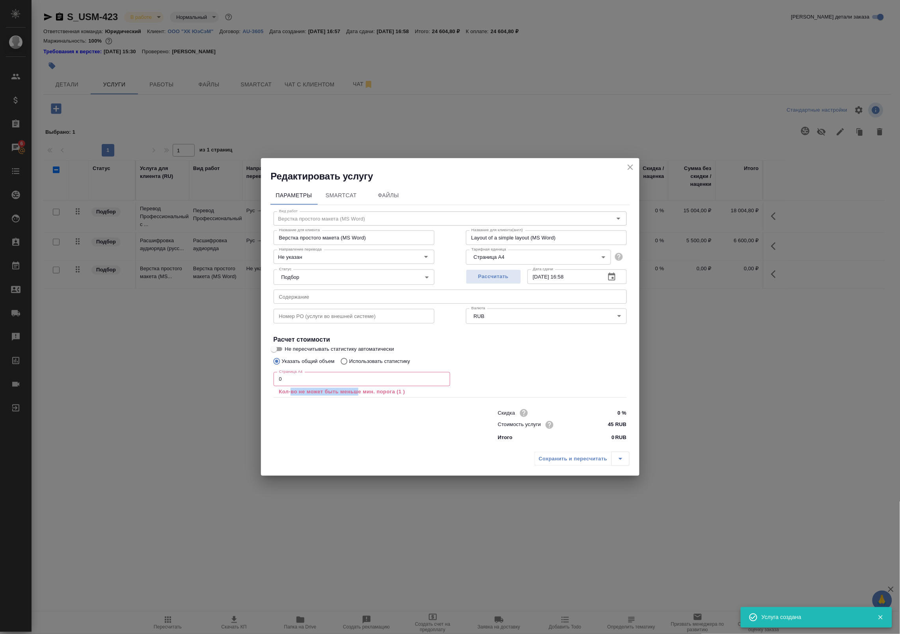
drag, startPoint x: 357, startPoint y: 388, endPoint x: 292, endPoint y: 392, distance: 65.2
click at [292, 392] on p "Кол-во не может быть меньше мин. порога (1 )" at bounding box center [362, 392] width 166 height 8
drag, startPoint x: 292, startPoint y: 392, endPoint x: 258, endPoint y: 403, distance: 35.3
click at [227, 383] on div "Редактировать услугу Параметры SmartCat Файлы Вид работ Верстка простого макета…" at bounding box center [450, 317] width 900 height 634
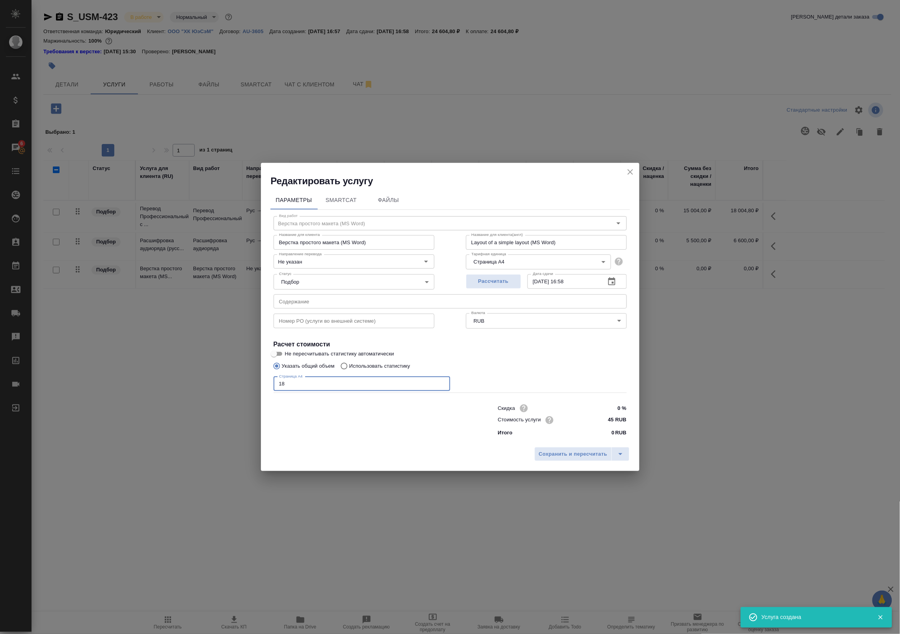
type input "18"
drag, startPoint x: 543, startPoint y: 445, endPoint x: 547, endPoint y: 452, distance: 8.3
click at [547, 451] on div "Сохранить и пересчитать" at bounding box center [450, 457] width 379 height 28
click at [547, 452] on span "Сохранить и пересчитать" at bounding box center [573, 453] width 69 height 9
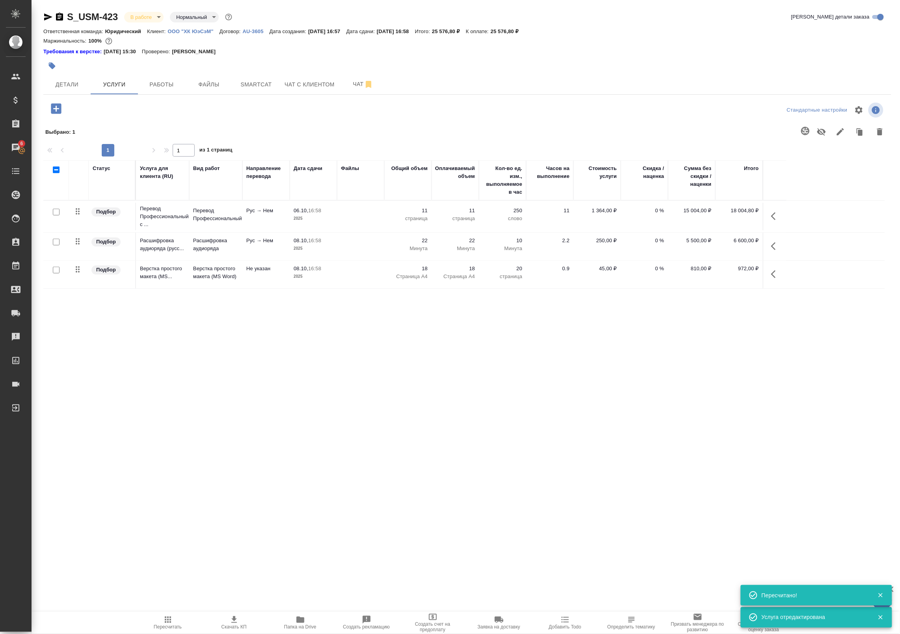
click at [456, 386] on div "Статус Услуга для клиента (RU) Вид работ Направление перевода Дата сдачи Файлы …" at bounding box center [464, 337] width 842 height 355
click at [166, 624] on span "Пересчитать" at bounding box center [168, 627] width 28 height 6
click at [176, 80] on span "Работы" at bounding box center [162, 85] width 38 height 10
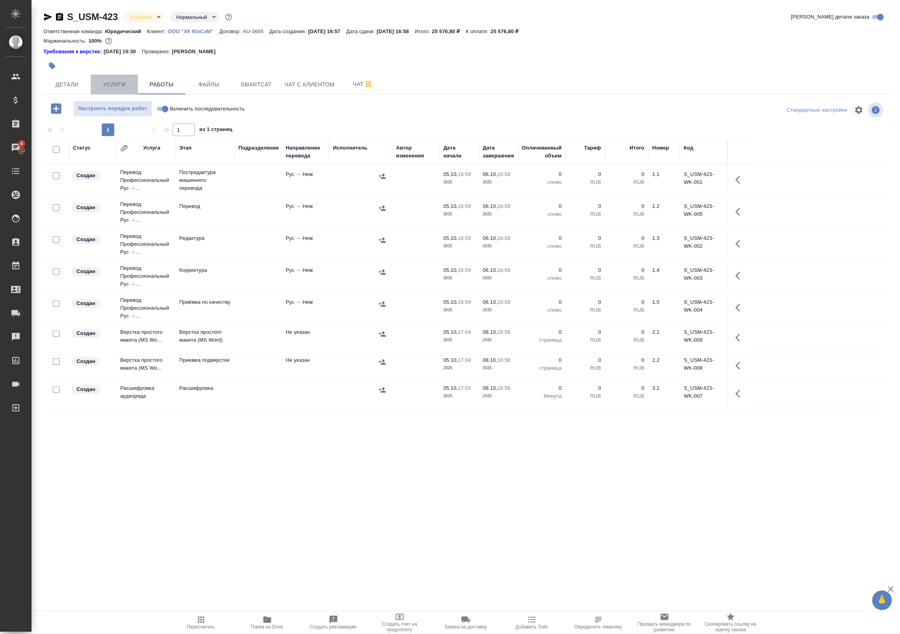
click at [125, 80] on span "Услуги" at bounding box center [114, 85] width 38 height 10
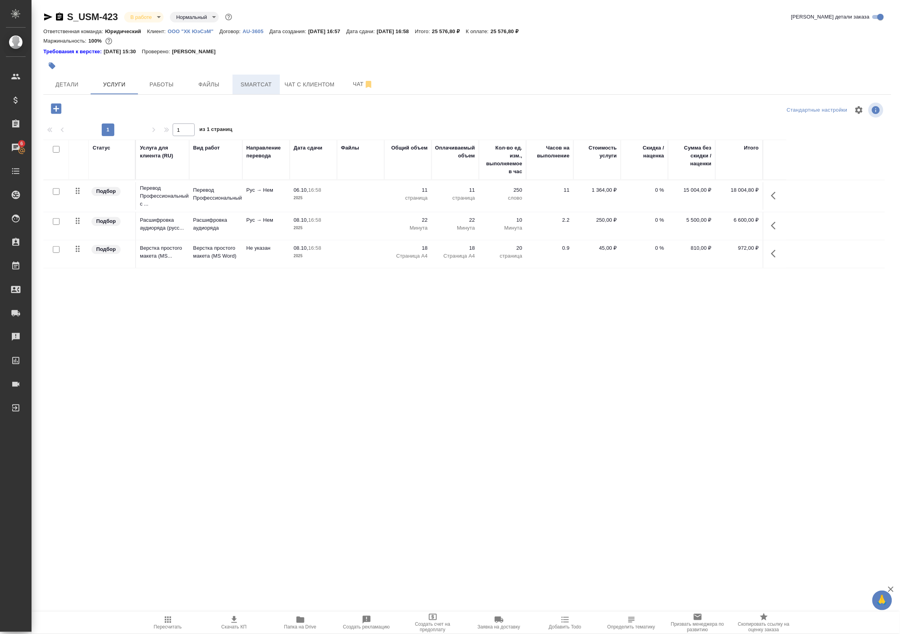
click at [265, 94] on button "Smartcat" at bounding box center [256, 85] width 47 height 20
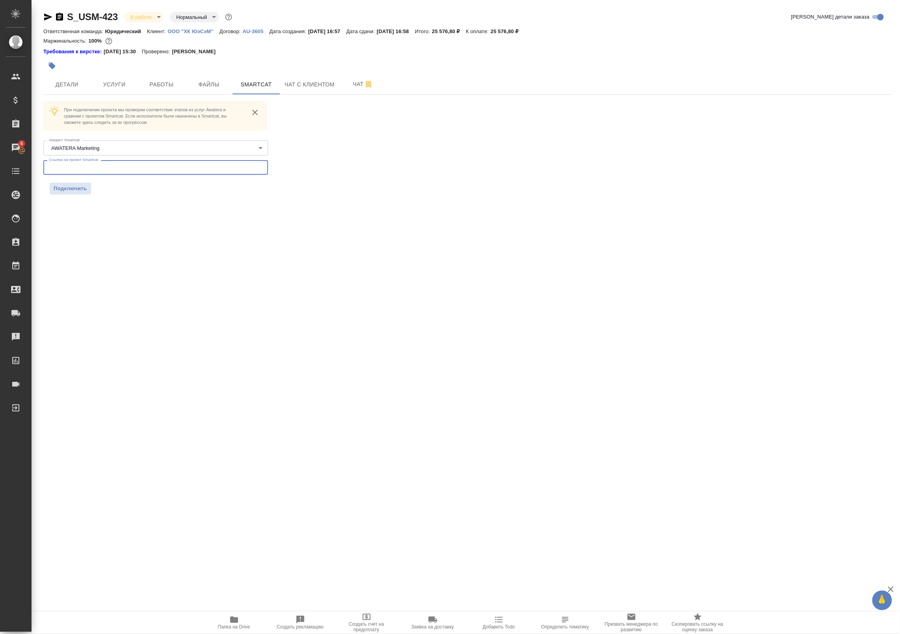
click at [166, 163] on input "text" at bounding box center [155, 167] width 225 height 14
click at [122, 83] on span "Услуги" at bounding box center [114, 85] width 38 height 10
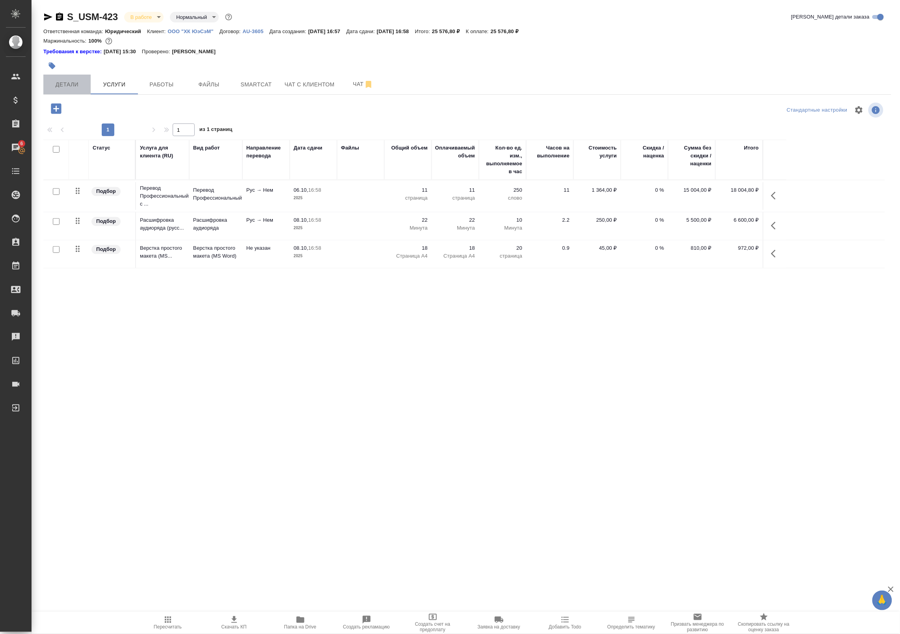
click at [81, 83] on span "Детали" at bounding box center [67, 85] width 38 height 10
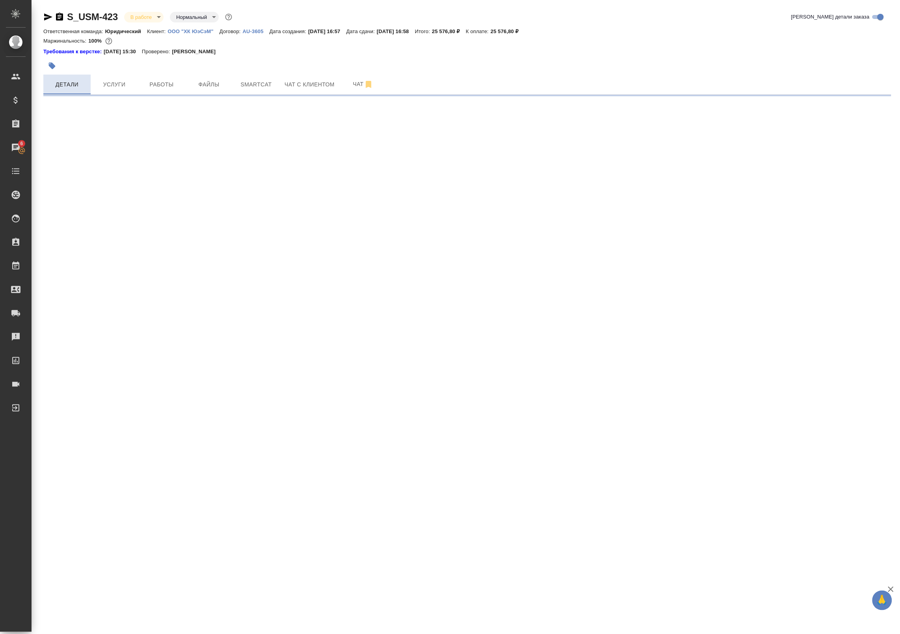
select select "RU"
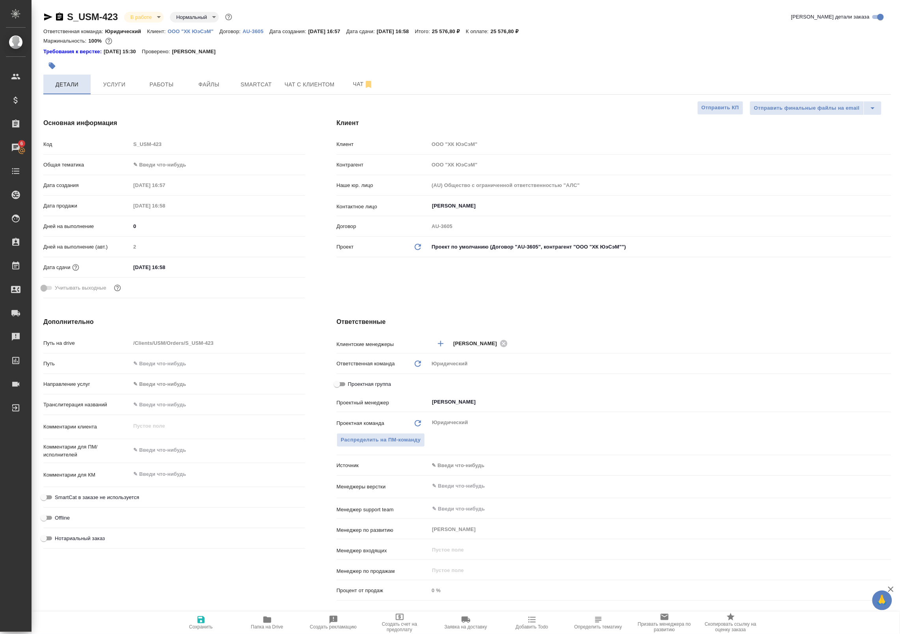
type textarea "x"
click at [131, 82] on span "Услуги" at bounding box center [114, 85] width 38 height 10
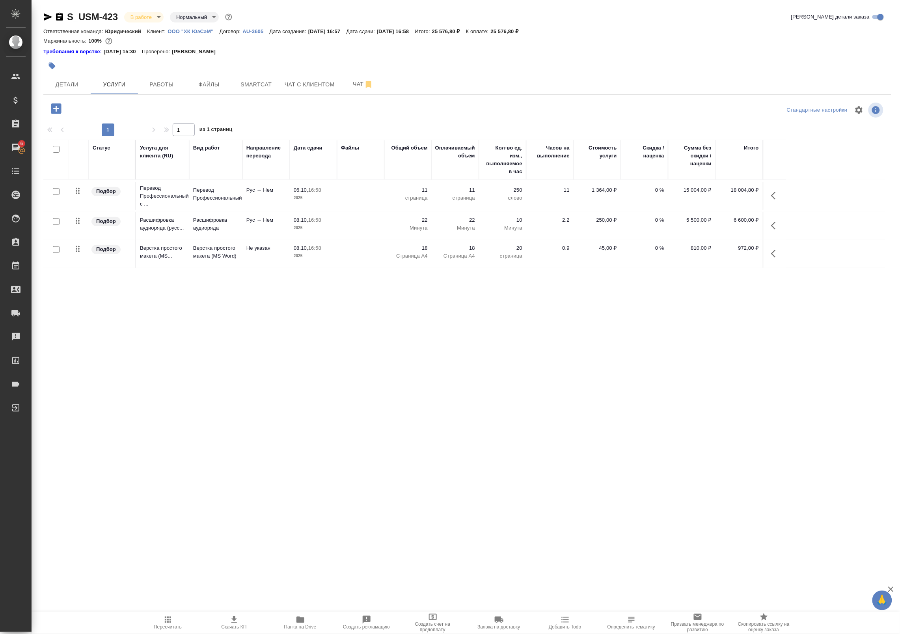
click at [52, 194] on div at bounding box center [56, 191] width 18 height 11
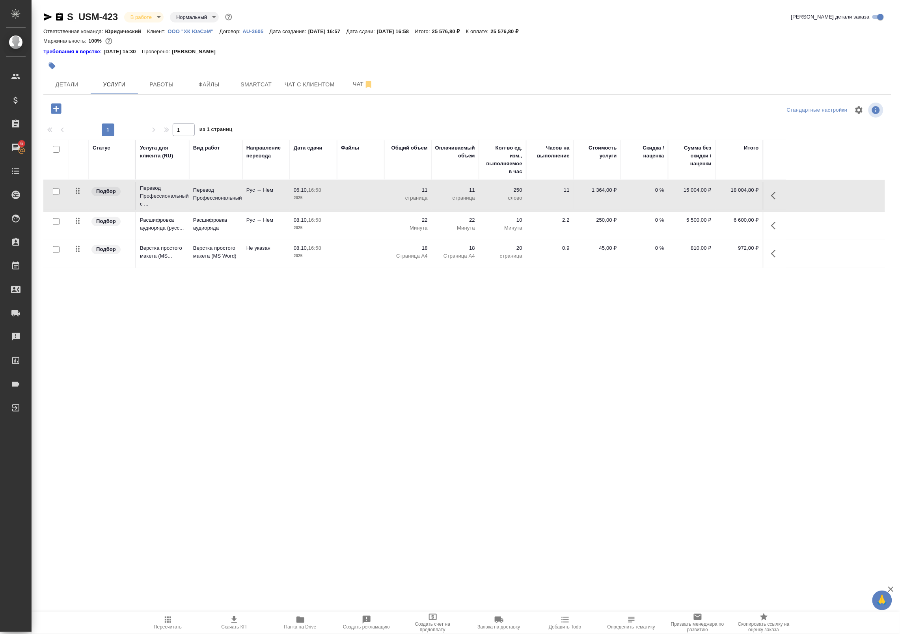
click at [56, 195] on div at bounding box center [56, 191] width 18 height 11
click at [56, 192] on input "checkbox" at bounding box center [56, 191] width 7 height 7
checkbox input "true"
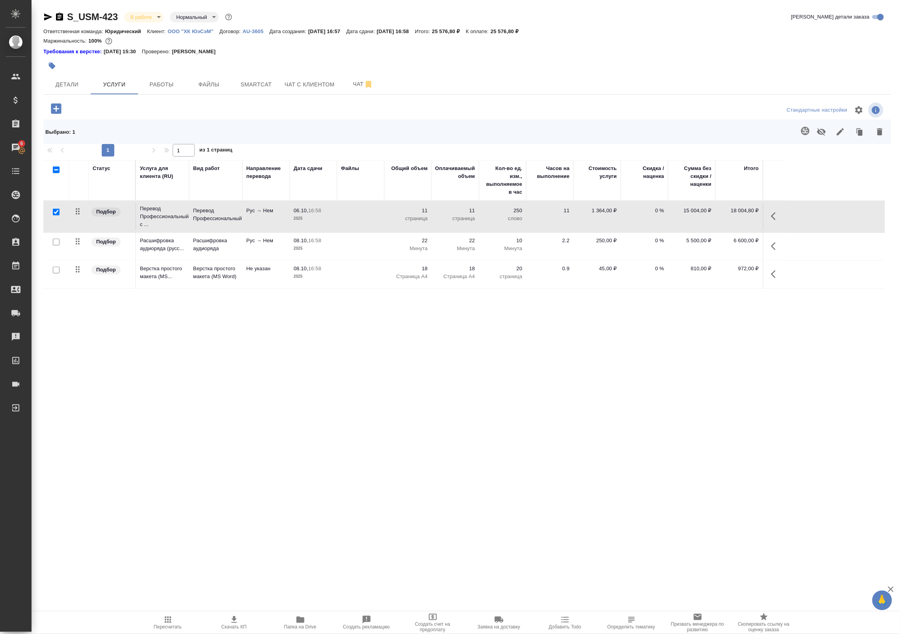
click at [434, 279] on td "18 Страница А4" at bounding box center [455, 275] width 47 height 28
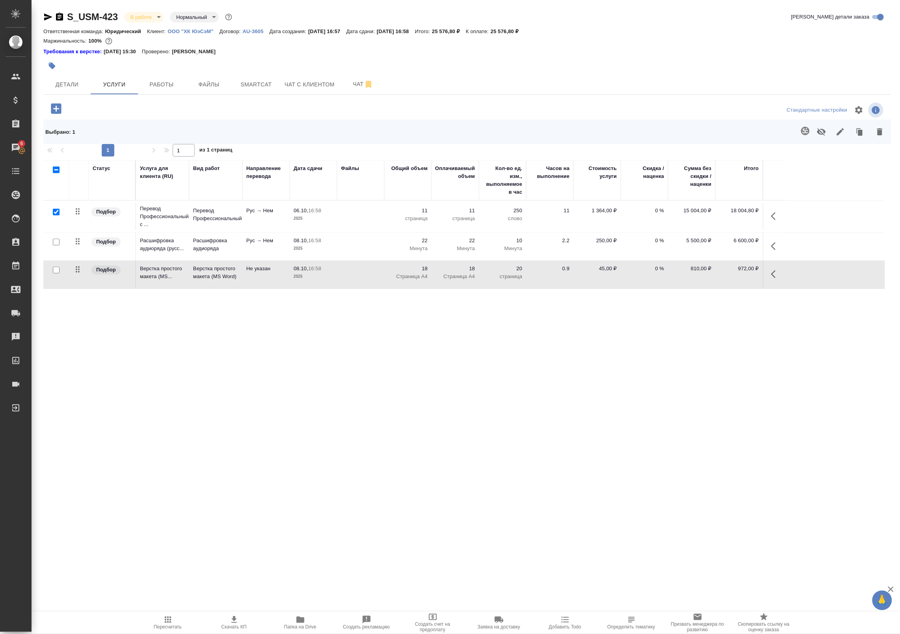
drag, startPoint x: 776, startPoint y: 275, endPoint x: 768, endPoint y: 276, distance: 7.5
click at [775, 275] on icon "button" at bounding box center [775, 273] width 9 height 9
click at [730, 276] on icon "button" at bounding box center [731, 273] width 7 height 7
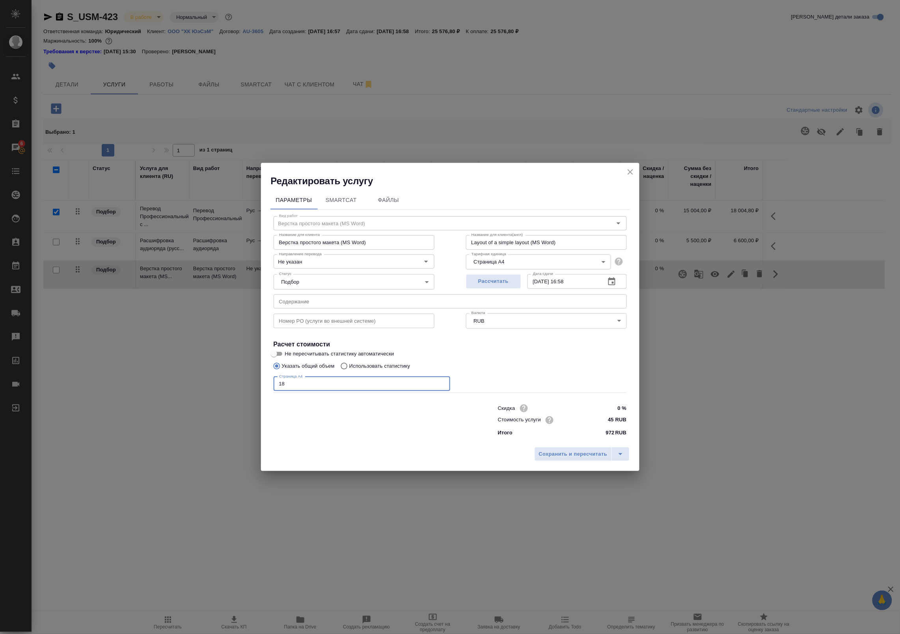
drag, startPoint x: 292, startPoint y: 385, endPoint x: 202, endPoint y: 390, distance: 90.4
click at [211, 390] on div "Редактировать услугу Параметры SmartCat Файлы Вид работ Верстка простого макета…" at bounding box center [450, 317] width 900 height 634
type input "15"
click at [566, 456] on span "Сохранить и пересчитать" at bounding box center [573, 453] width 69 height 9
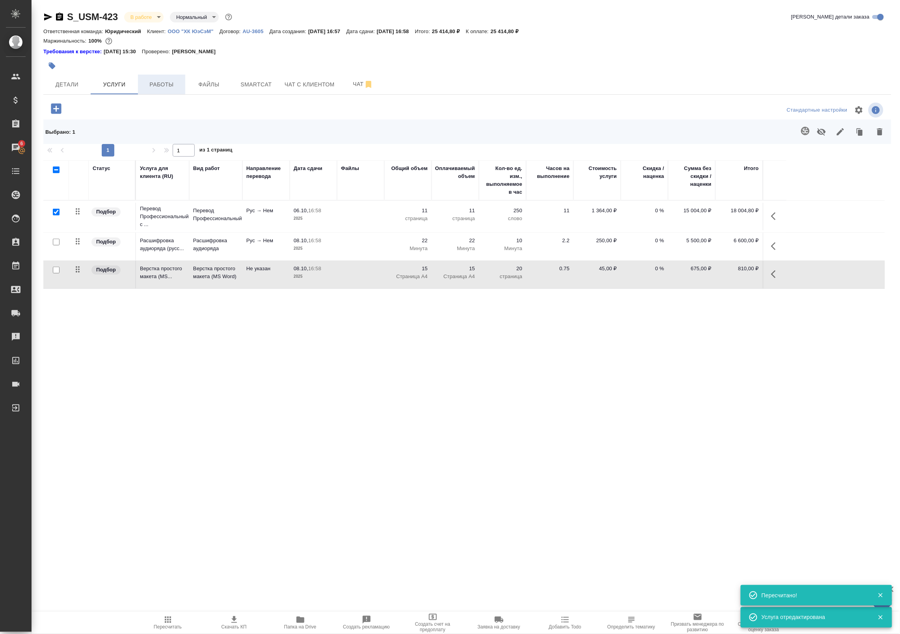
click at [162, 88] on span "Работы" at bounding box center [162, 85] width 38 height 10
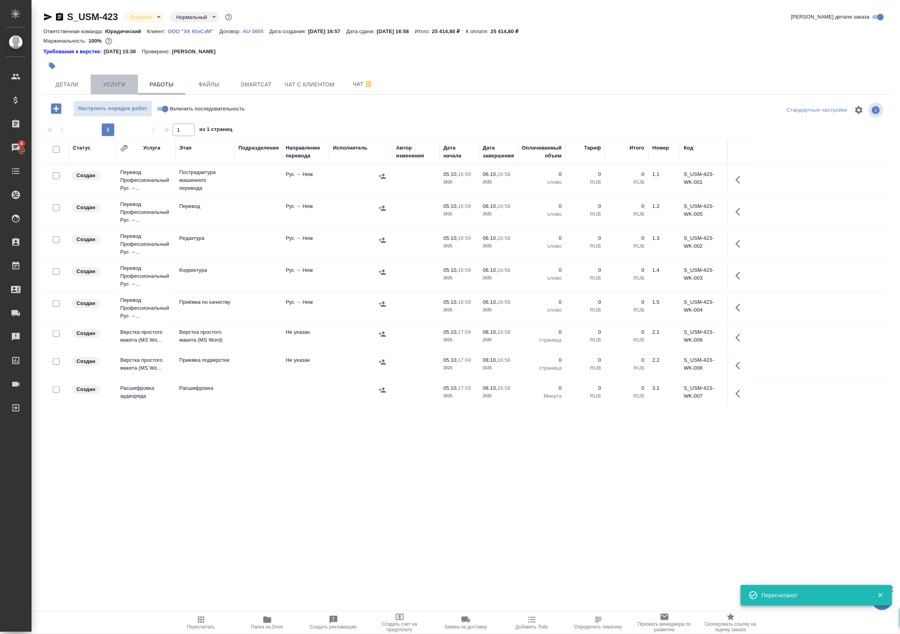
click at [112, 80] on span "Услуги" at bounding box center [114, 85] width 38 height 10
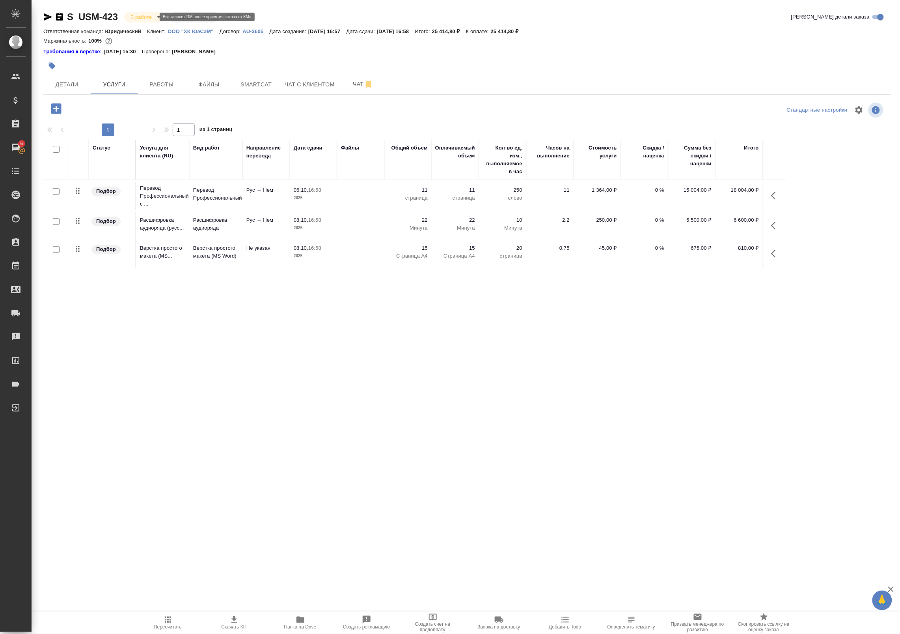
click at [153, 14] on body "🙏 .cls-1 fill:#fff; AWATERA Badanyan Artak Клиенты Спецификации Заказы 6 Чаты T…" at bounding box center [450, 317] width 900 height 634
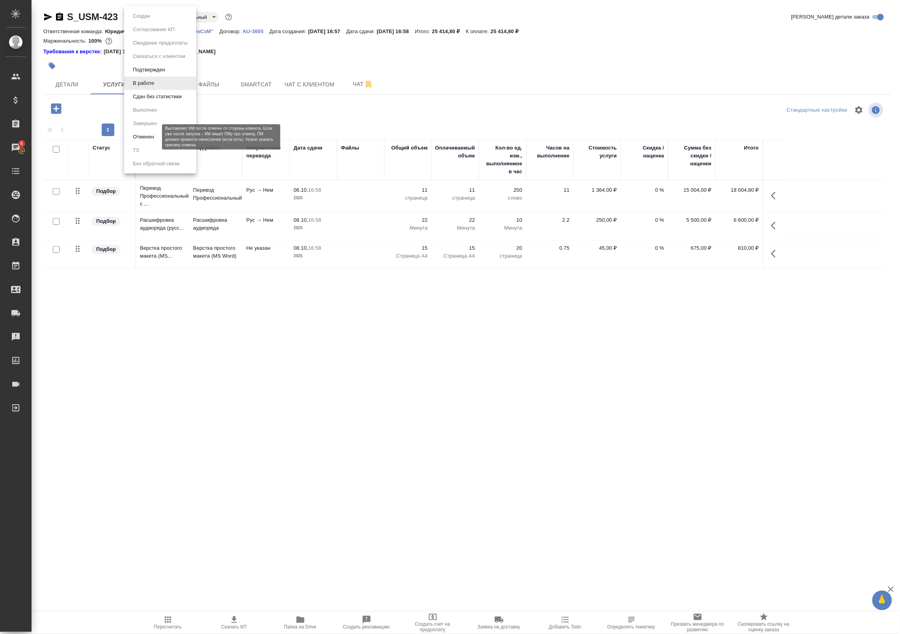
click at [152, 139] on button "Отменен" at bounding box center [144, 136] width 26 height 9
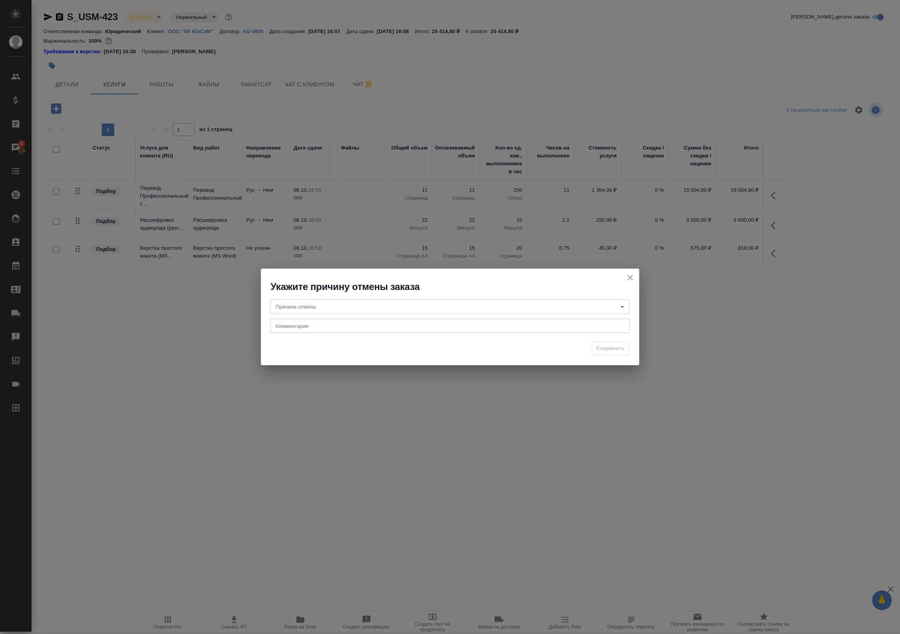
click at [377, 308] on body "🙏 .cls-1 fill:#fff; AWATERA Badanyan Artak Клиенты Спецификации Заказы 6 Чаты T…" at bounding box center [450, 317] width 900 height 634
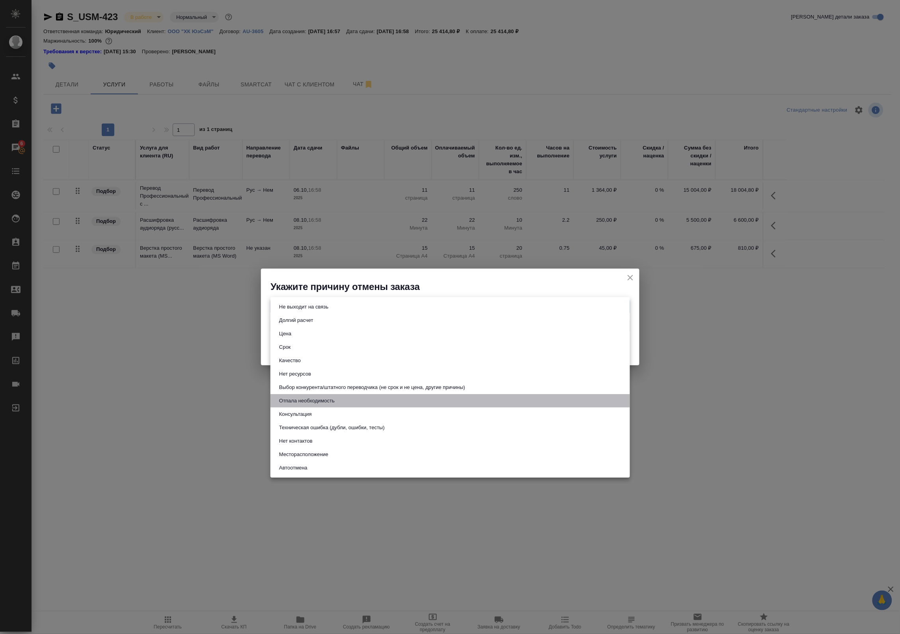
click at [361, 407] on li "Отпала необходимость" at bounding box center [450, 400] width 360 height 13
type input "noNeed"
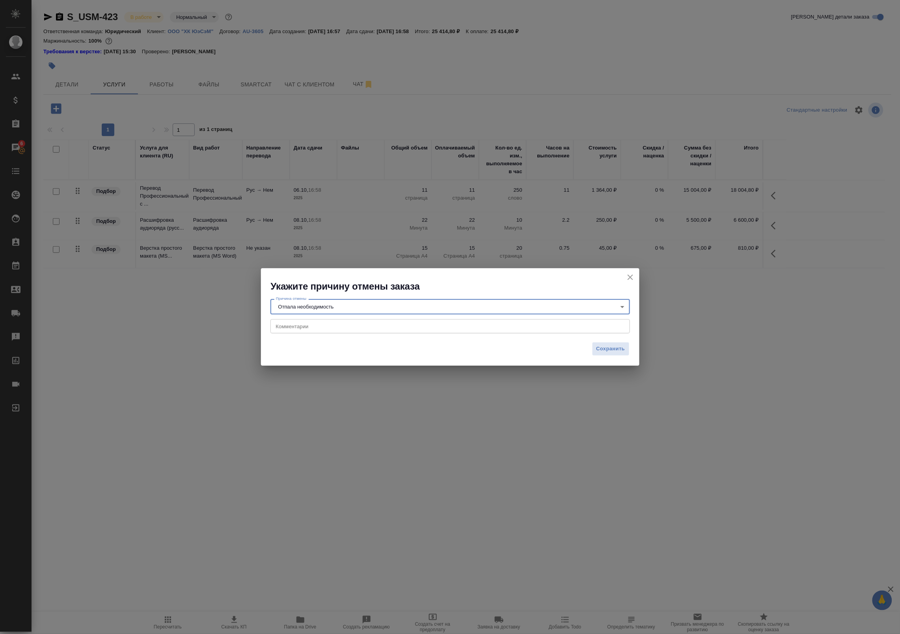
click at [382, 330] on div "x Комментарии" at bounding box center [450, 326] width 360 height 14
click at [616, 351] on span "Сохранить" at bounding box center [611, 348] width 29 height 9
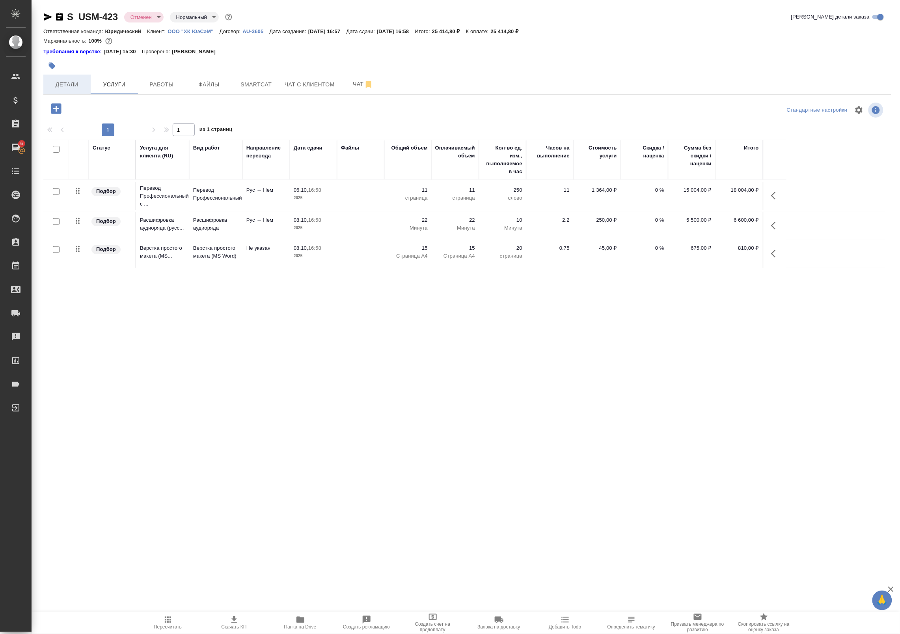
click at [54, 90] on button "Детали" at bounding box center [66, 85] width 47 height 20
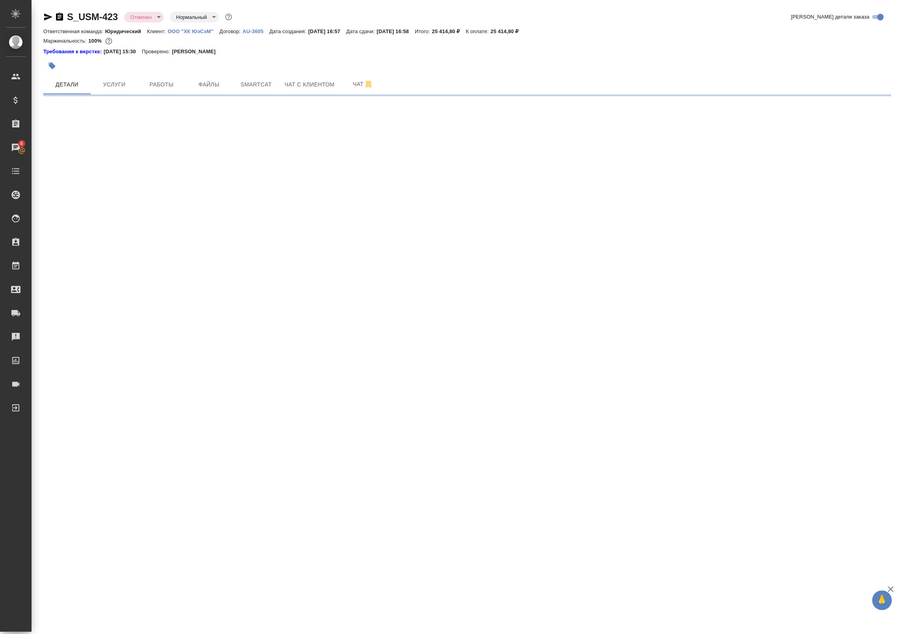
select select "RU"
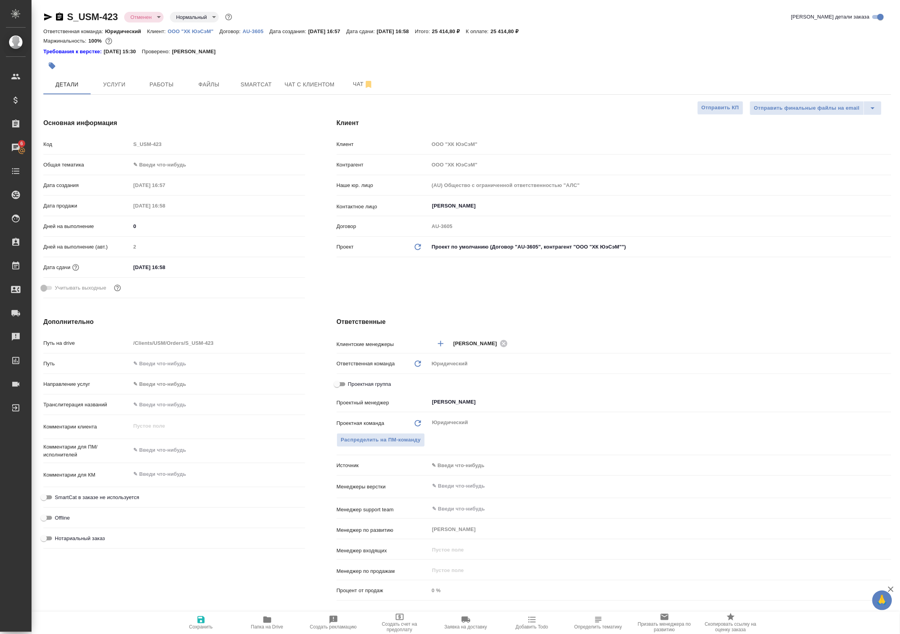
type textarea "x"
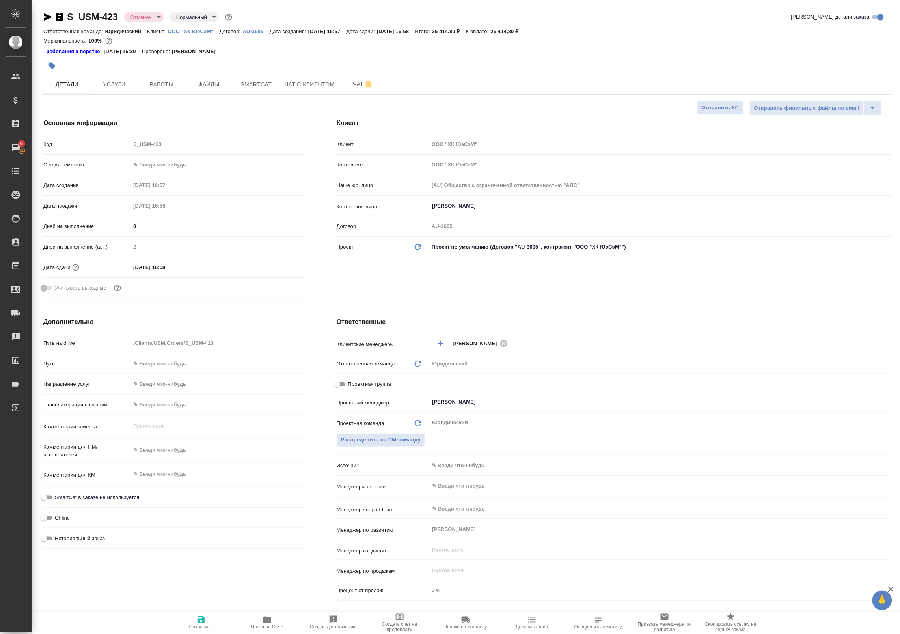
type textarea "x"
